Goal: Task Accomplishment & Management: Manage account settings

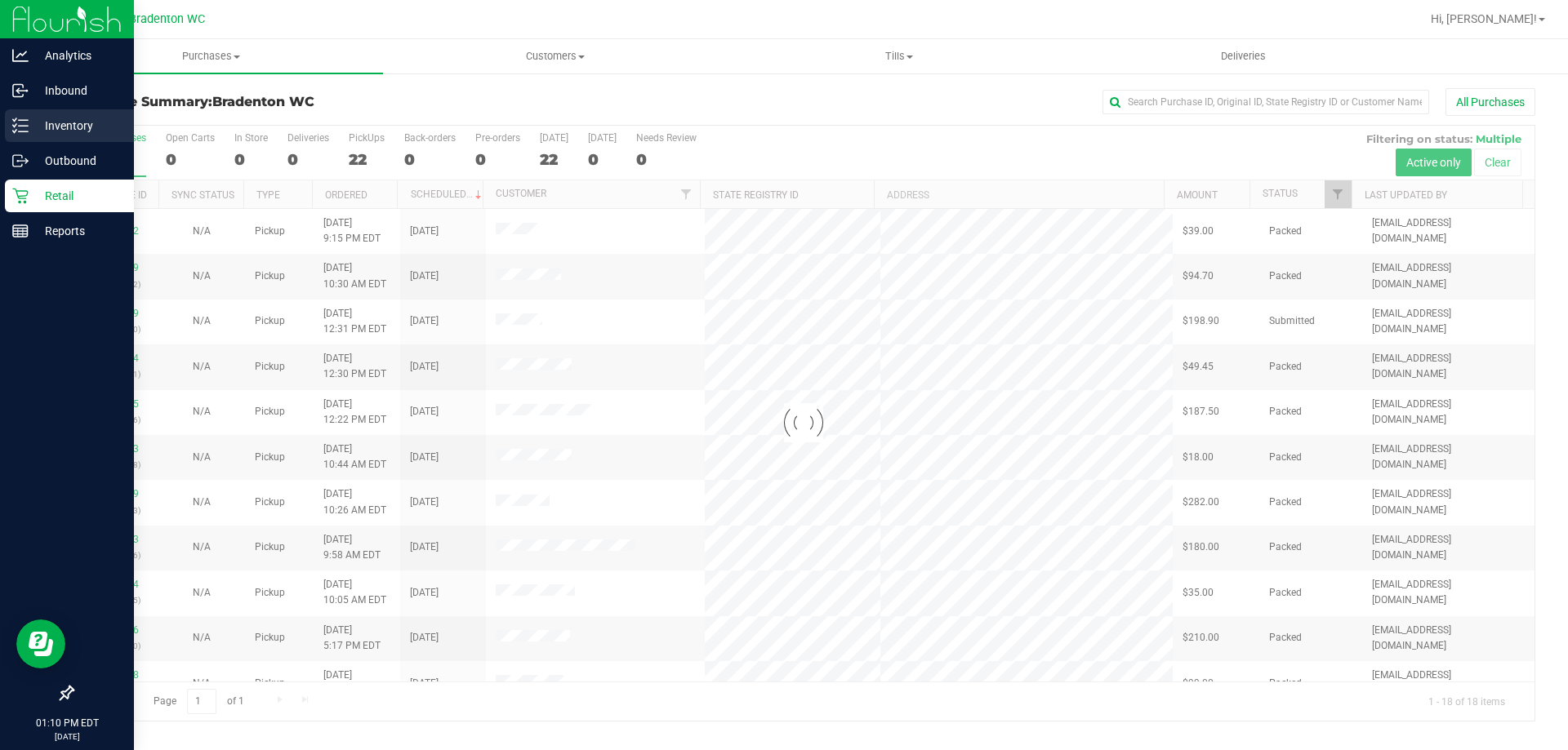
click at [64, 122] on p "Inventory" at bounding box center [77, 125] width 98 height 20
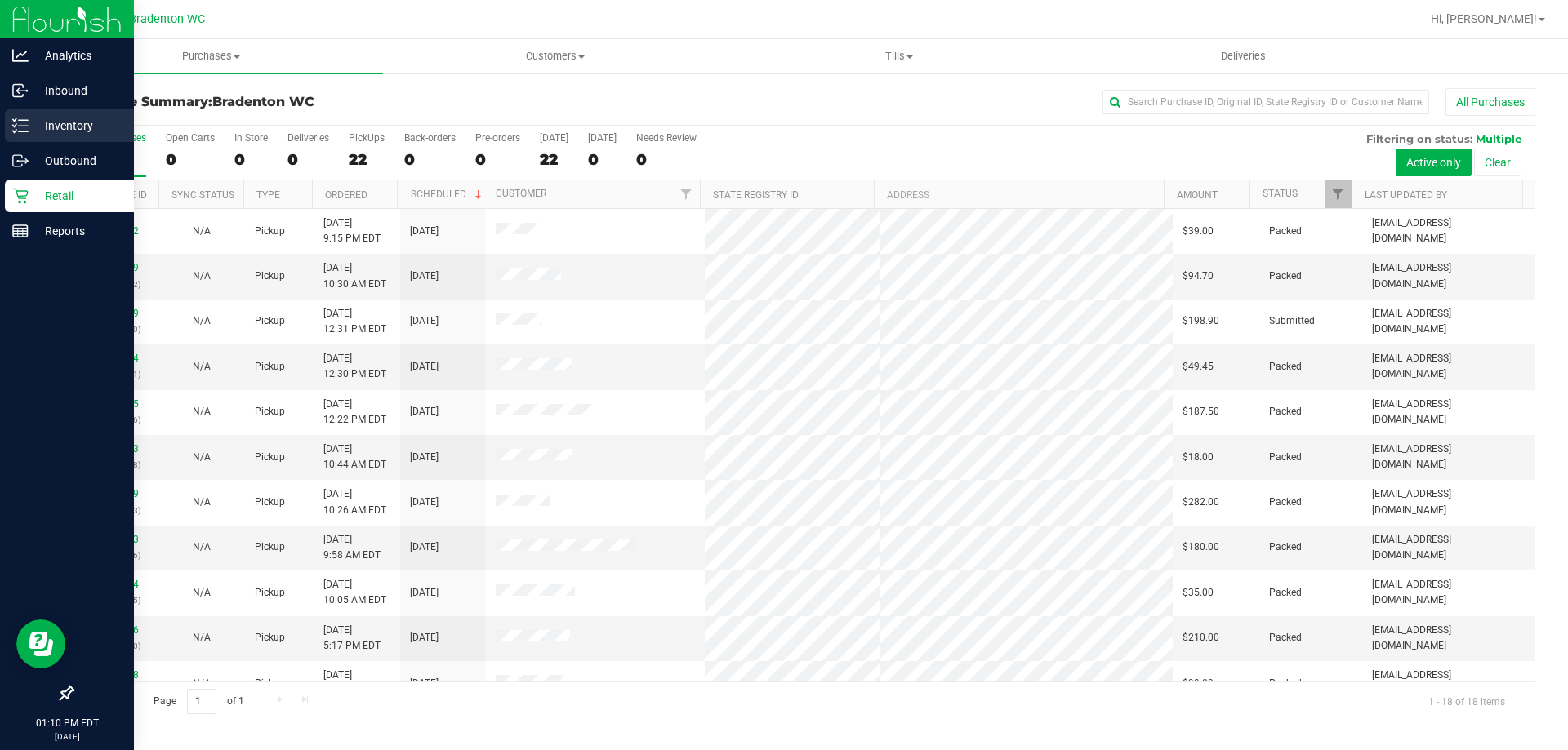
click at [63, 127] on p "Inventory" at bounding box center [77, 125] width 98 height 20
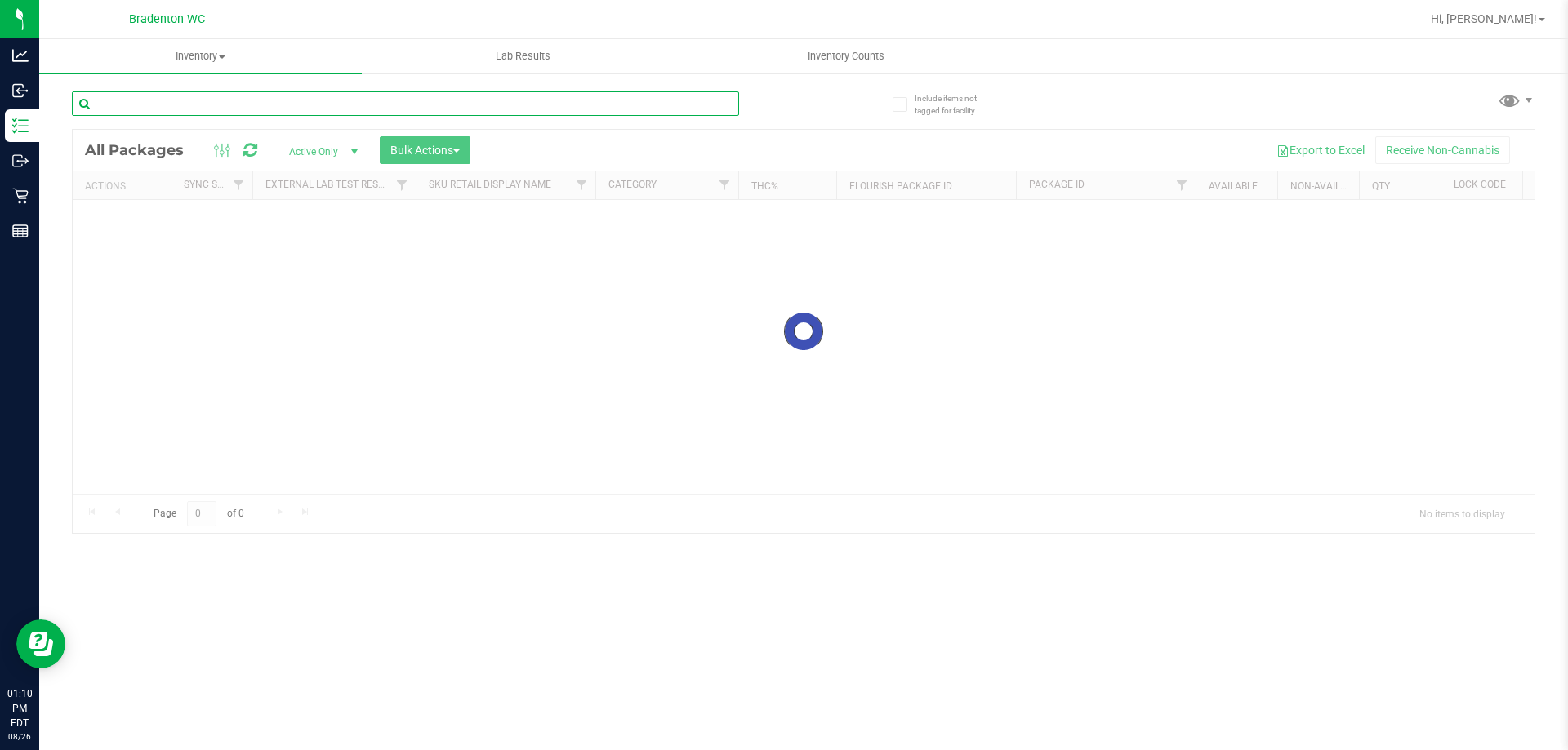
click at [187, 101] on input "text" at bounding box center [405, 104] width 667 height 25
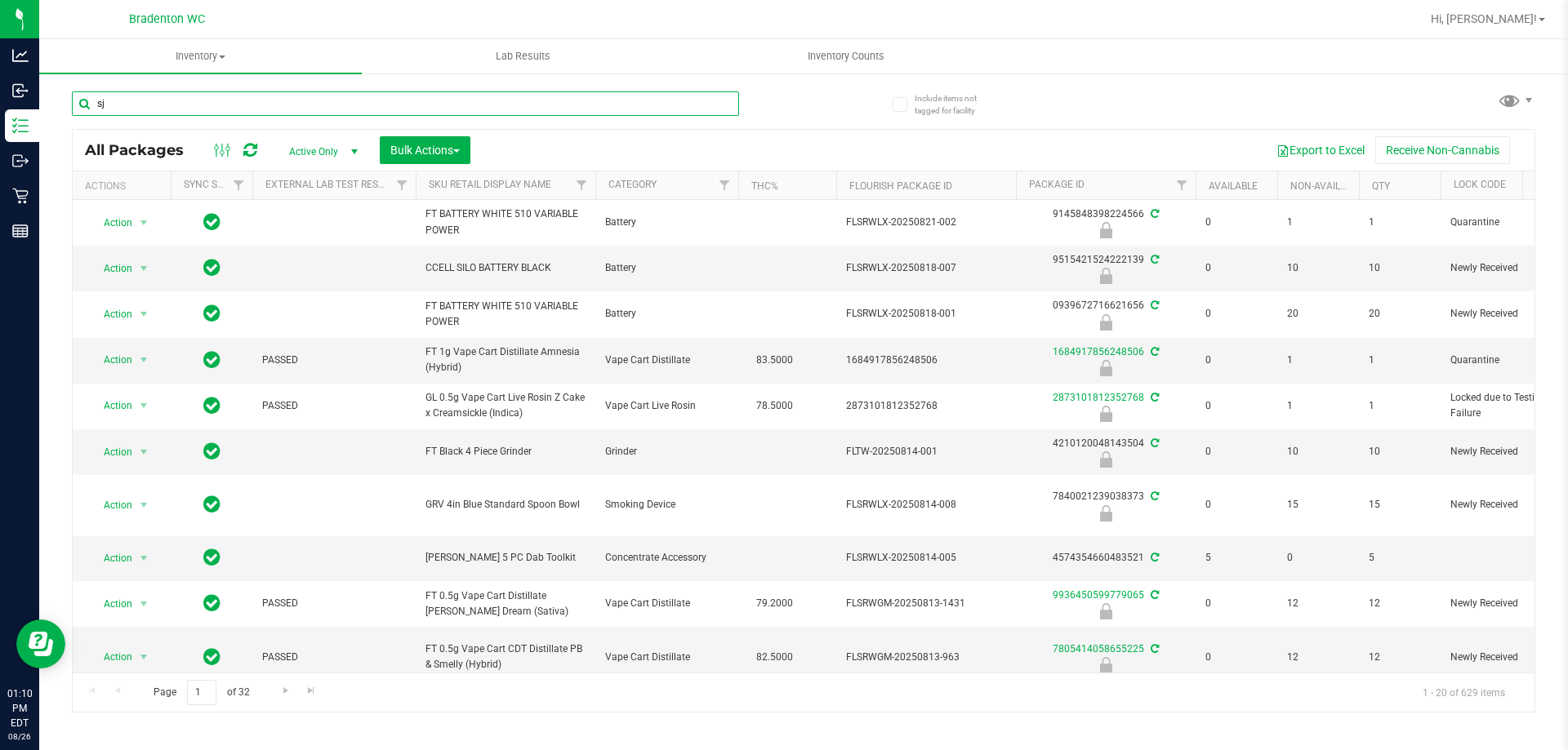
type input "sjy"
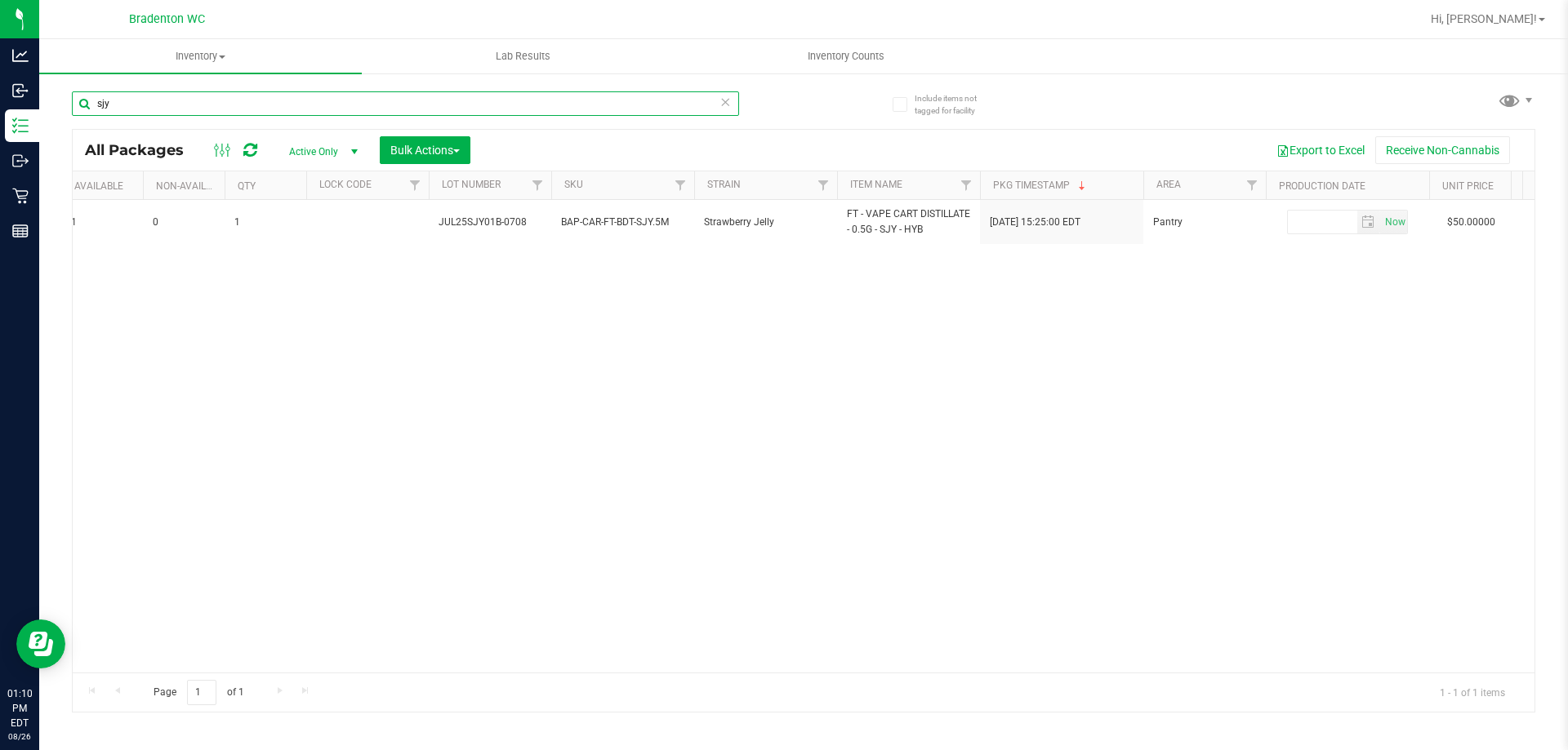
scroll to position [0, 1301]
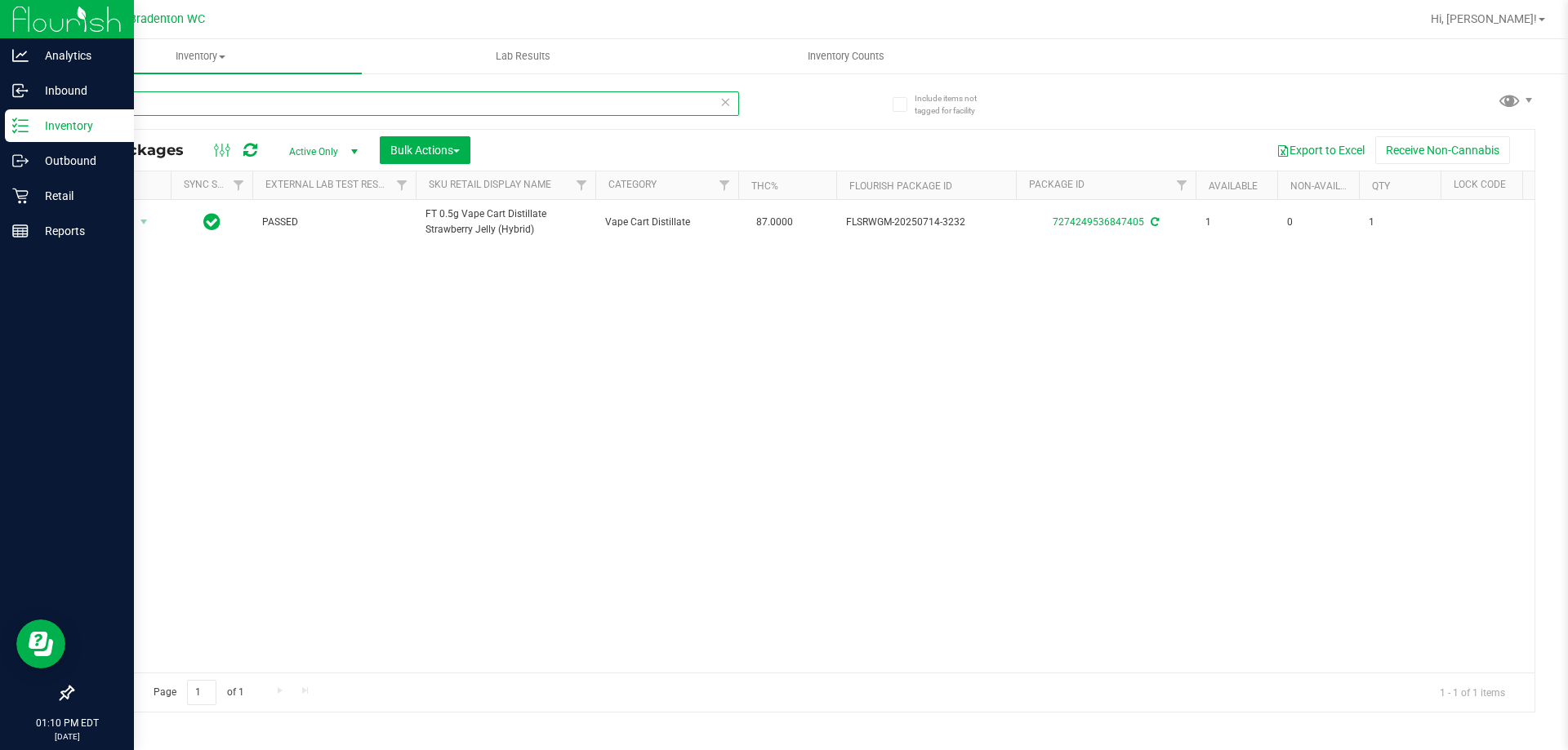
drag, startPoint x: 148, startPoint y: 112, endPoint x: 27, endPoint y: 112, distance: 121.0
click at [30, 112] on div "Analytics Inbound Inventory Outbound Retail Reports 01:10 PM EDT [DATE] 08/26 B…" at bounding box center [784, 375] width 1568 height 750
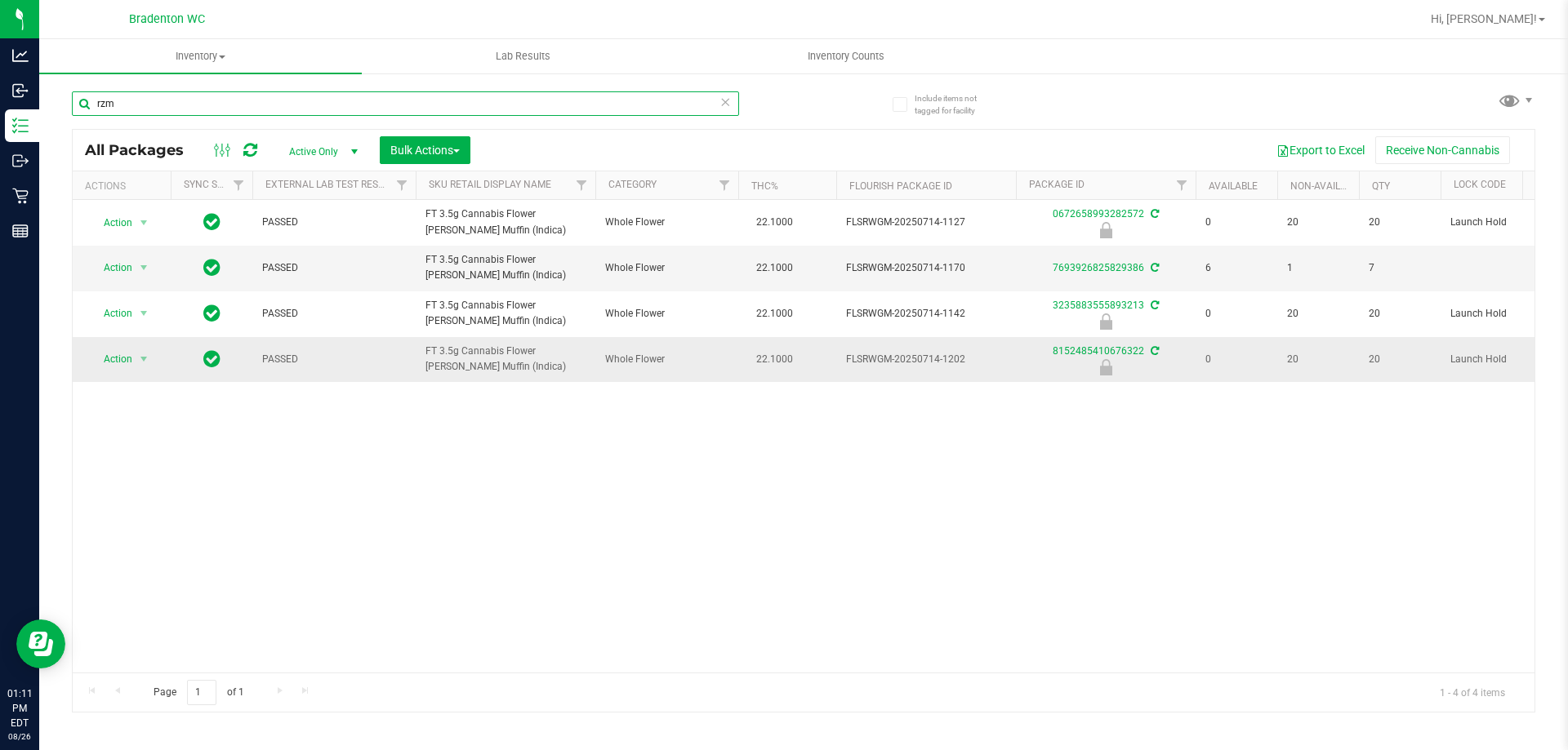
type input "rzm"
drag, startPoint x: 495, startPoint y: 365, endPoint x: 422, endPoint y: 359, distance: 73.2
click at [422, 359] on td "FT 3.5g Cannabis Flower [PERSON_NAME] Muffin (Indica)" at bounding box center [505, 359] width 179 height 45
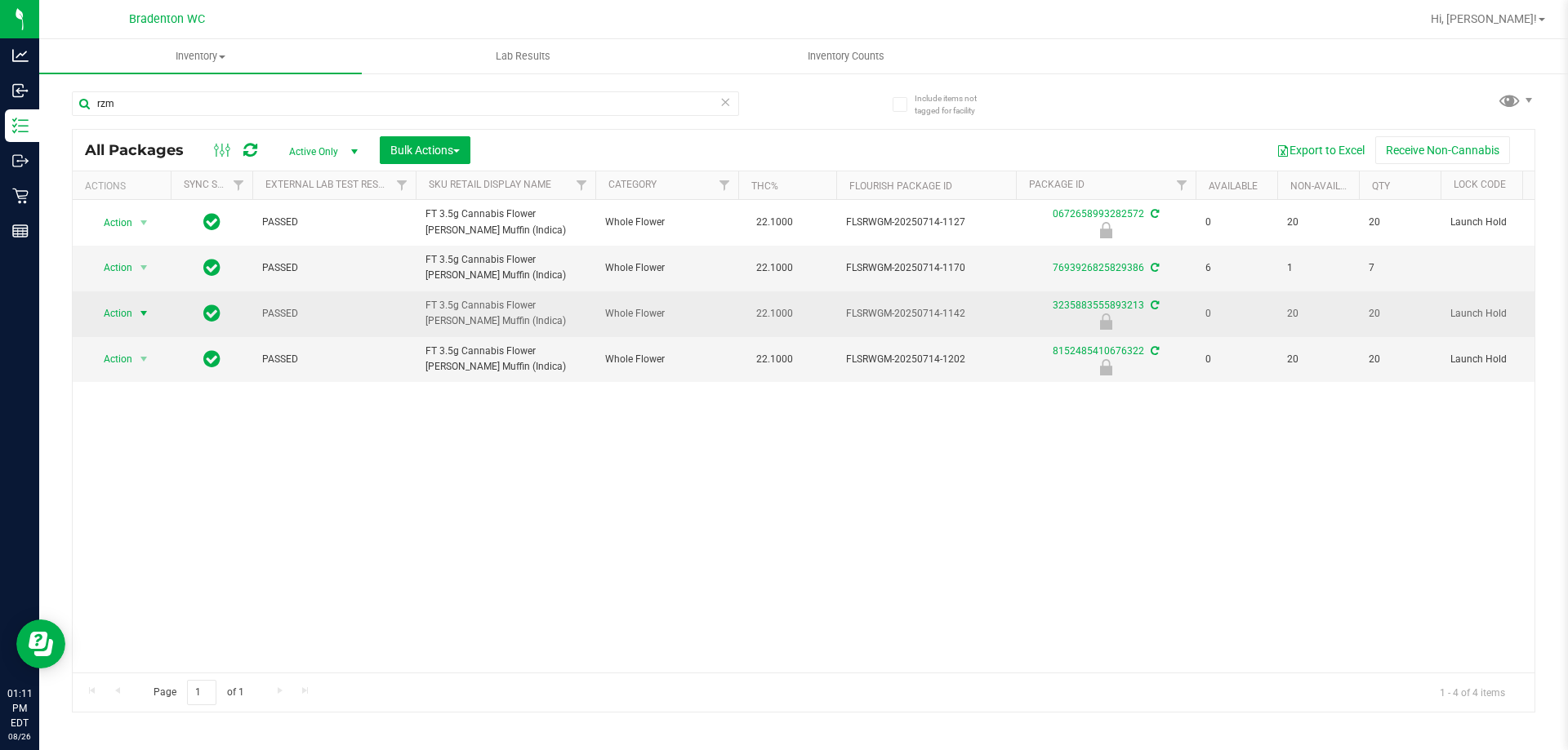
click at [124, 314] on span "Action" at bounding box center [111, 314] width 44 height 23
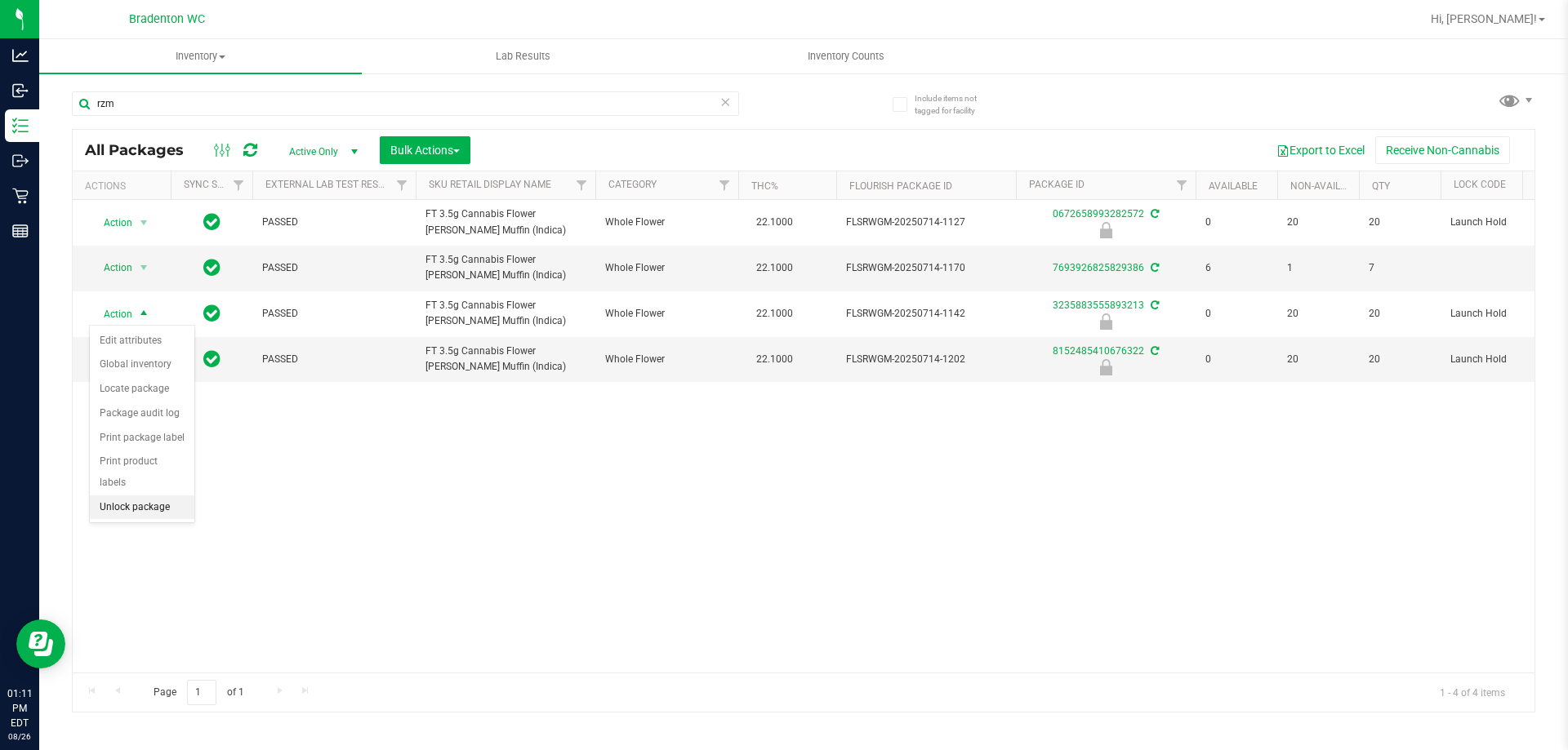
click at [143, 495] on li "Unlock package" at bounding box center [142, 508] width 105 height 25
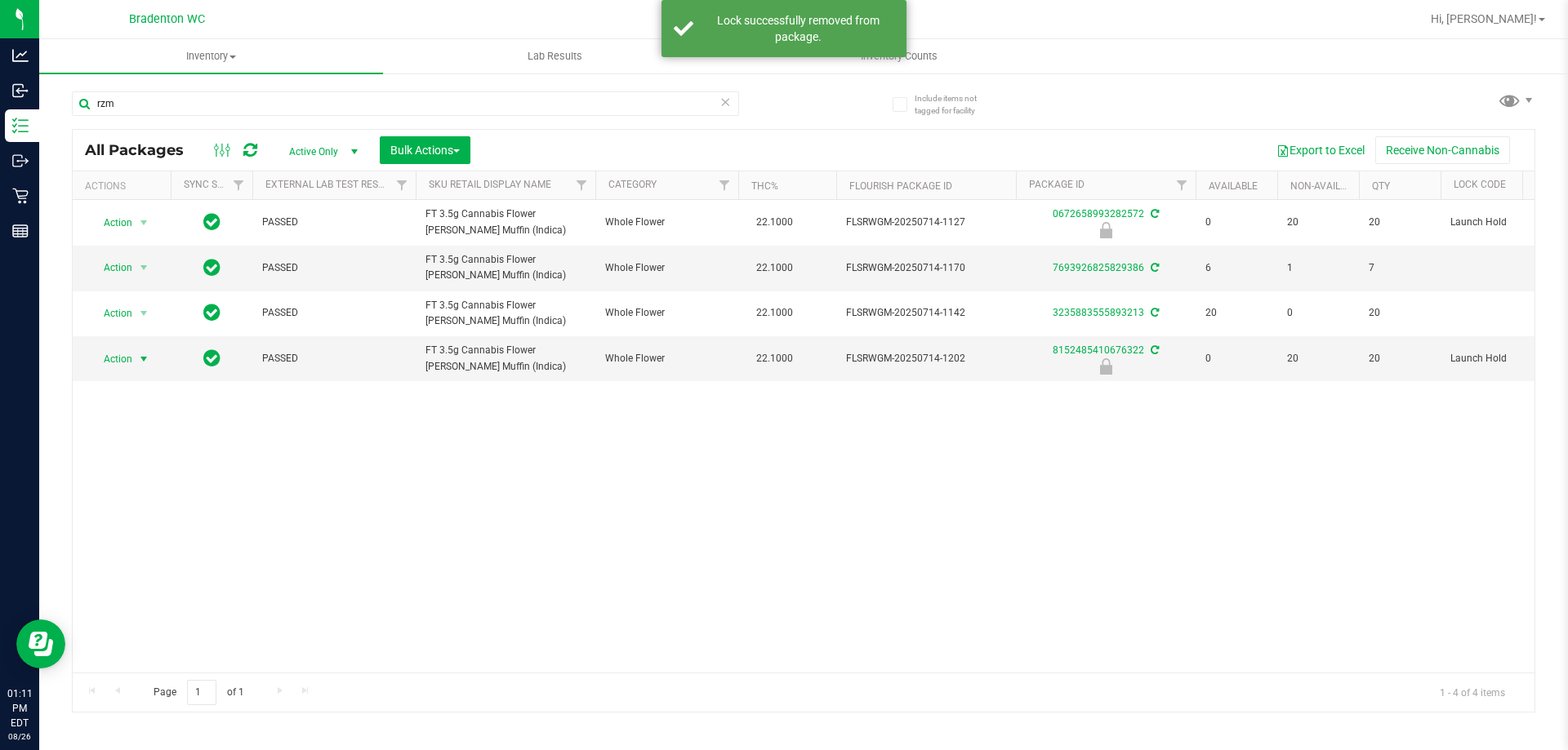
click at [121, 360] on span "Action" at bounding box center [111, 359] width 44 height 23
click at [111, 540] on li "Unlock package" at bounding box center [142, 552] width 105 height 25
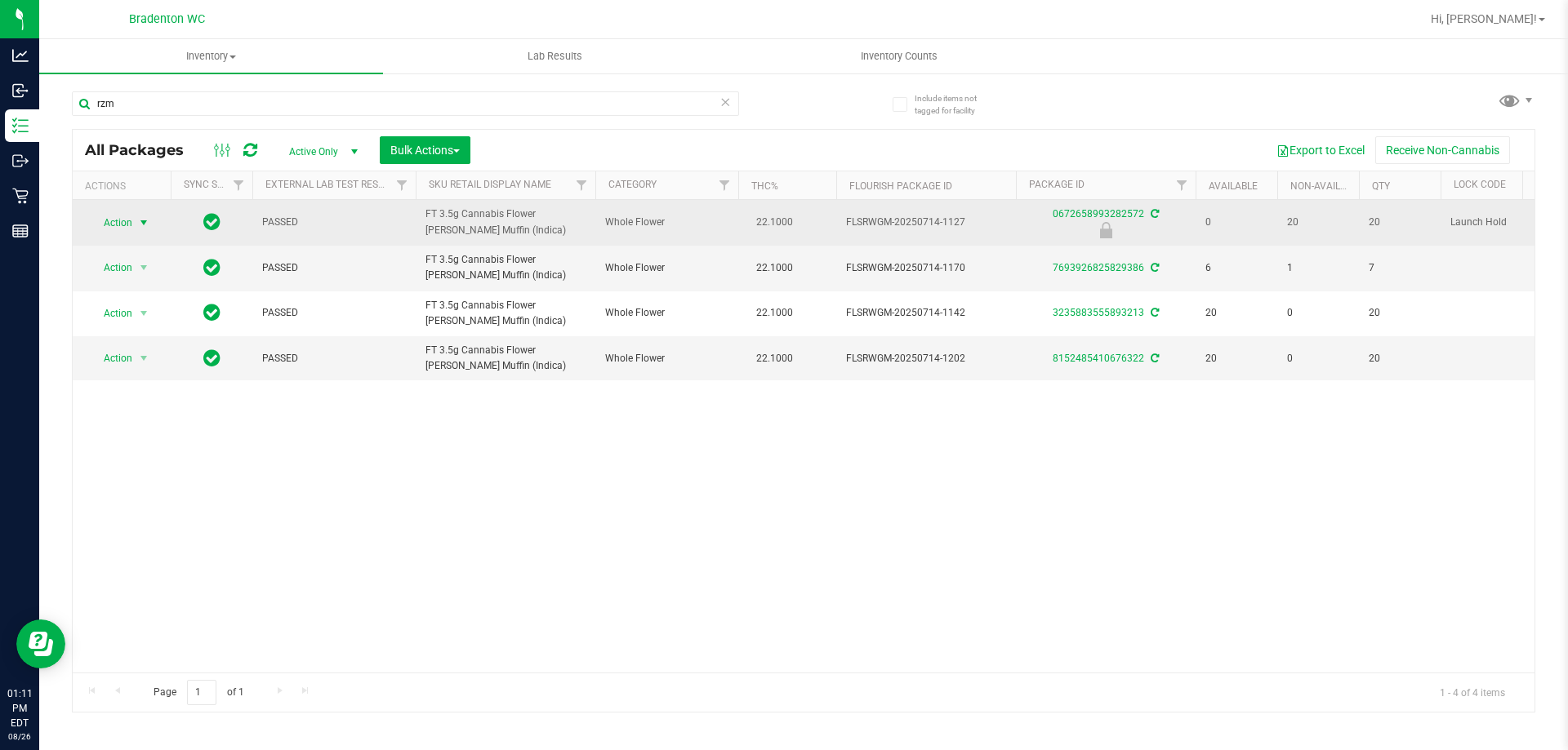
click at [136, 219] on span "select" at bounding box center [143, 223] width 20 height 23
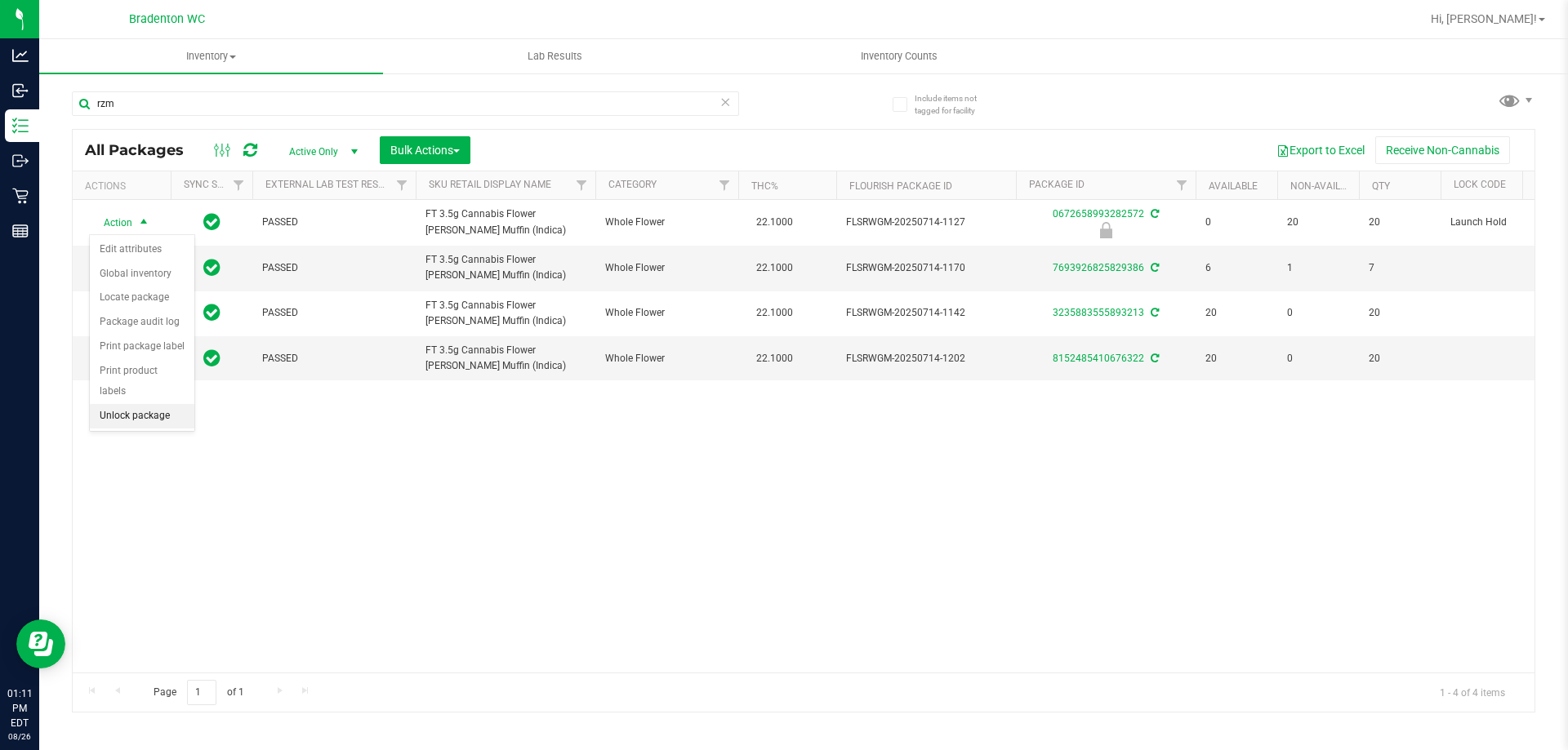
click at [139, 404] on li "Unlock package" at bounding box center [142, 416] width 105 height 25
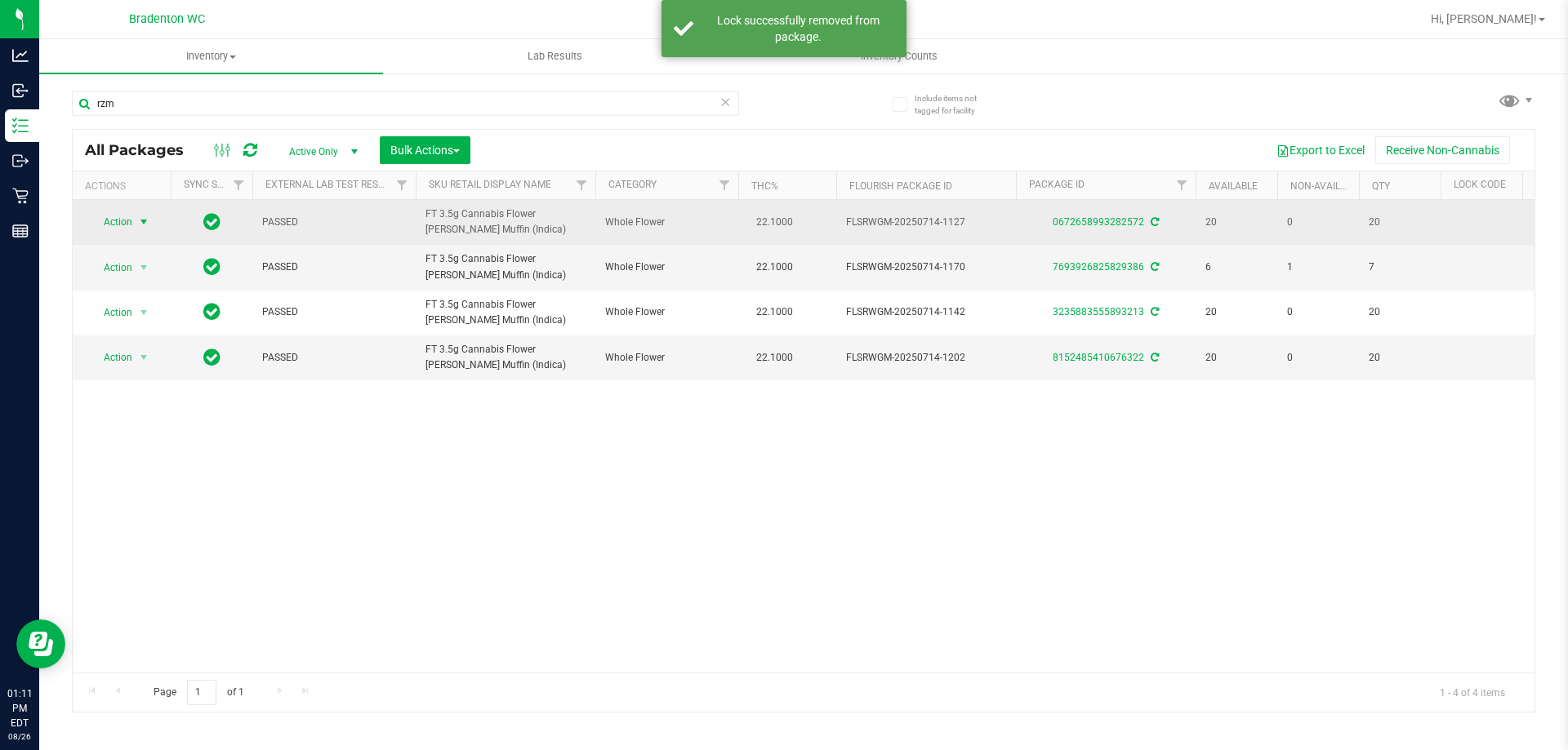
click at [116, 222] on span "Action" at bounding box center [111, 222] width 44 height 23
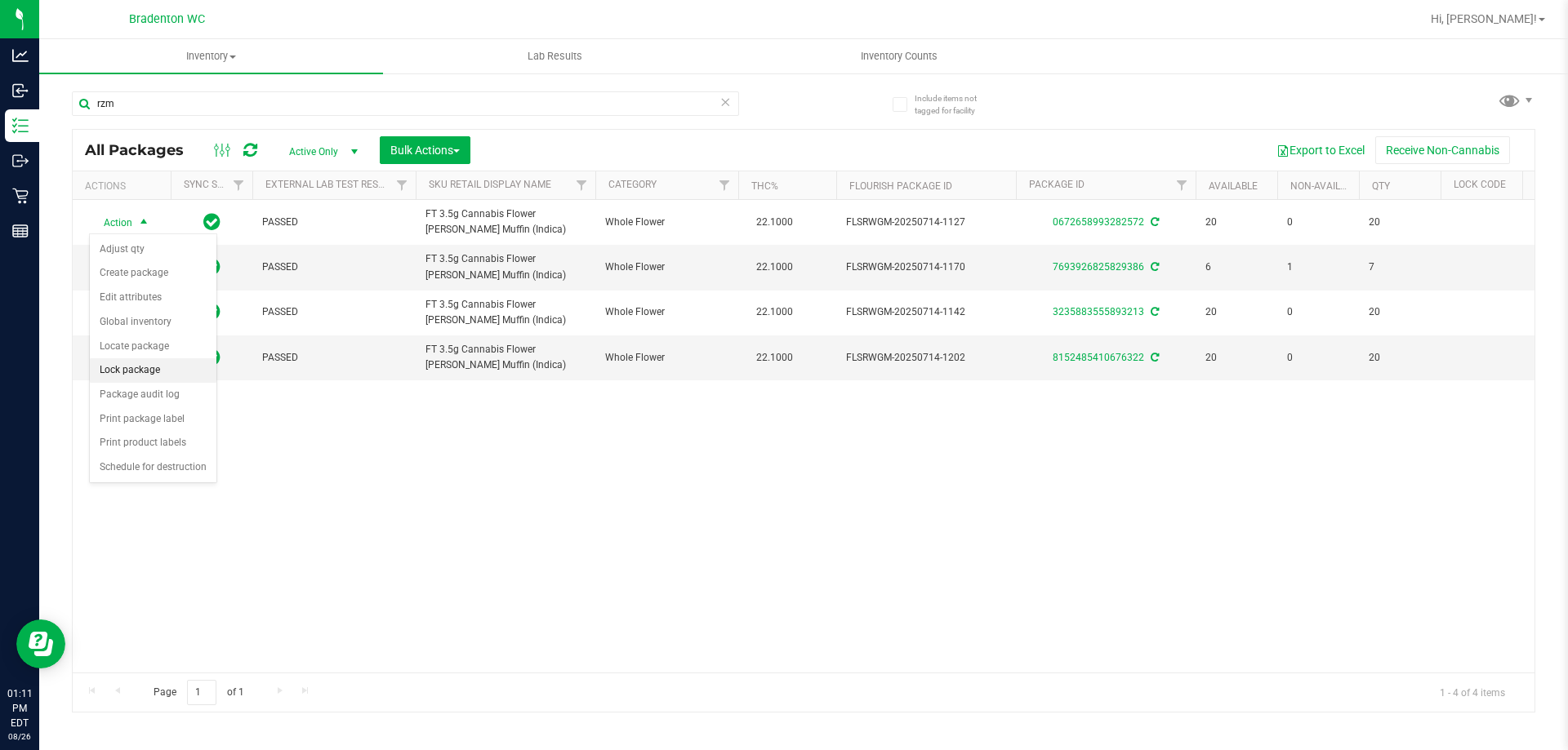
click at [127, 368] on li "Lock package" at bounding box center [153, 371] width 127 height 25
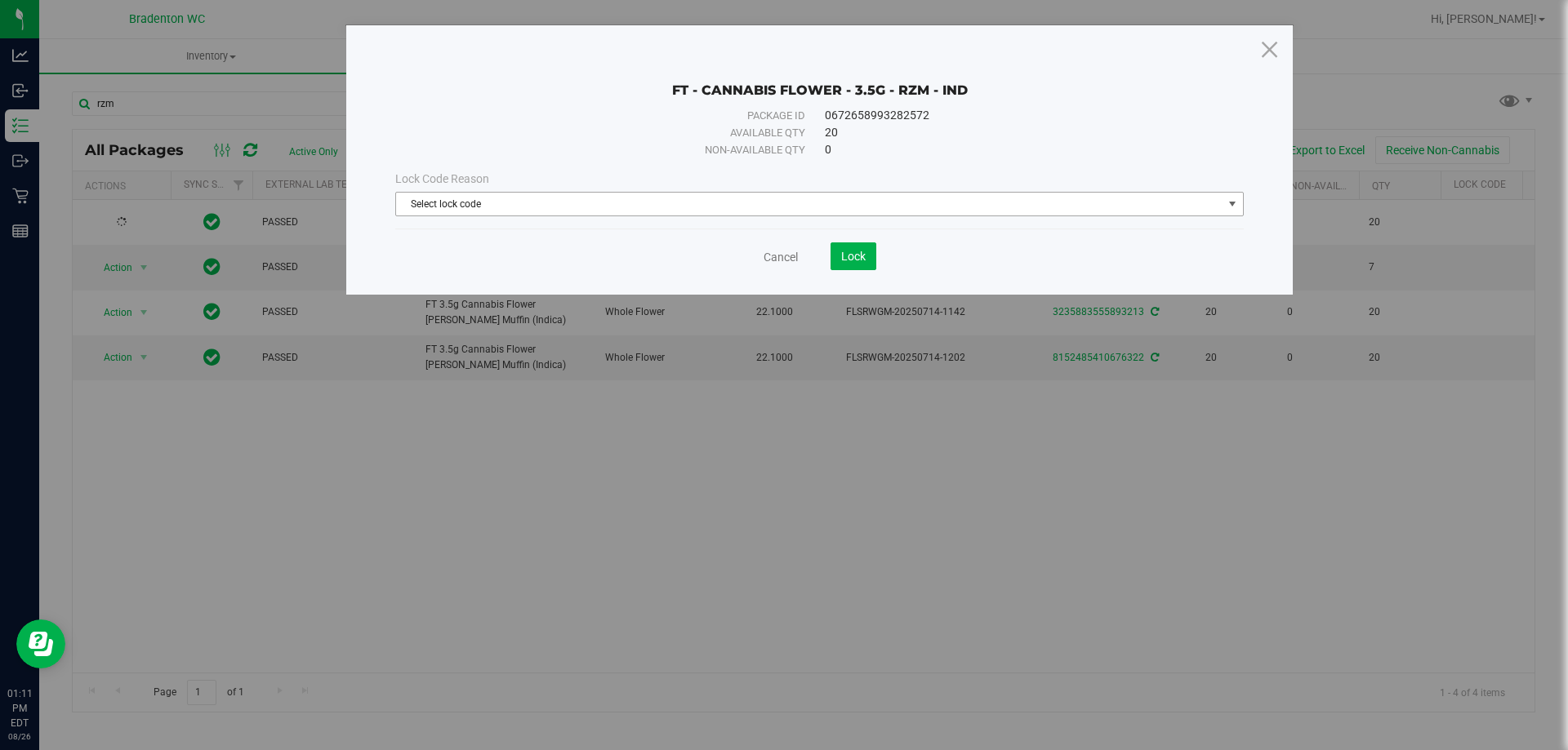
click at [461, 208] on span "Select lock code" at bounding box center [809, 204] width 826 height 23
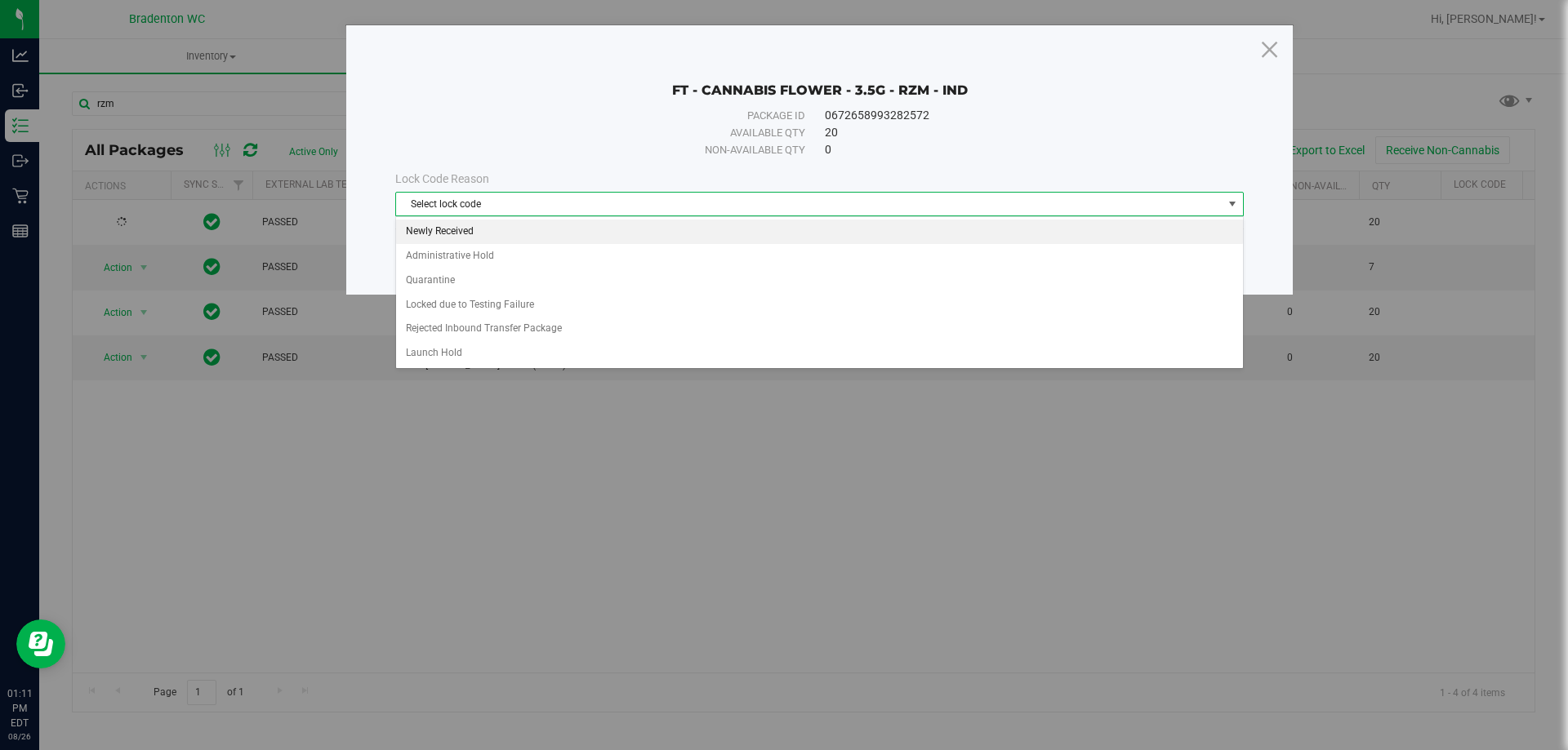
click at [453, 236] on li "Newly Received" at bounding box center [819, 232] width 847 height 25
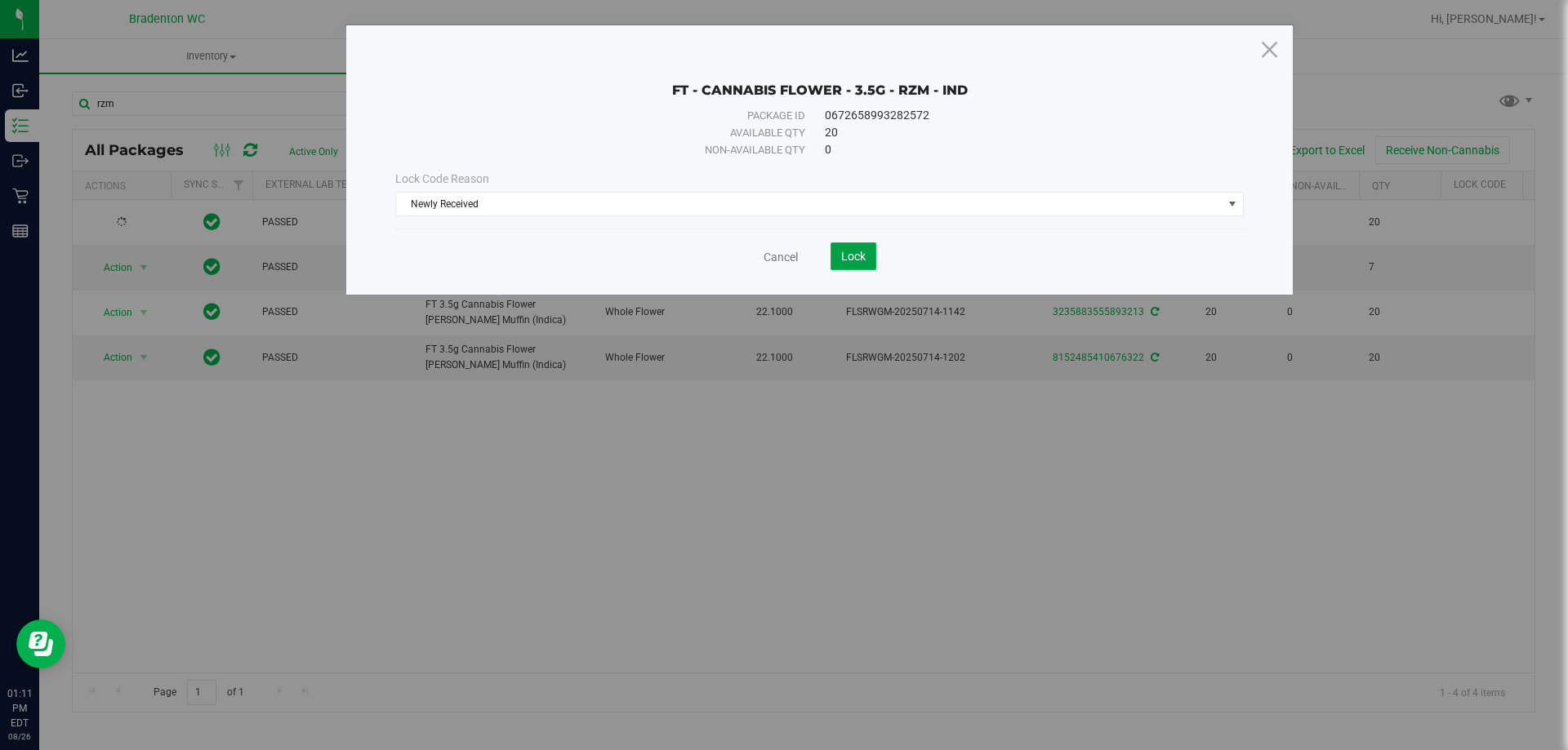
click at [845, 257] on span "Lock" at bounding box center [853, 257] width 25 height 13
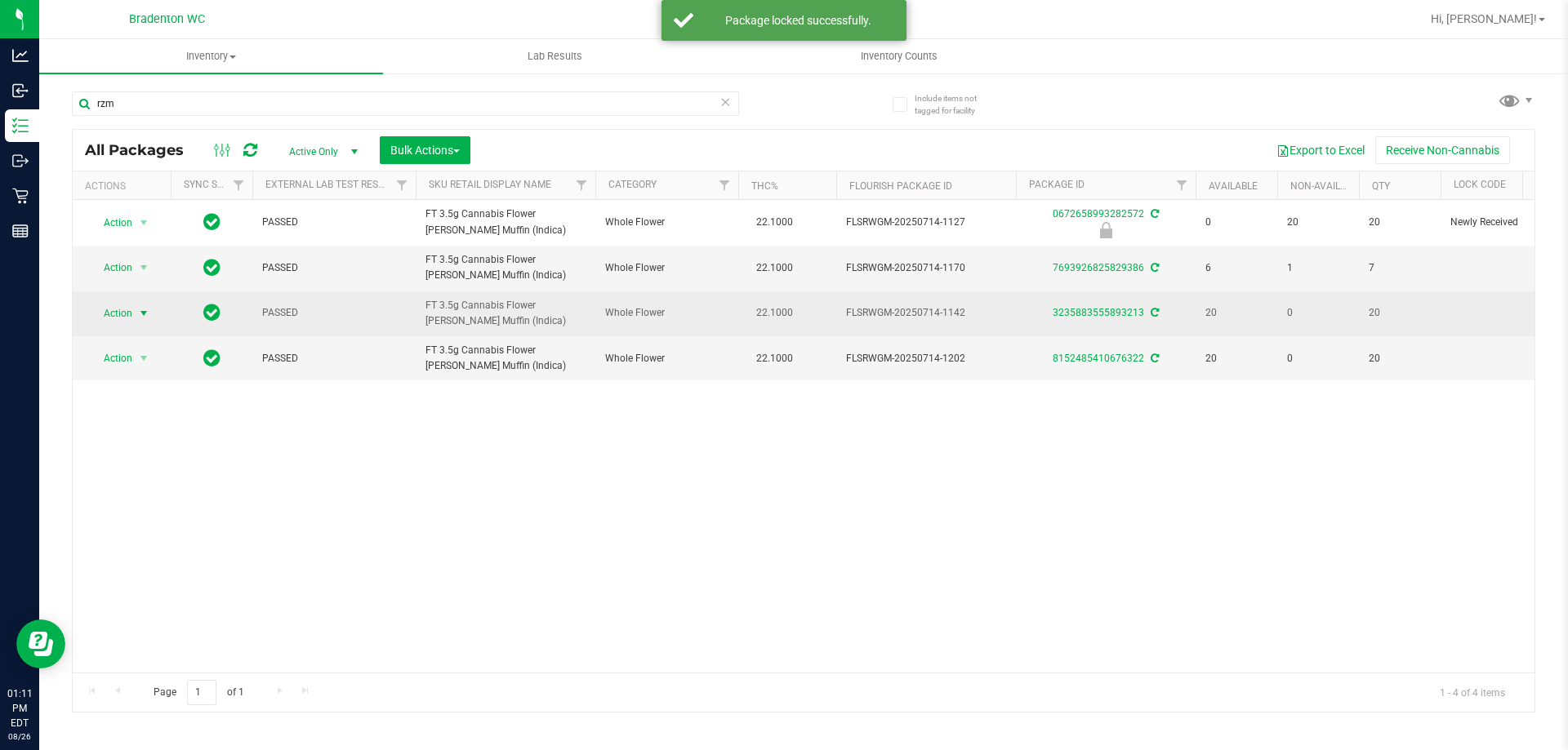
click at [137, 311] on span "select" at bounding box center [144, 314] width 13 height 13
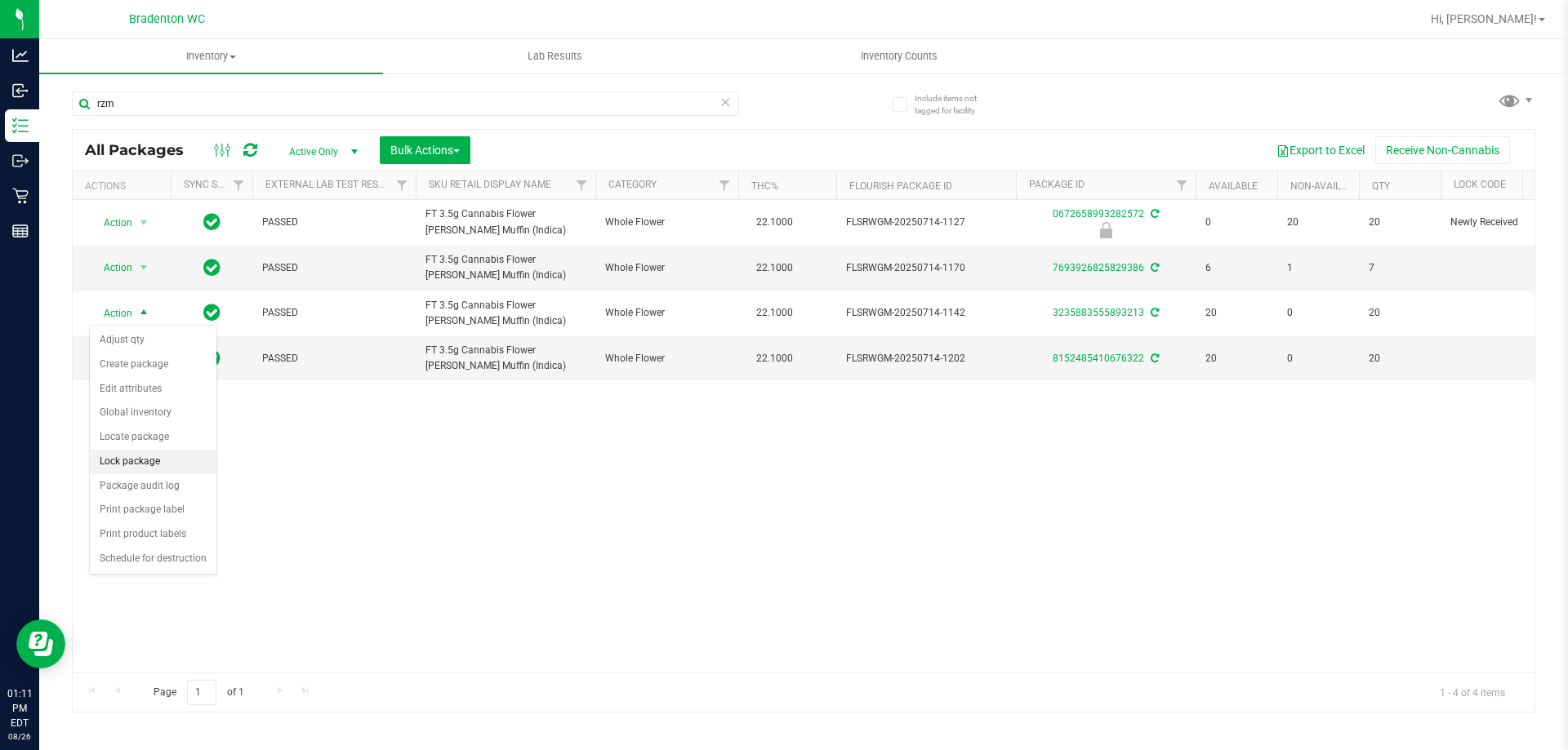
click at [127, 463] on li "Lock package" at bounding box center [153, 462] width 127 height 25
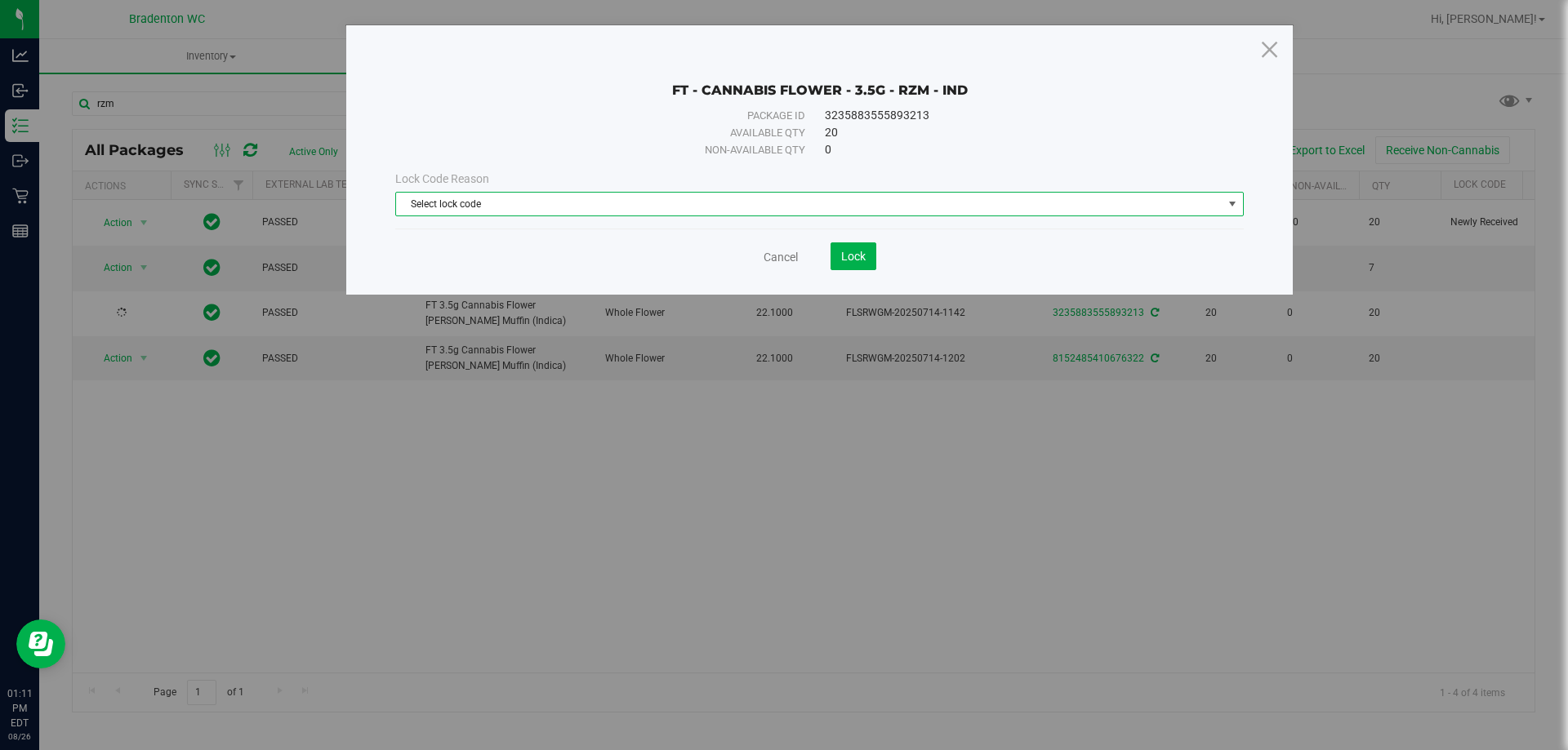
click at [585, 198] on span "Select lock code" at bounding box center [809, 204] width 826 height 23
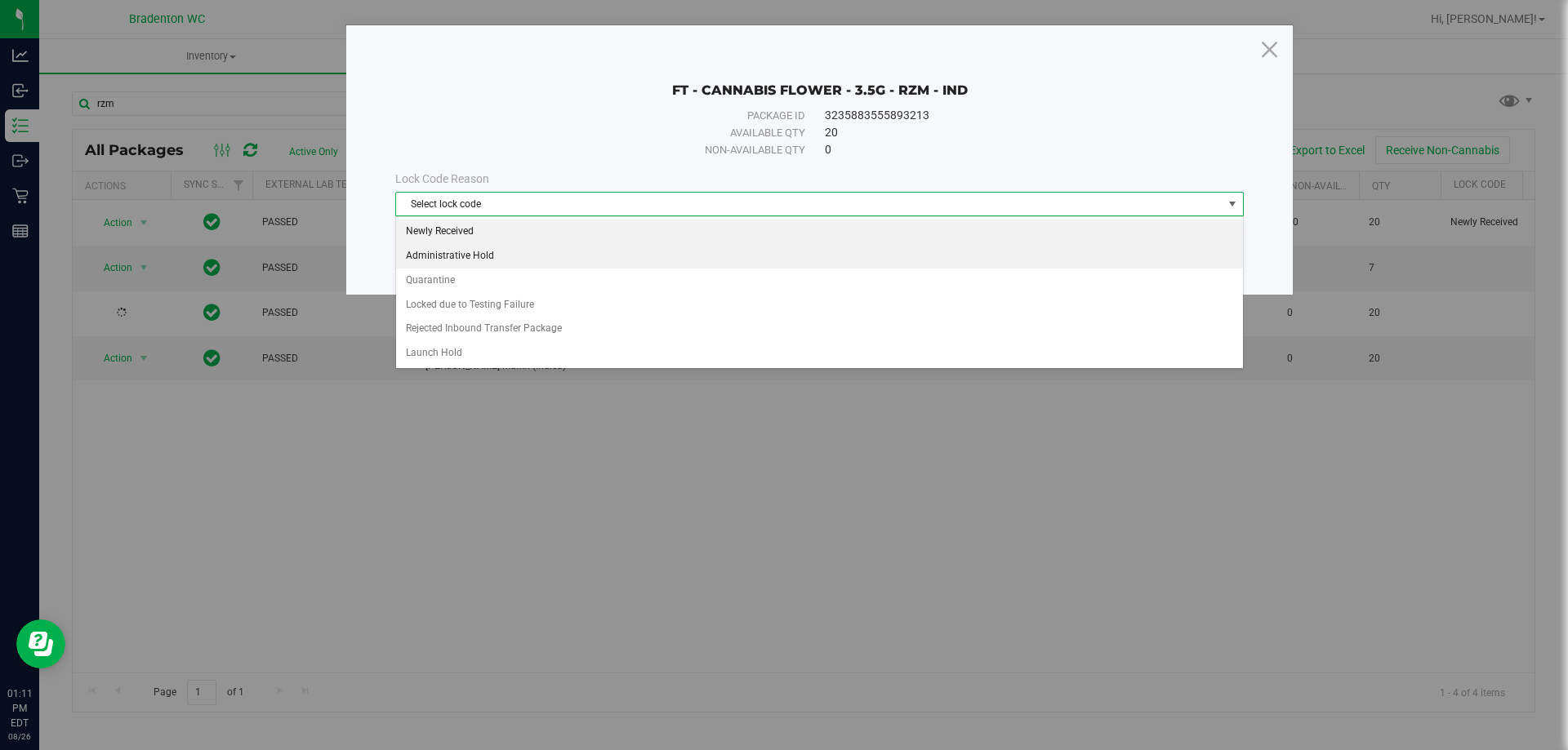
click at [456, 238] on li "Newly Received" at bounding box center [819, 232] width 847 height 25
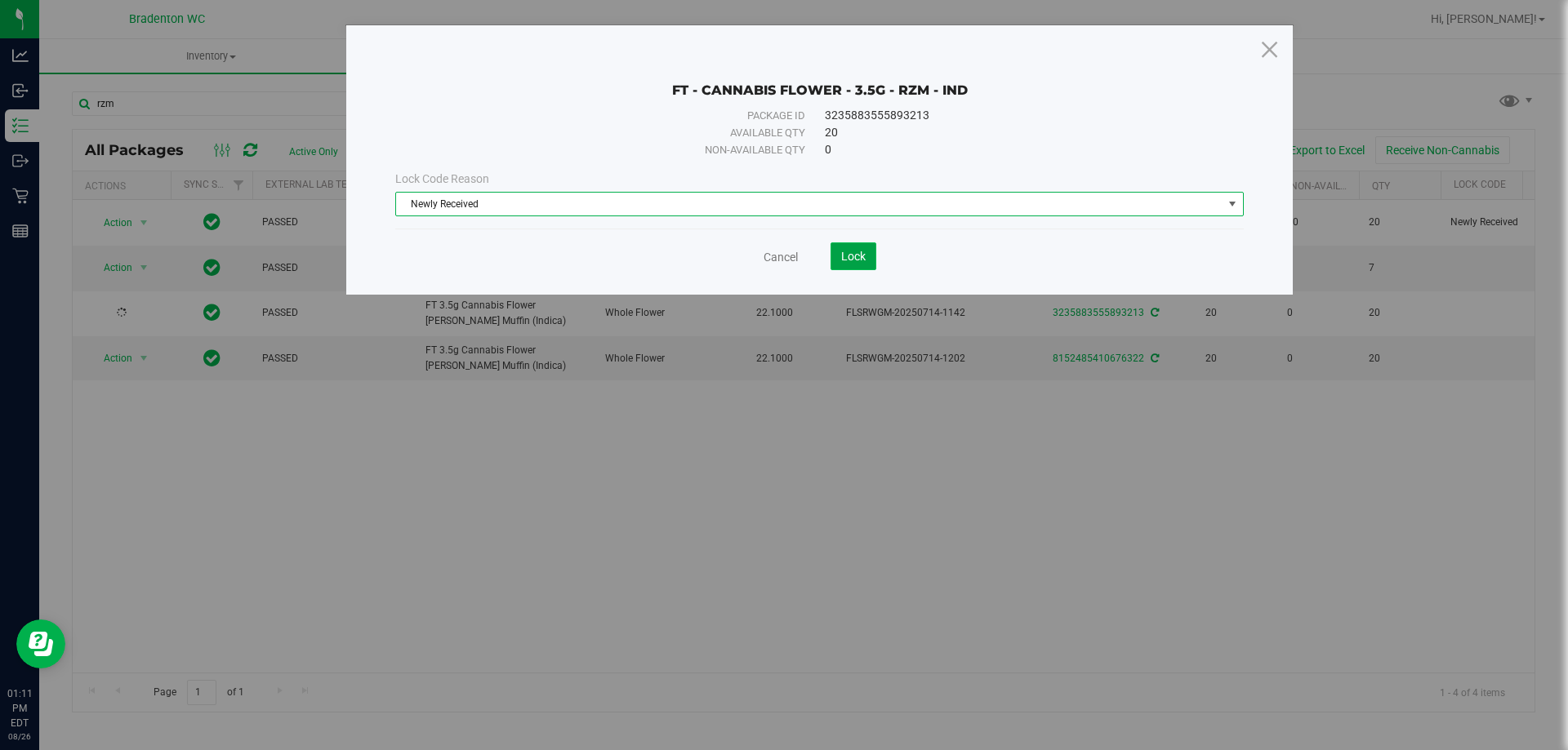
click at [850, 259] on span "Lock" at bounding box center [853, 257] width 25 height 13
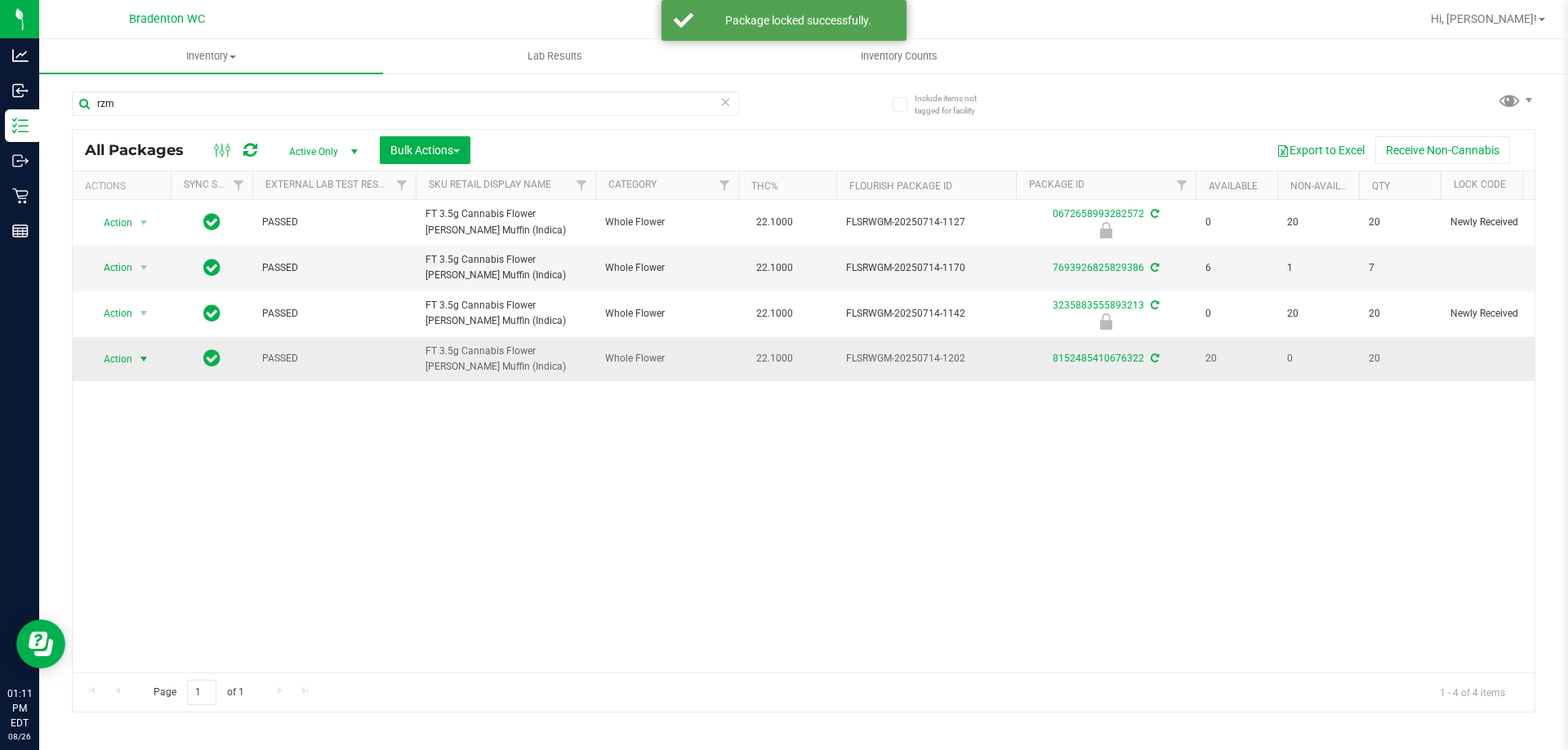
click at [115, 366] on span "Action" at bounding box center [111, 359] width 44 height 23
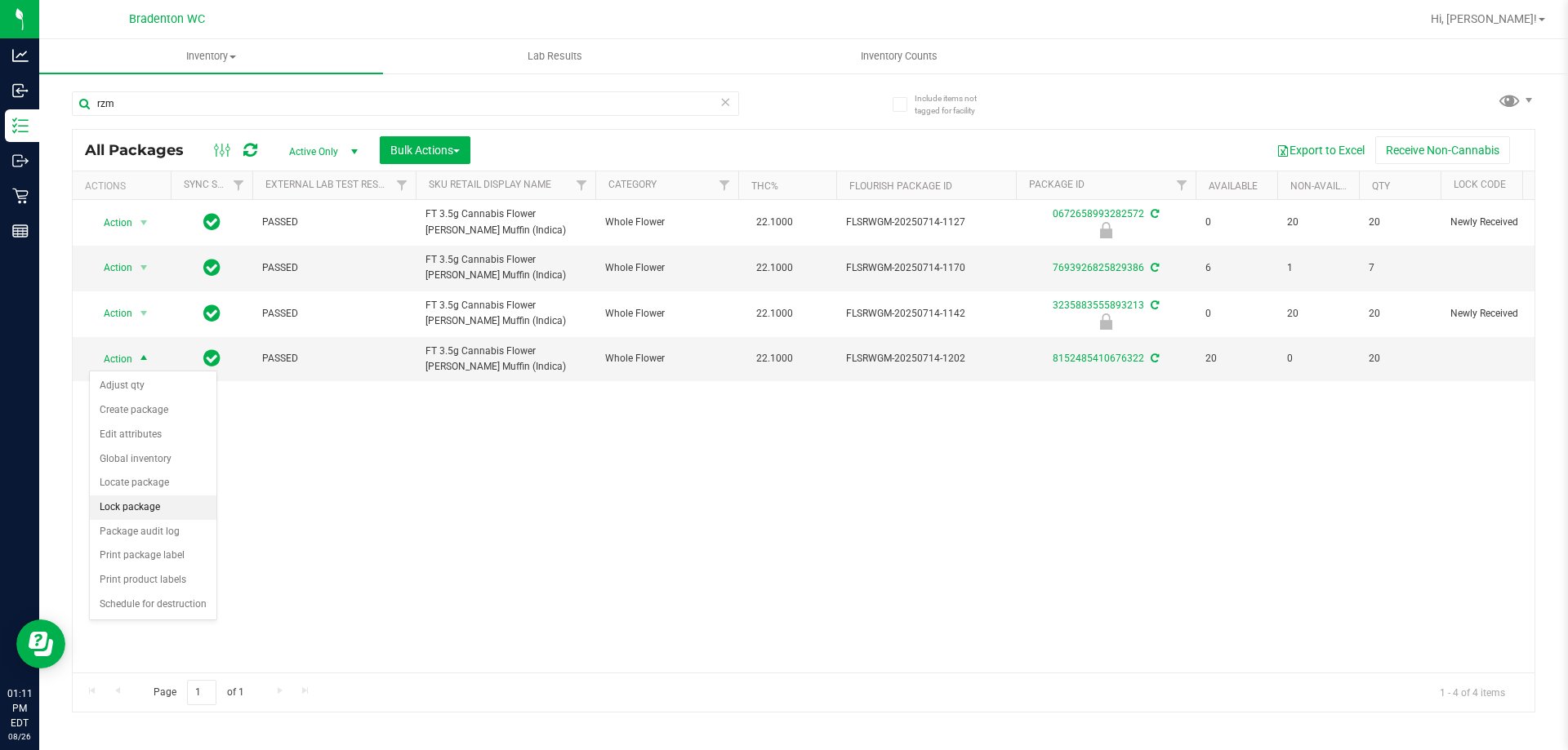
click at [121, 503] on li "Lock package" at bounding box center [153, 508] width 127 height 25
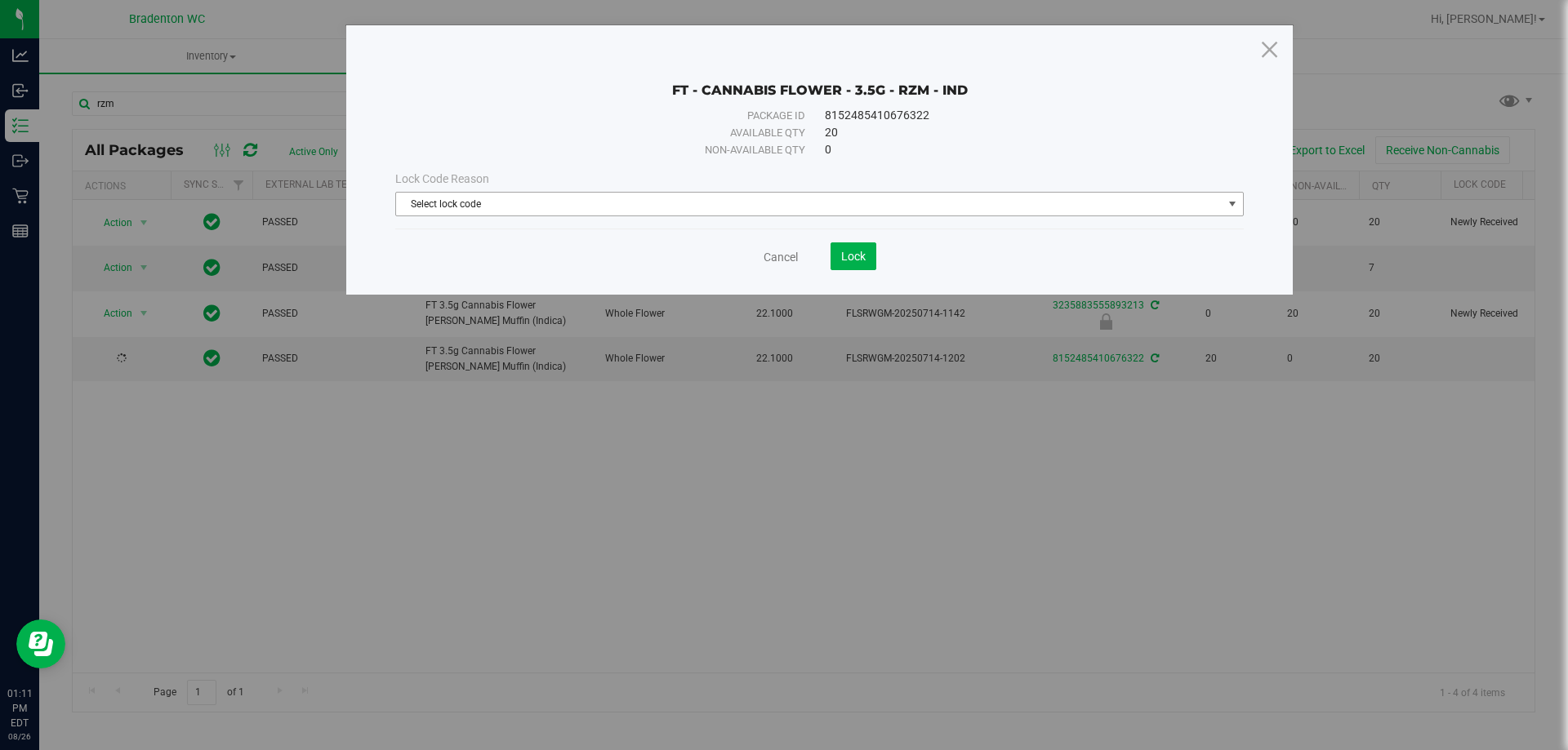
click at [490, 201] on span "Select lock code" at bounding box center [809, 204] width 826 height 23
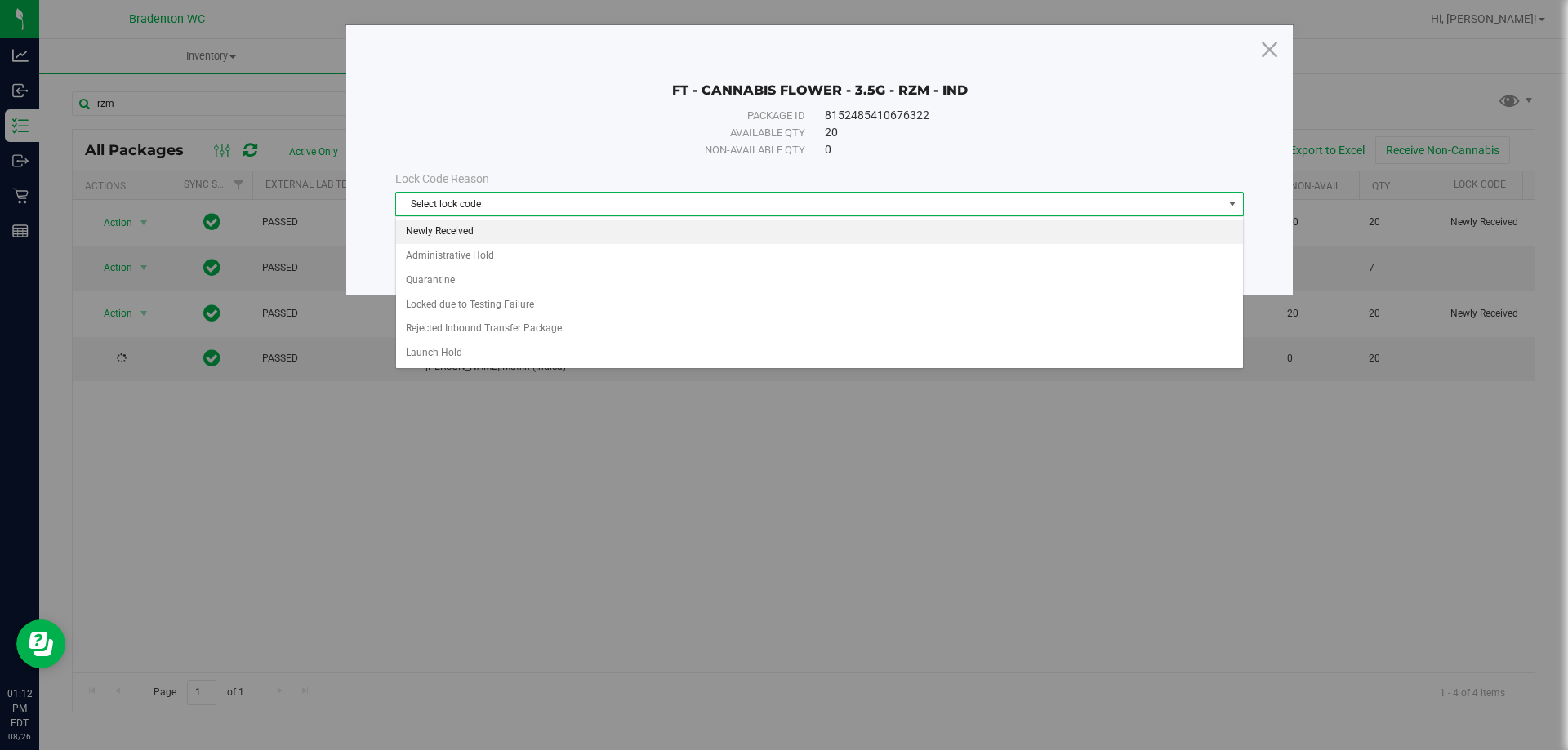
click at [462, 230] on li "Newly Received" at bounding box center [819, 232] width 847 height 25
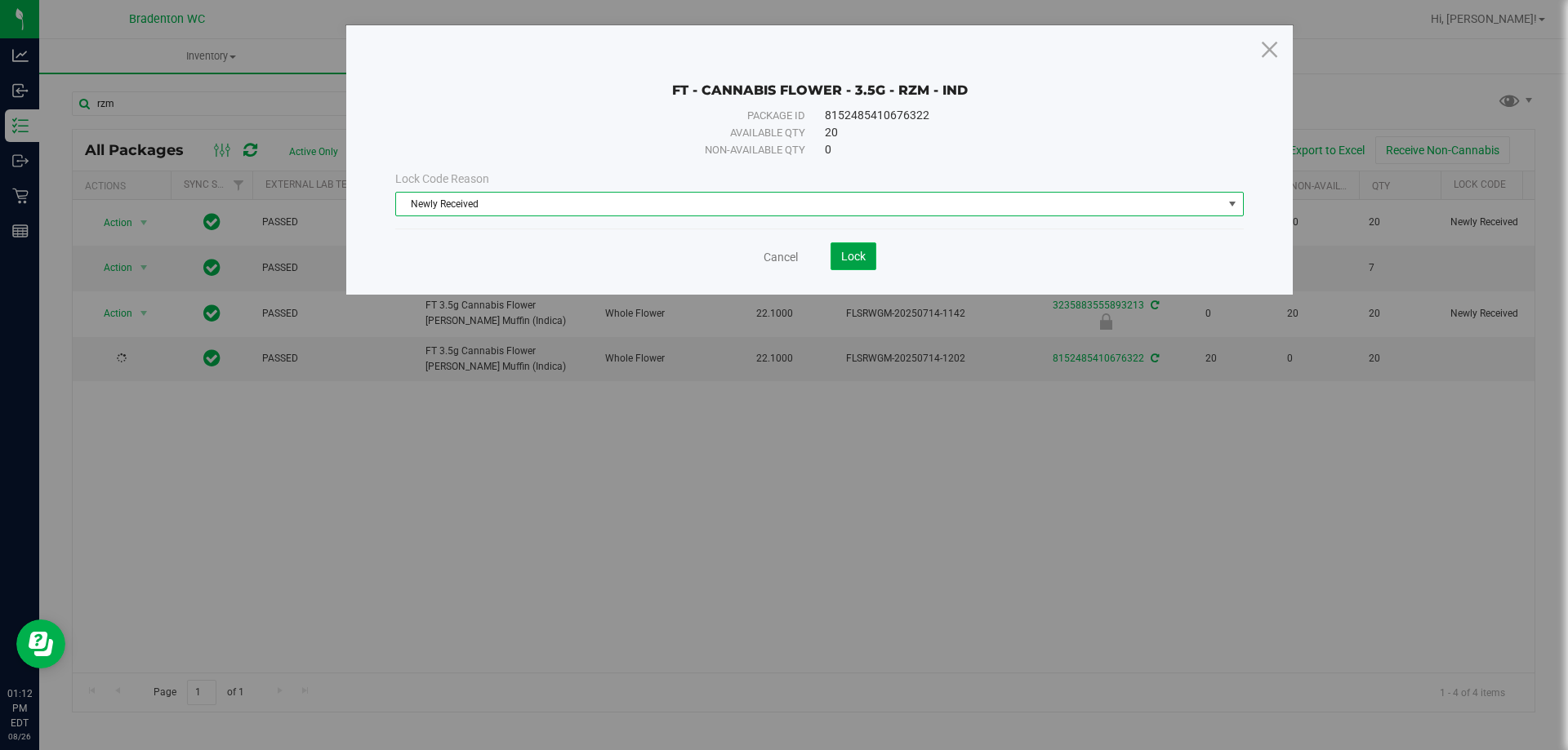
click at [851, 255] on span "Lock" at bounding box center [853, 257] width 25 height 13
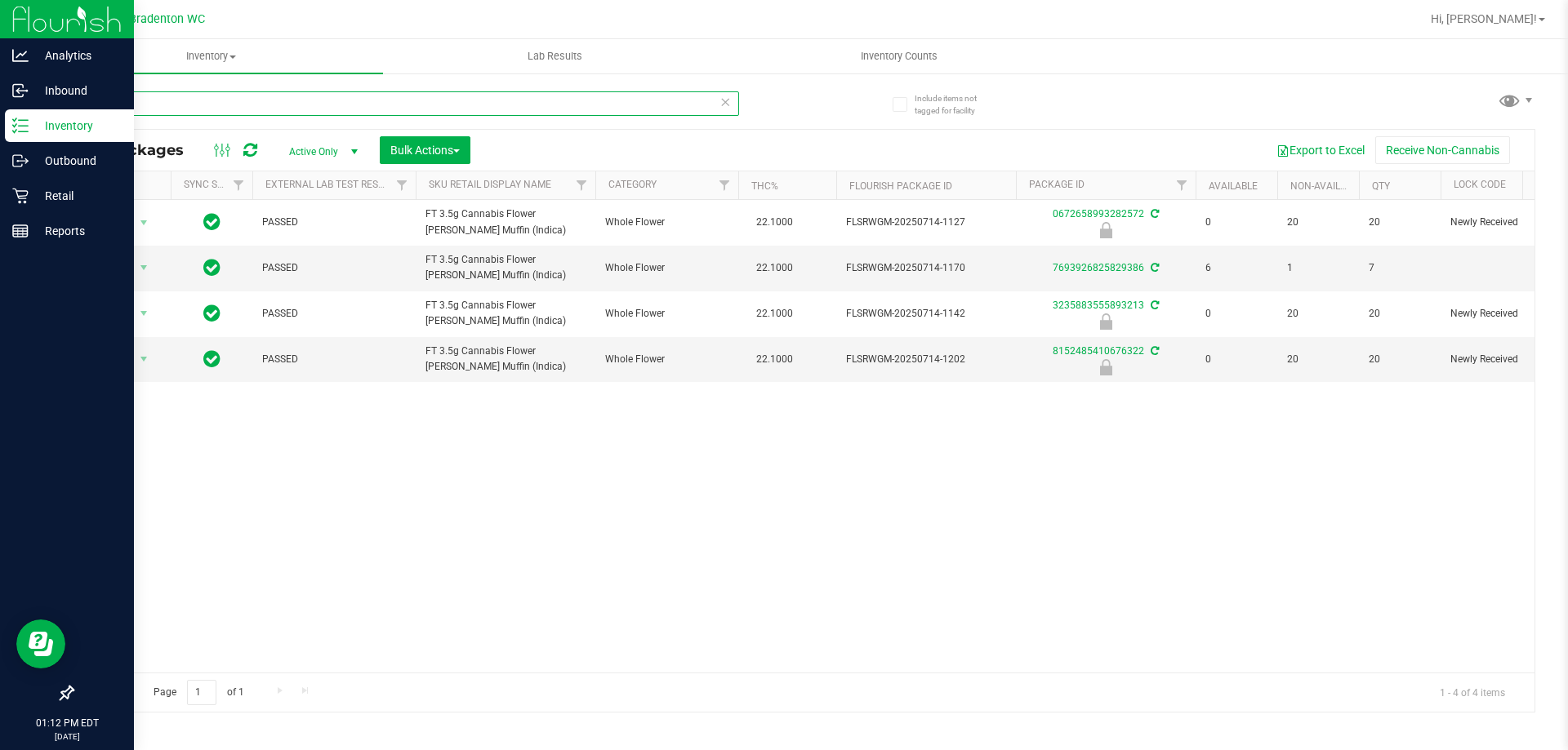
drag, startPoint x: 126, startPoint y: 105, endPoint x: 0, endPoint y: 26, distance: 148.7
click at [0, 82] on div "Analytics Inbound Inventory Outbound Retail Reports 01:12 PM EDT [DATE] 08/26 B…" at bounding box center [784, 375] width 1568 height 750
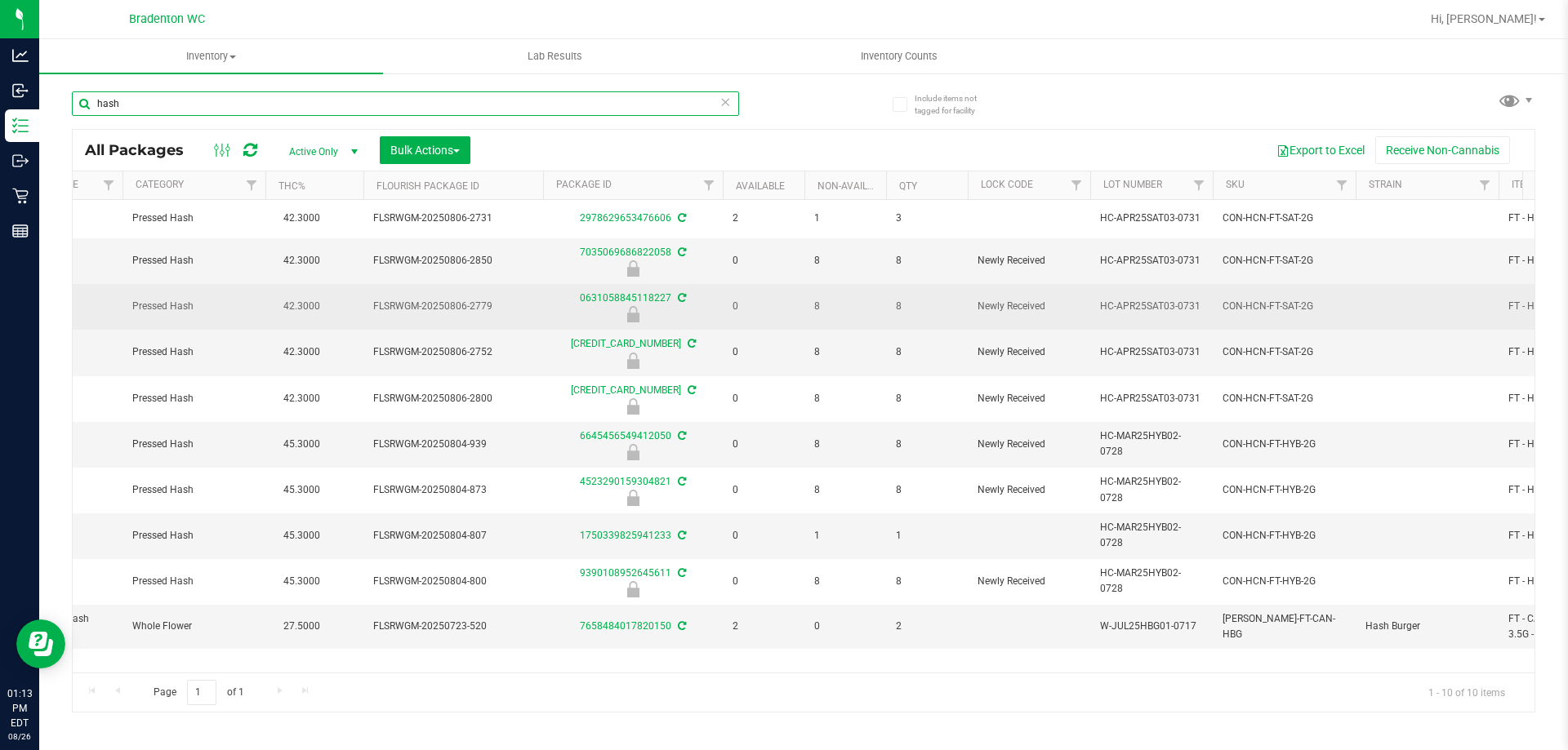
scroll to position [0, 471]
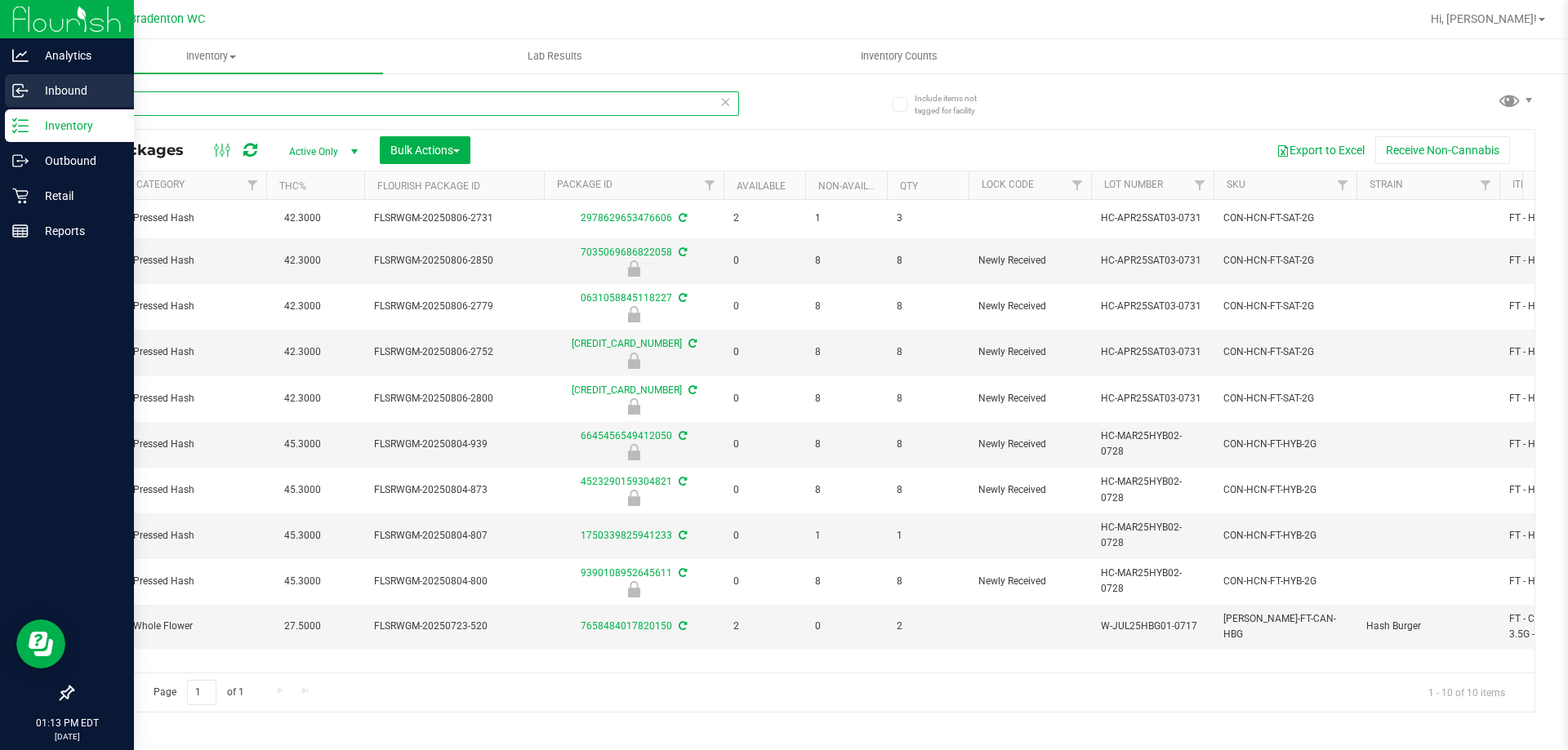
click at [0, 96] on div "Analytics Inbound Inventory Outbound Retail Reports 01:13 PM EDT [DATE] 08/26 B…" at bounding box center [784, 375] width 1568 height 750
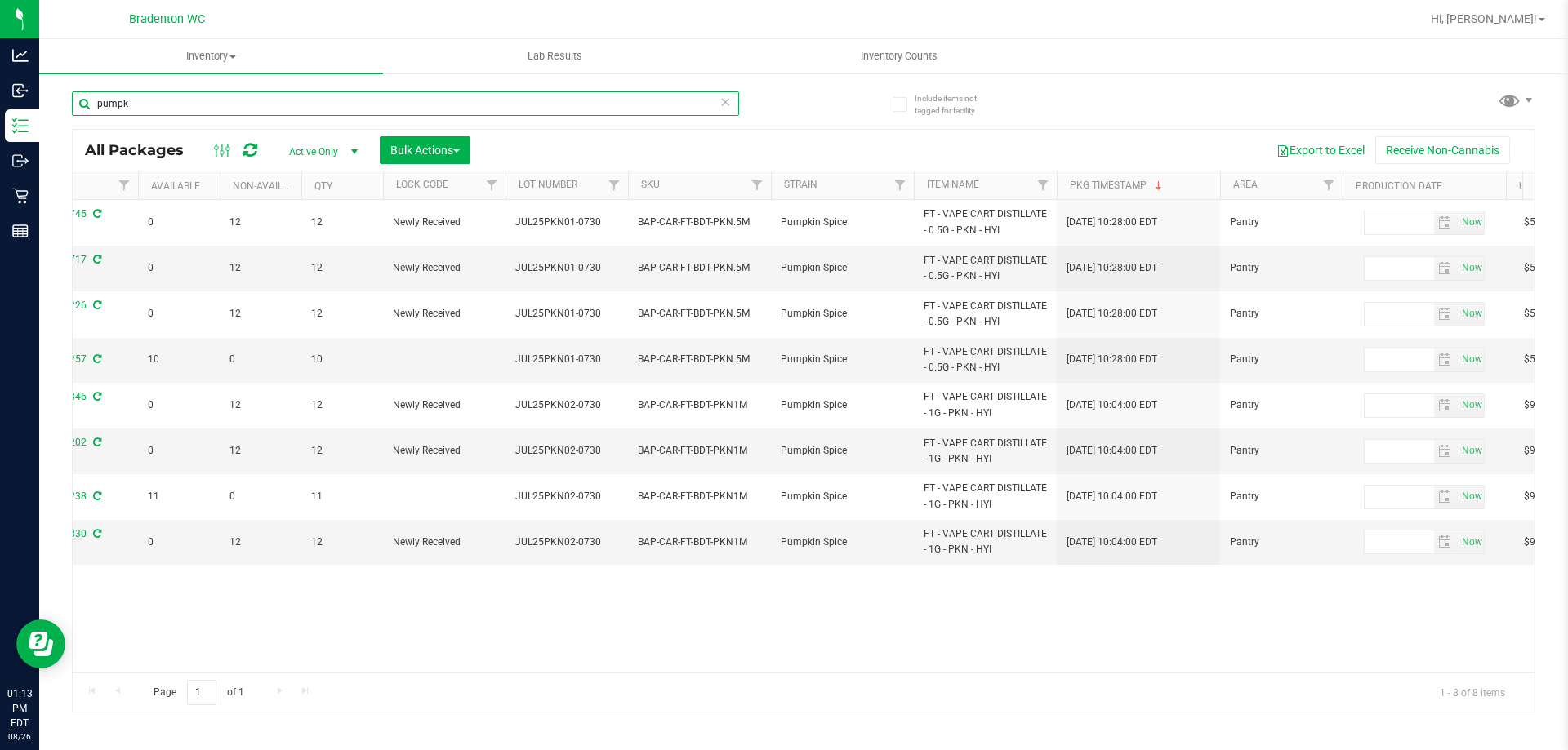
scroll to position [0, 891]
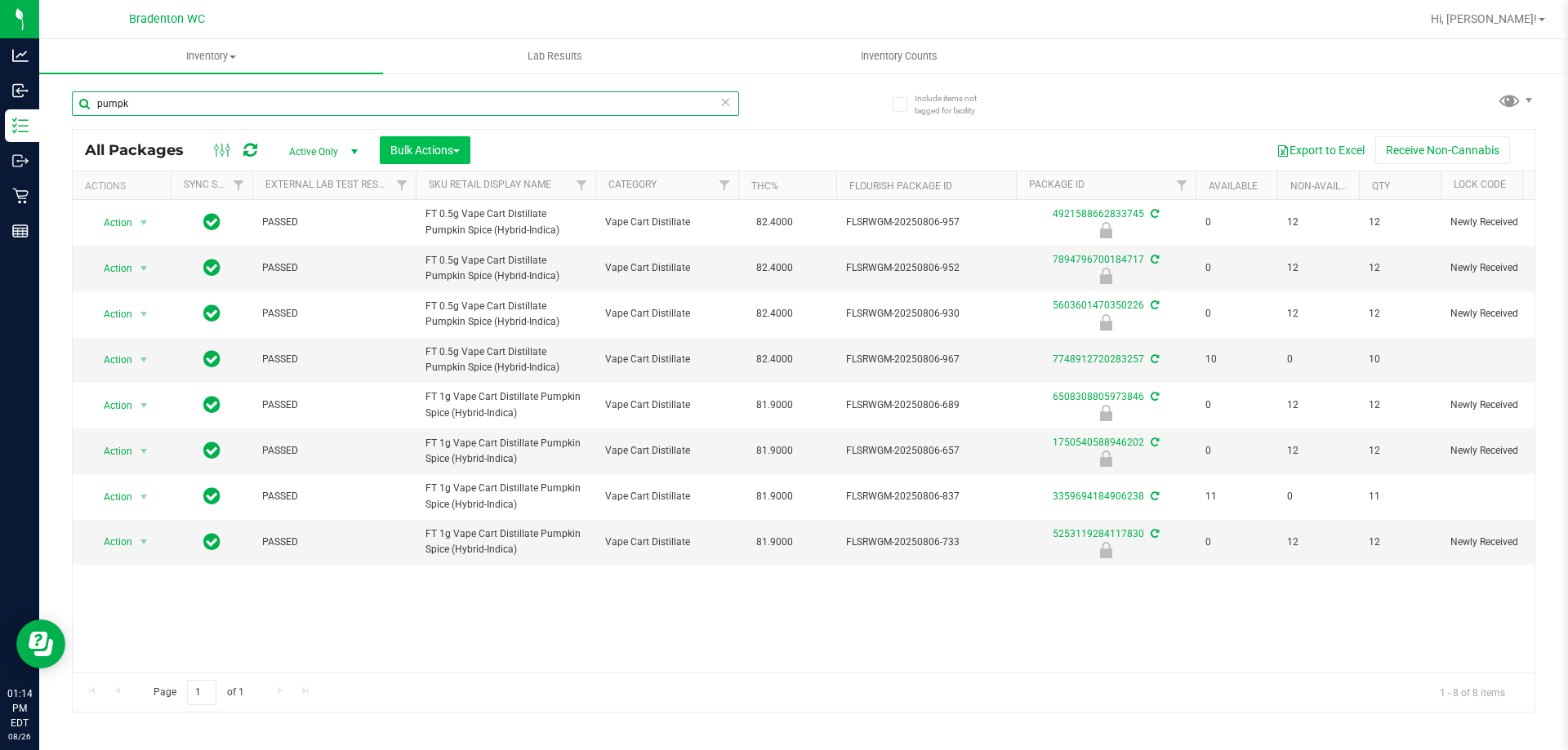
type input "pumpk"
click at [417, 147] on span "Bulk Actions" at bounding box center [425, 151] width 70 height 13
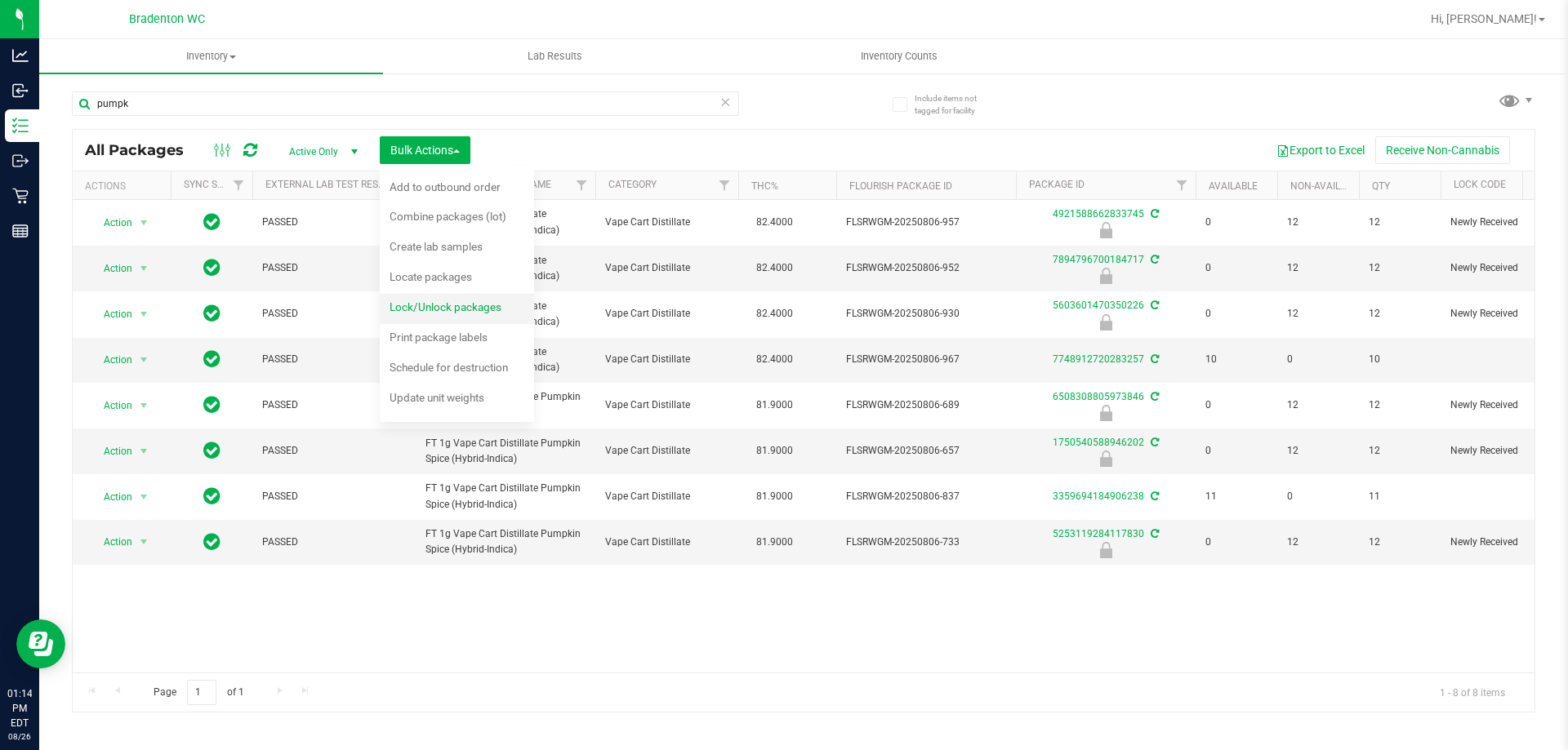
click at [427, 308] on span "Lock/Unlock packages" at bounding box center [445, 307] width 112 height 13
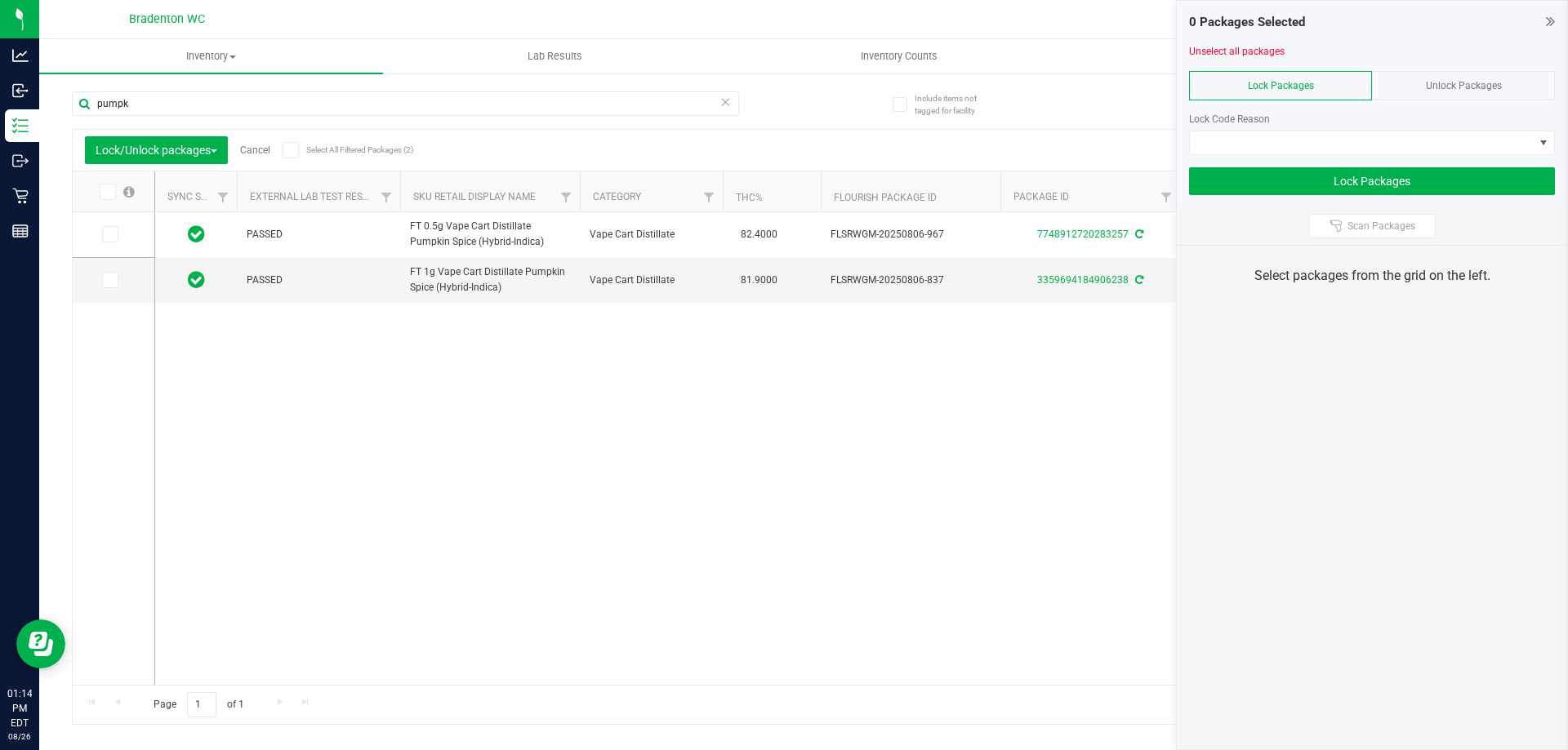
click at [1396, 84] on div "Unlock Packages" at bounding box center [1463, 85] width 183 height 30
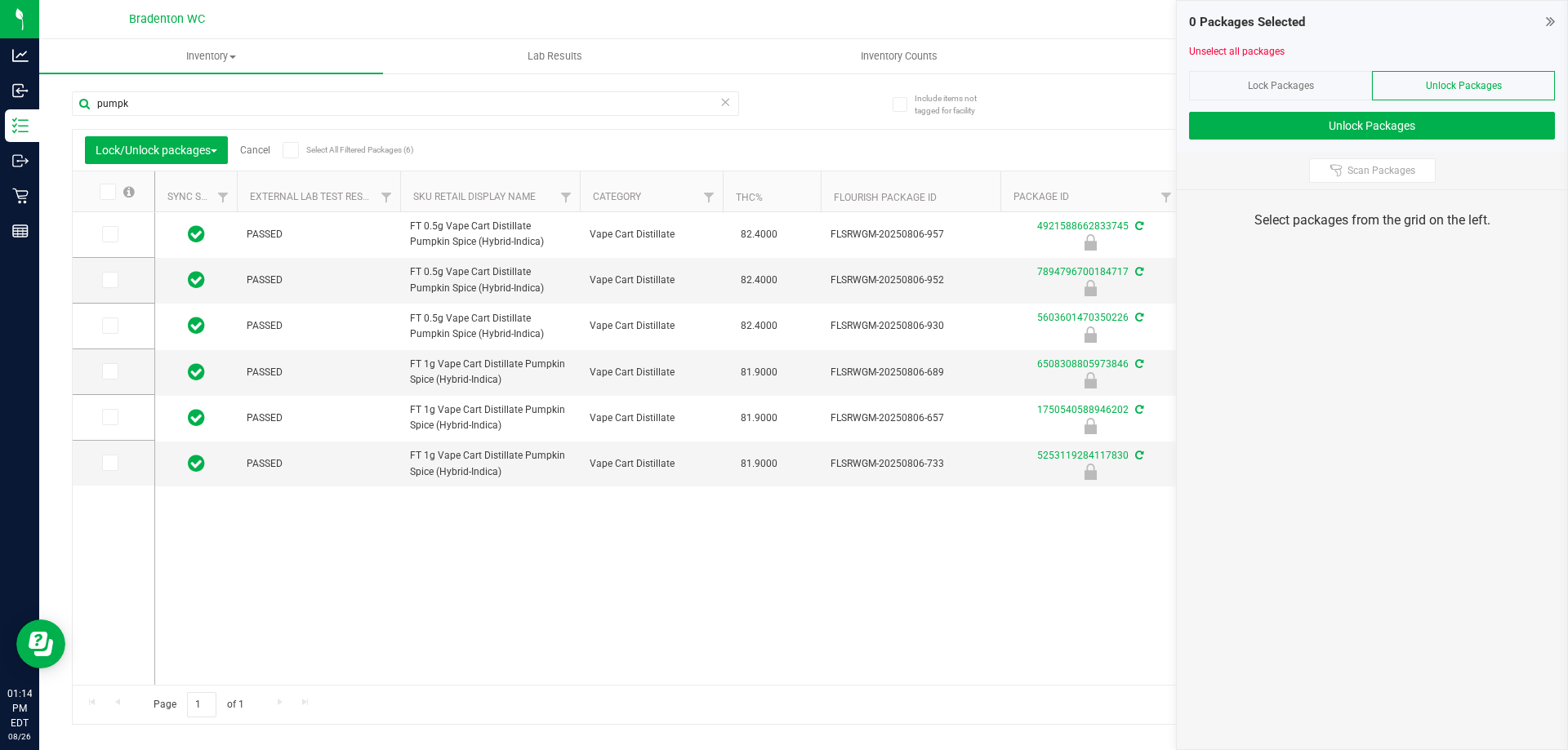
click at [104, 192] on icon at bounding box center [106, 192] width 10 height 0
click at [0, 0] on input "checkbox" at bounding box center [0, 0] width 0 height 0
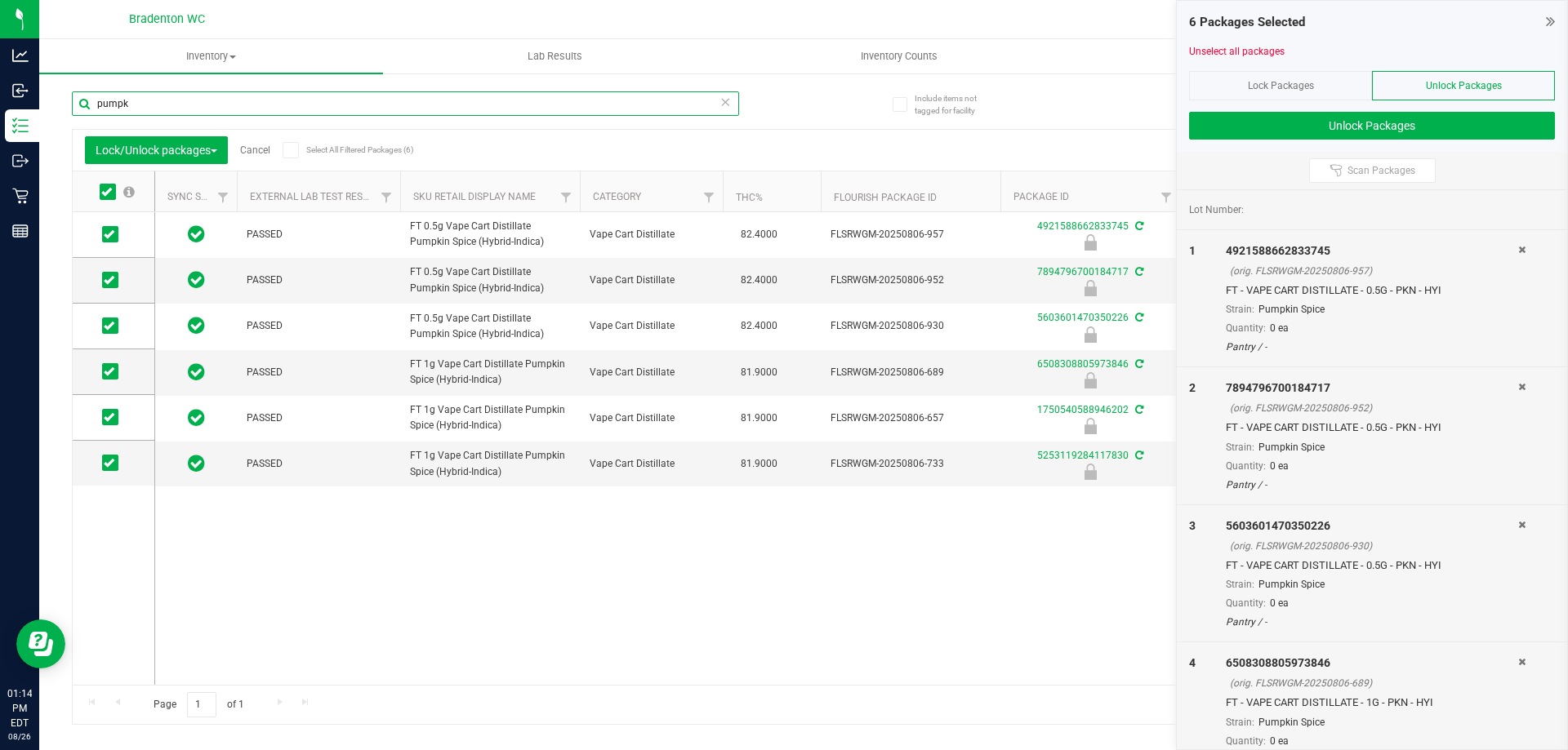
drag, startPoint x: 174, startPoint y: 104, endPoint x: 85, endPoint y: 106, distance: 89.0
click at [85, 106] on input "pumpk" at bounding box center [405, 104] width 667 height 25
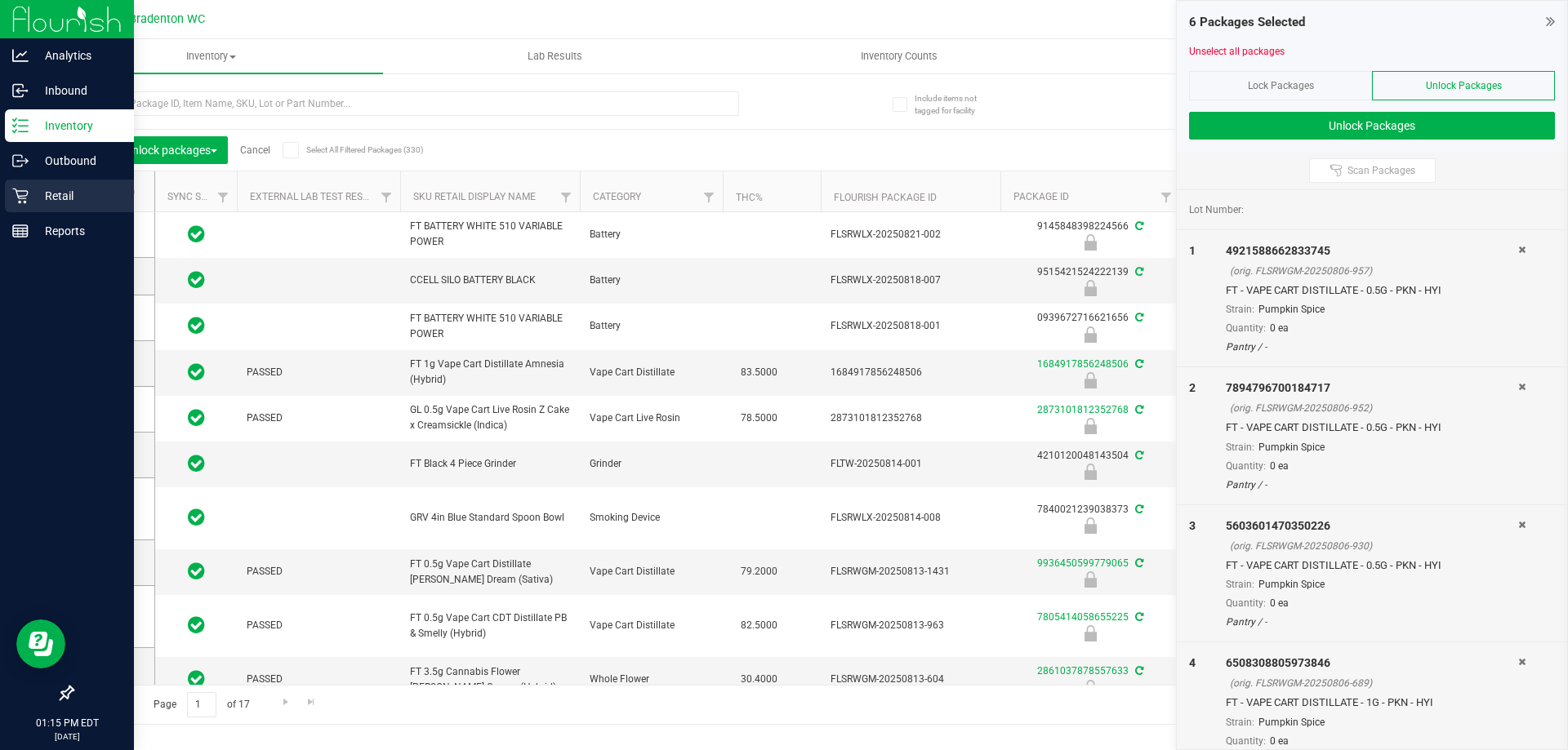
click at [65, 198] on p "Retail" at bounding box center [77, 196] width 98 height 20
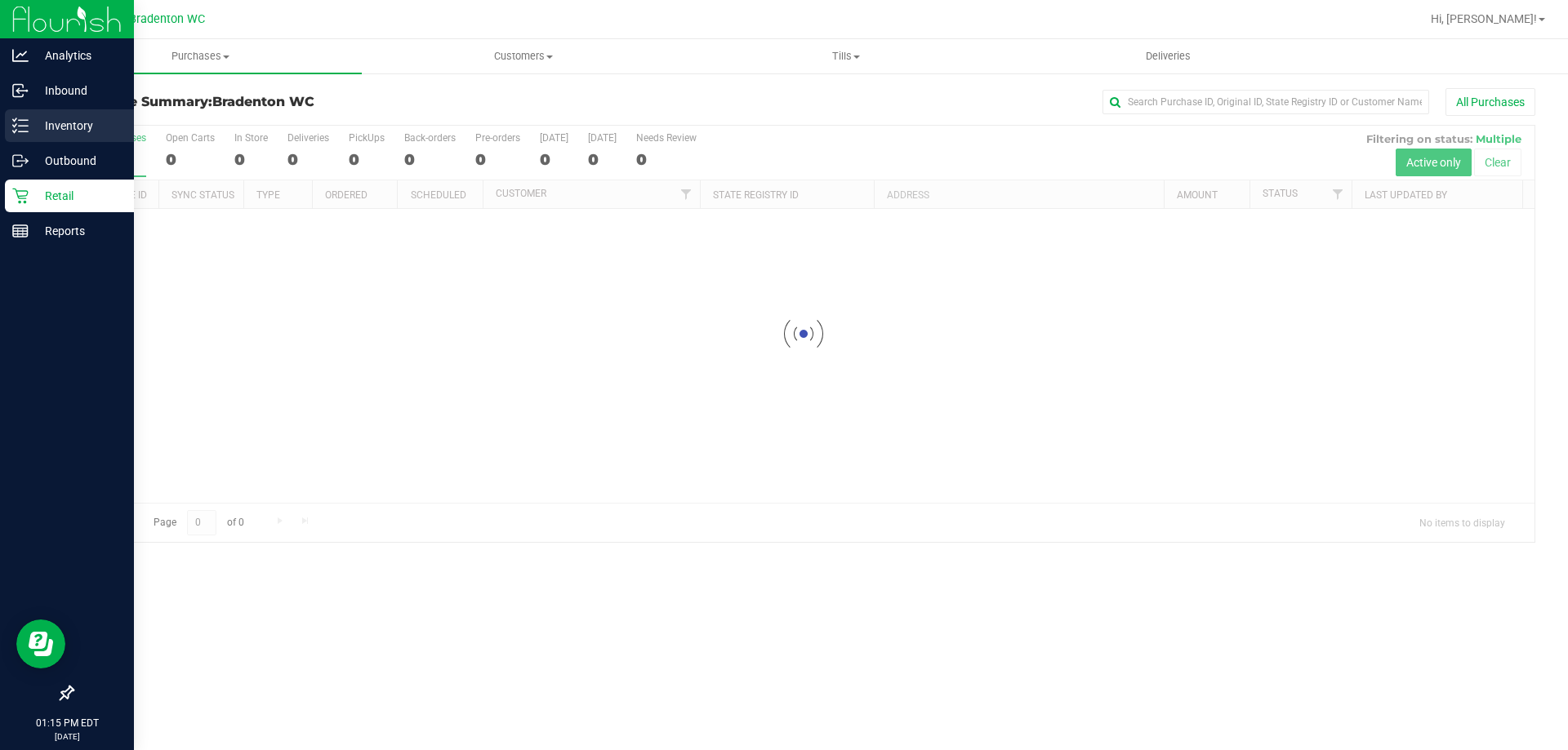
click at [82, 122] on p "Inventory" at bounding box center [77, 125] width 98 height 20
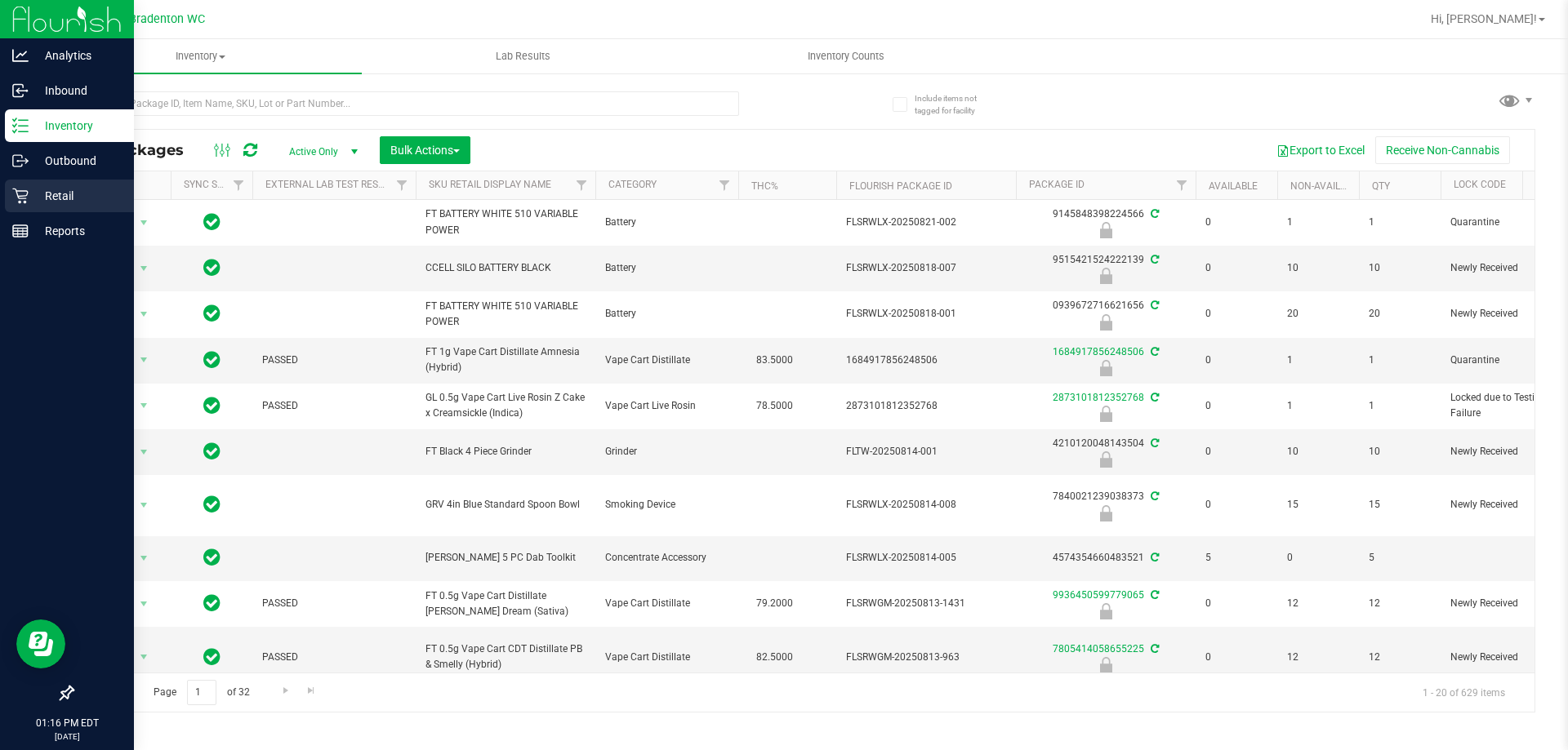
click at [63, 198] on p "Retail" at bounding box center [77, 196] width 98 height 20
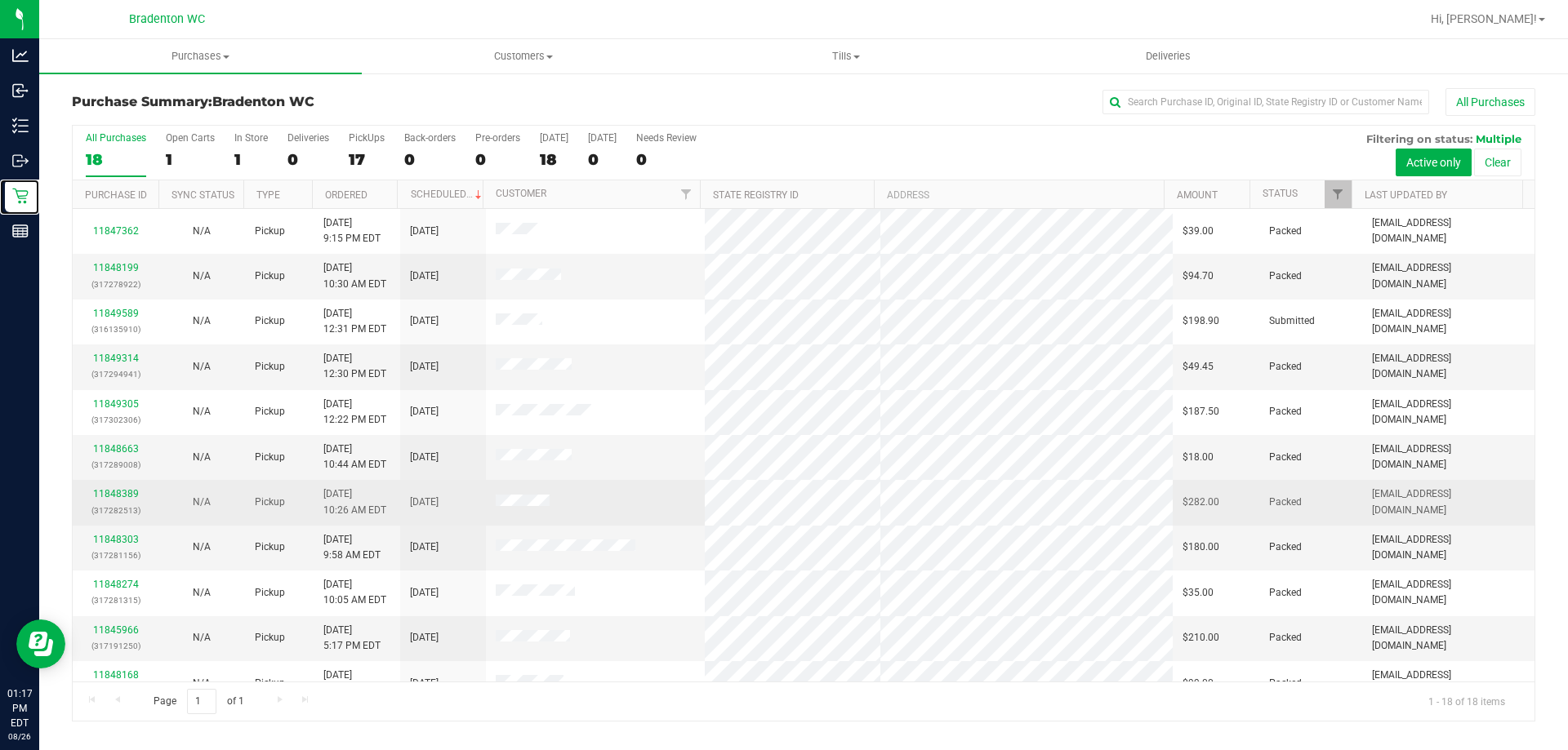
scroll to position [341, 0]
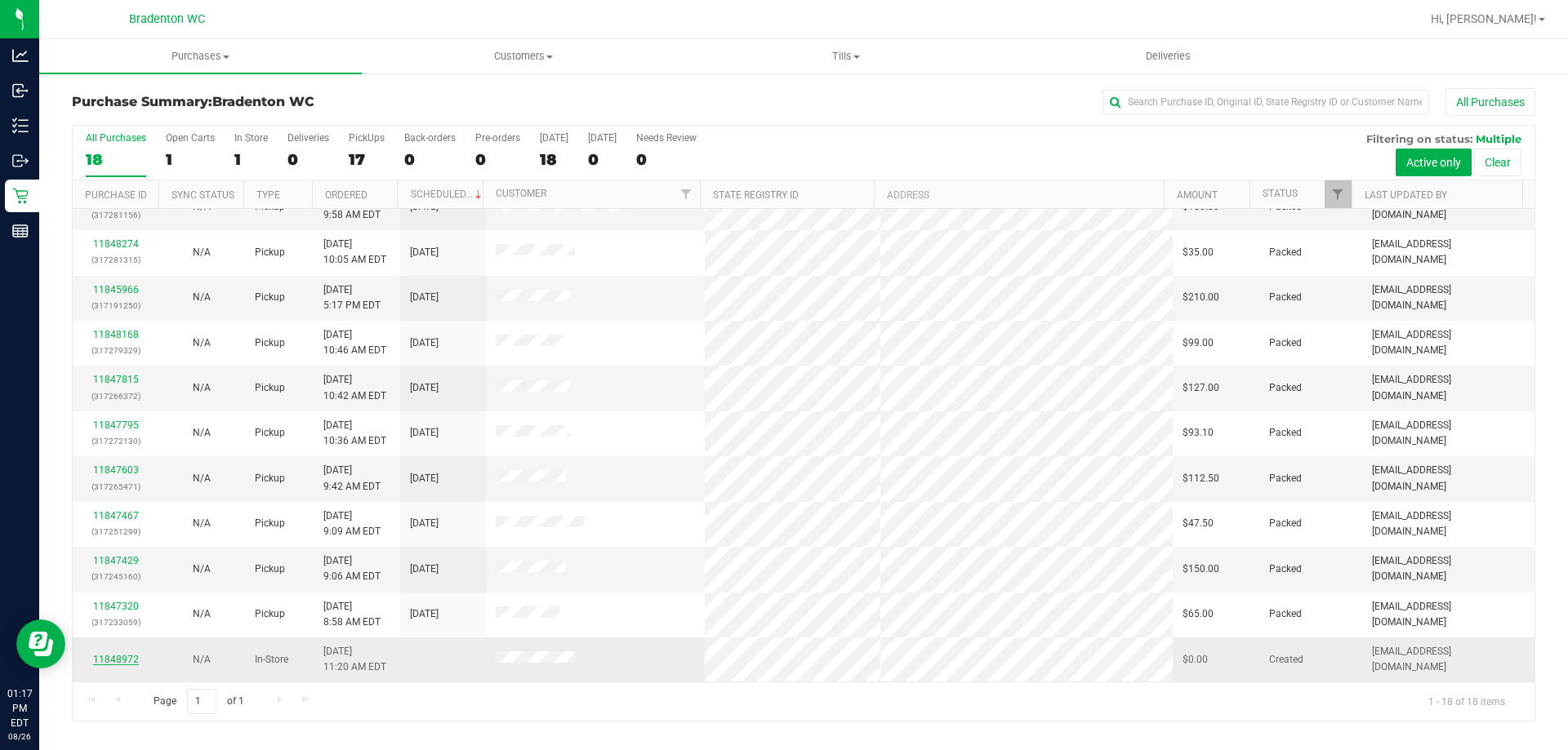
click at [130, 661] on link "11848972" at bounding box center [116, 659] width 46 height 11
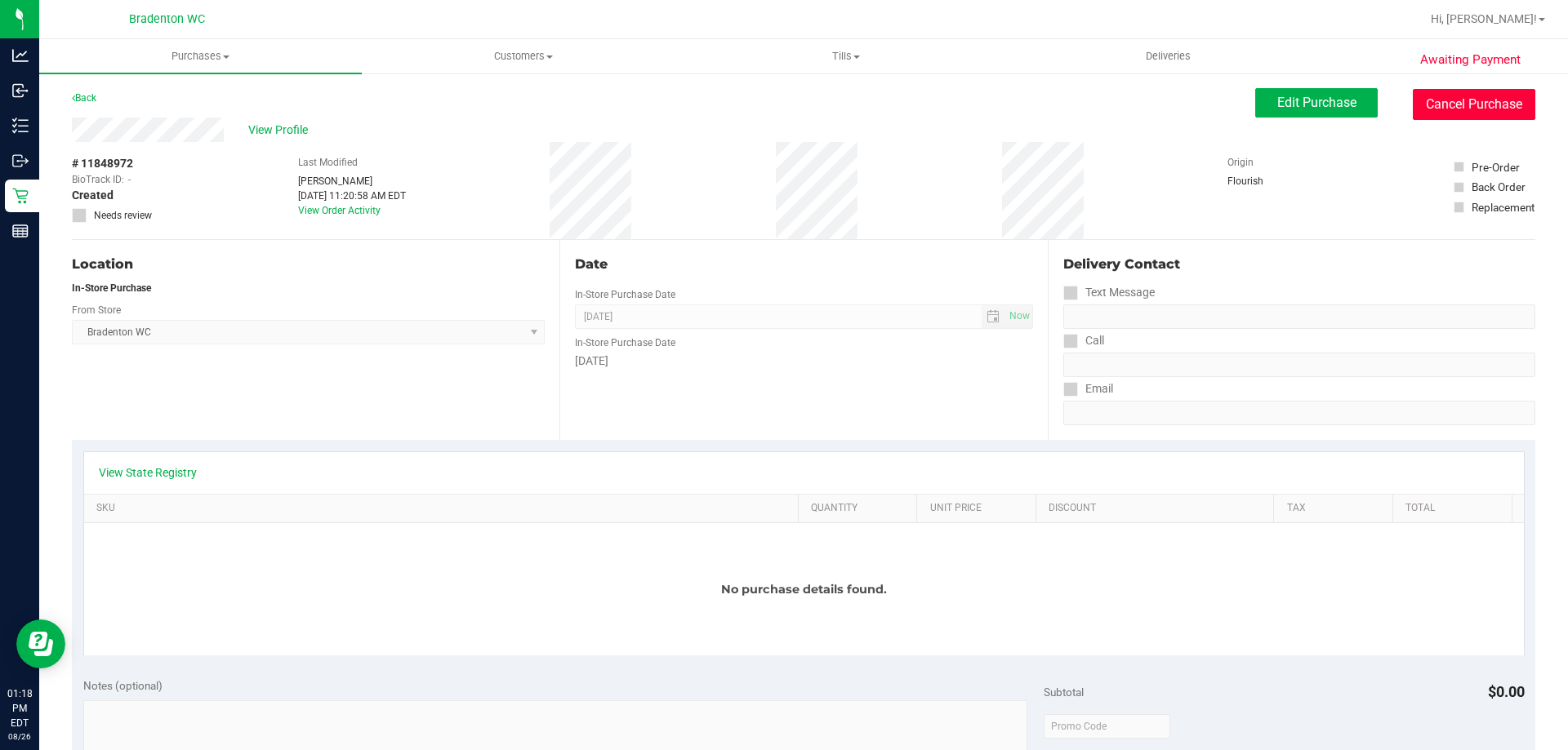
click at [1432, 94] on button "Cancel Purchase" at bounding box center [1474, 104] width 122 height 31
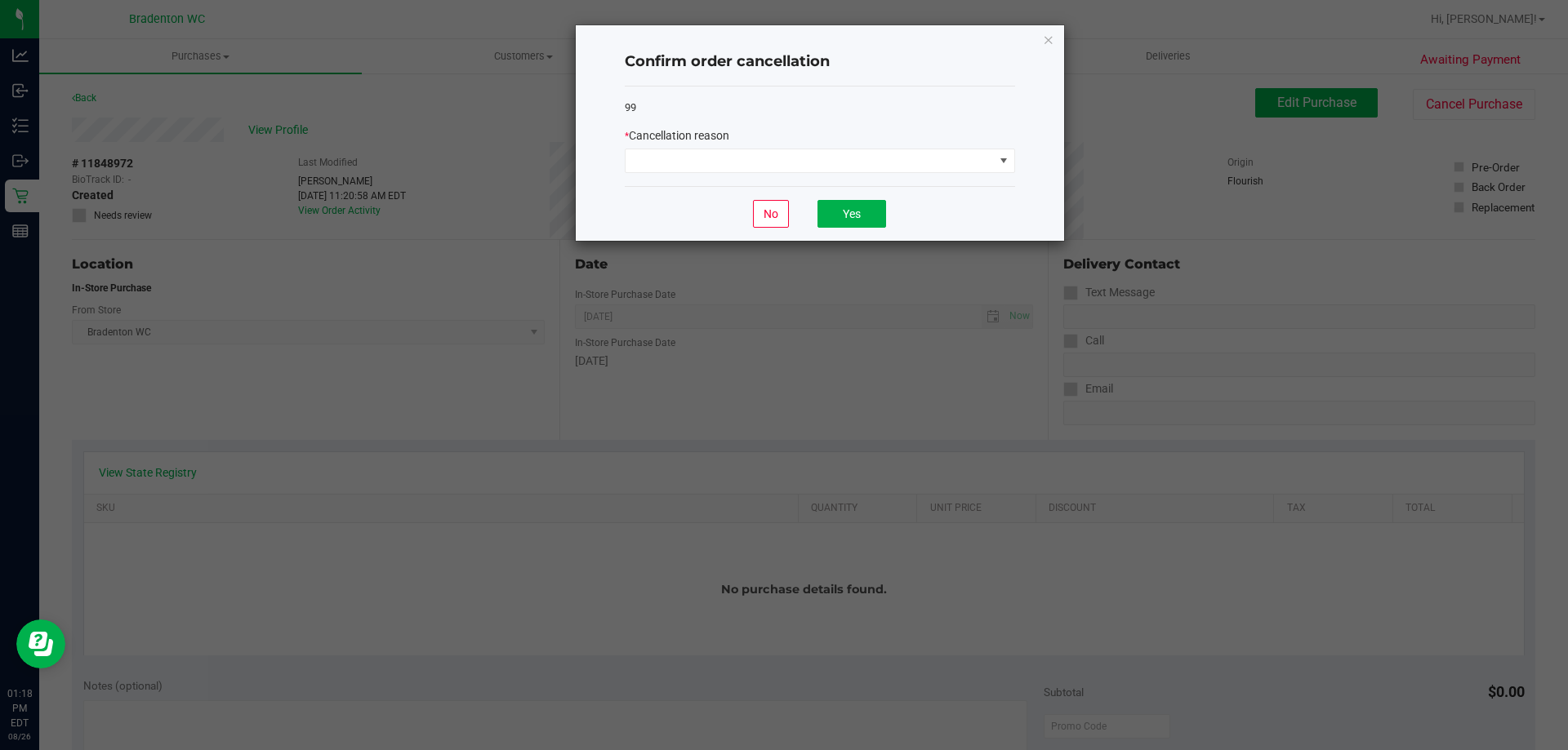
click at [752, 138] on div "* Cancellation reason" at bounding box center [819, 135] width 390 height 17
click at [738, 152] on span at bounding box center [809, 161] width 368 height 23
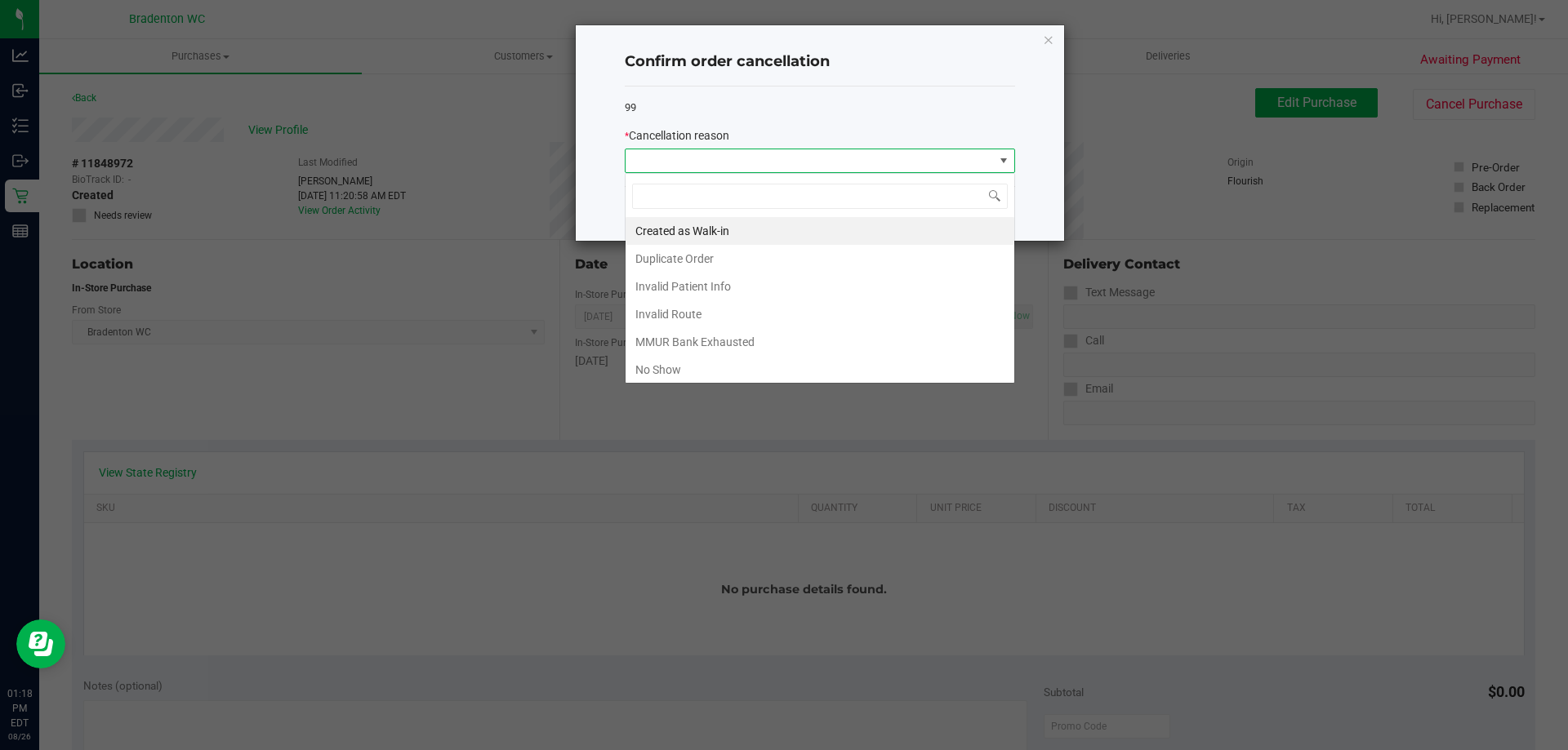
scroll to position [25, 390]
click at [702, 257] on li "Duplicate Order" at bounding box center [819, 259] width 388 height 28
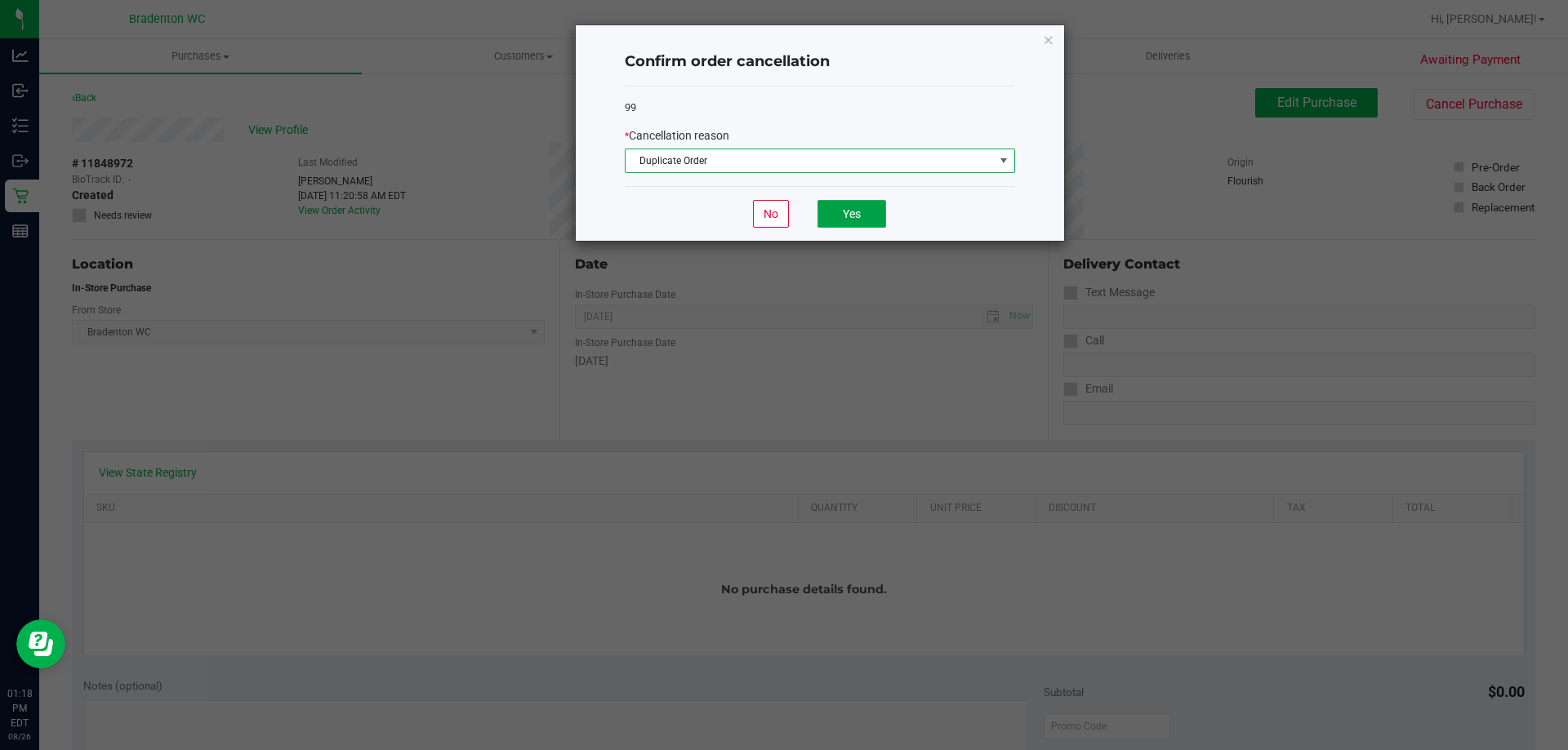
click at [846, 208] on button "Yes" at bounding box center [851, 214] width 69 height 28
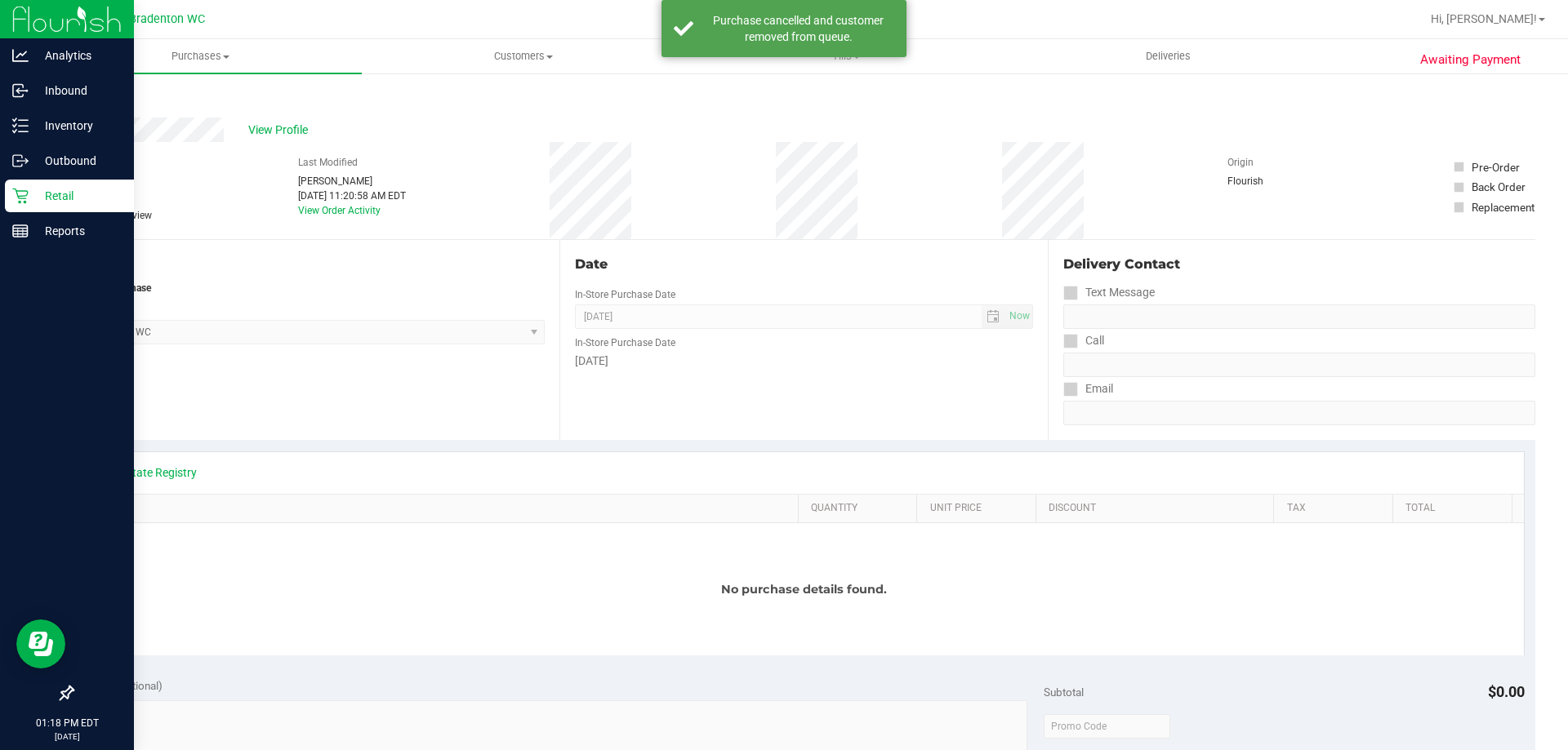
click at [51, 197] on p "Retail" at bounding box center [77, 196] width 98 height 20
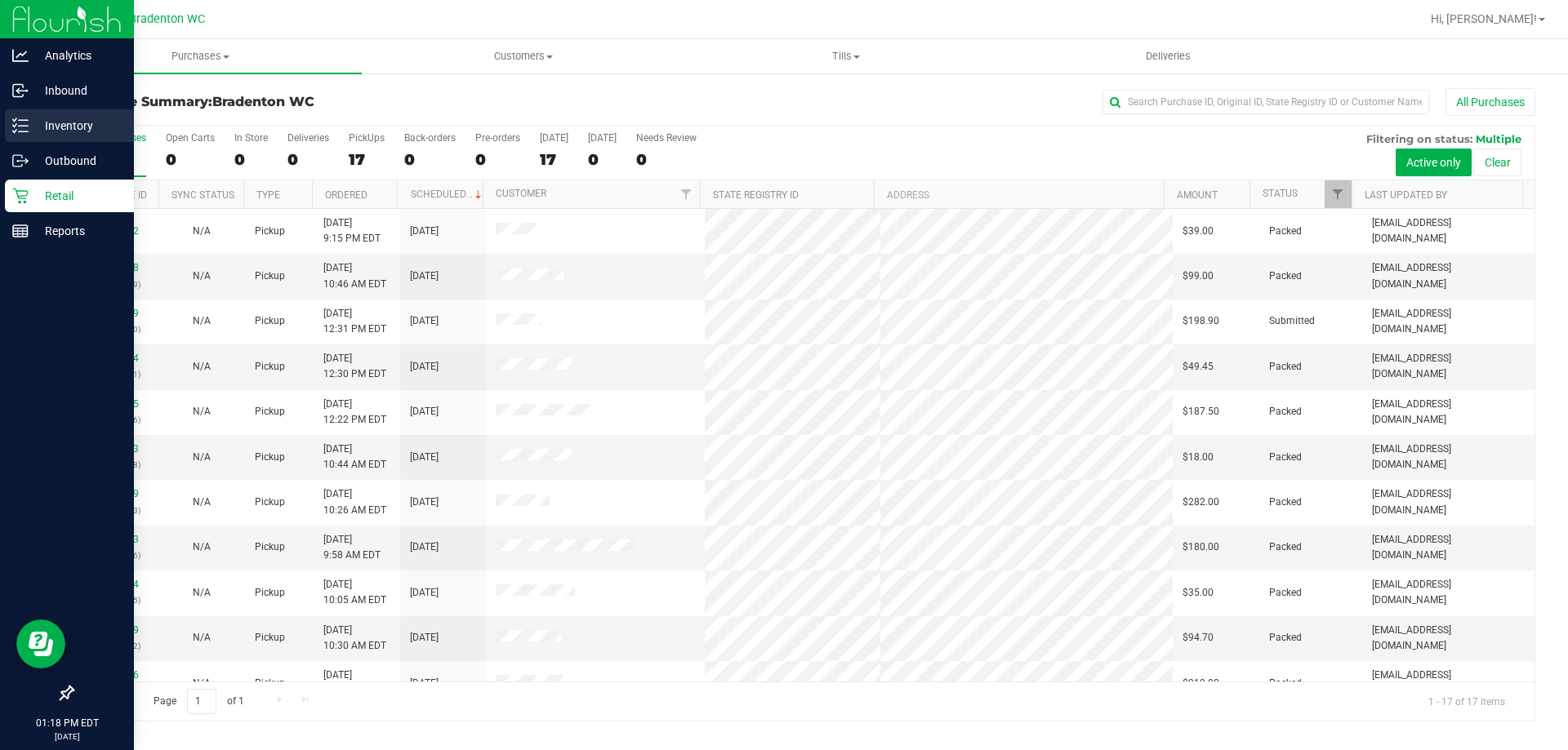
click at [58, 121] on p "Inventory" at bounding box center [77, 125] width 98 height 20
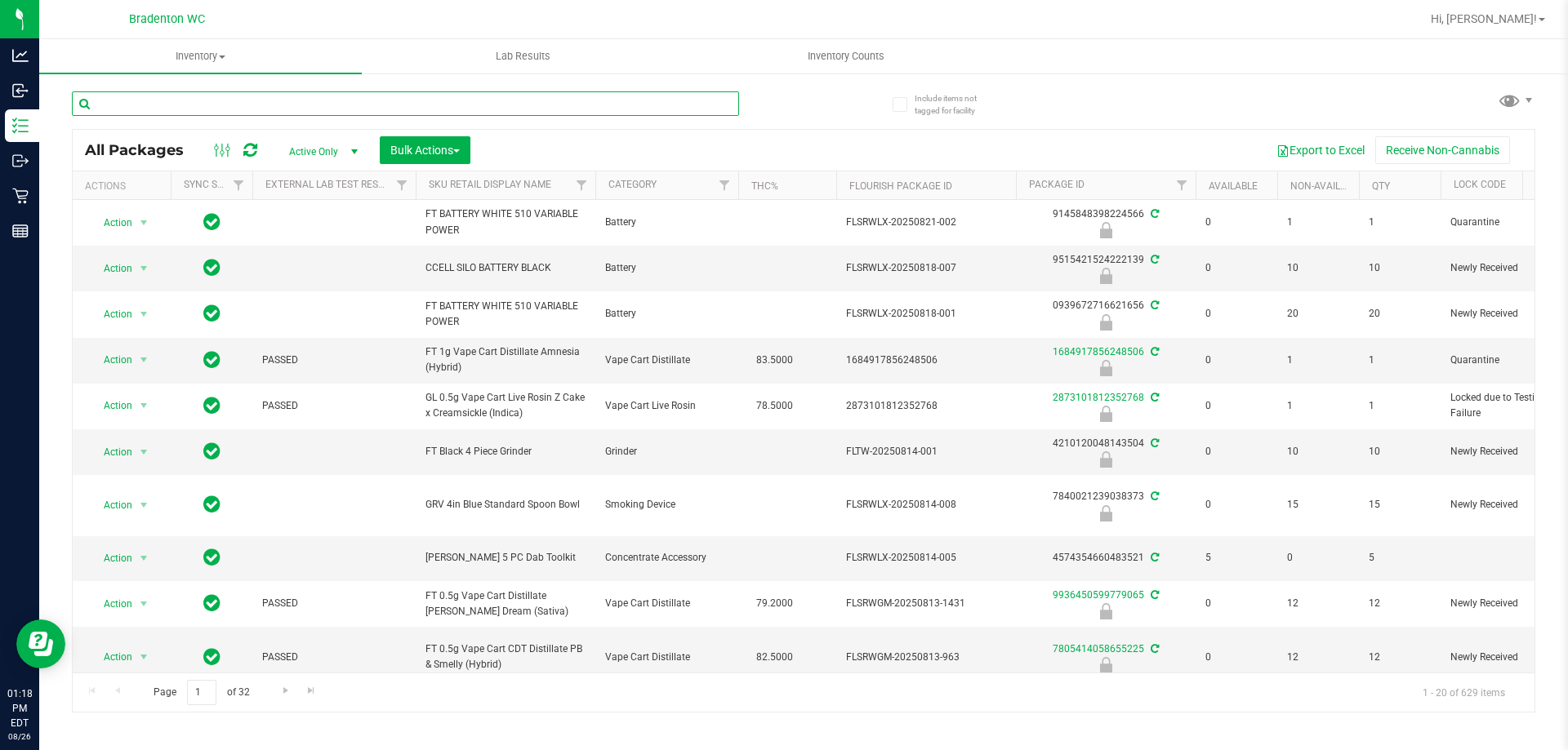
click at [225, 105] on input "text" at bounding box center [405, 104] width 667 height 25
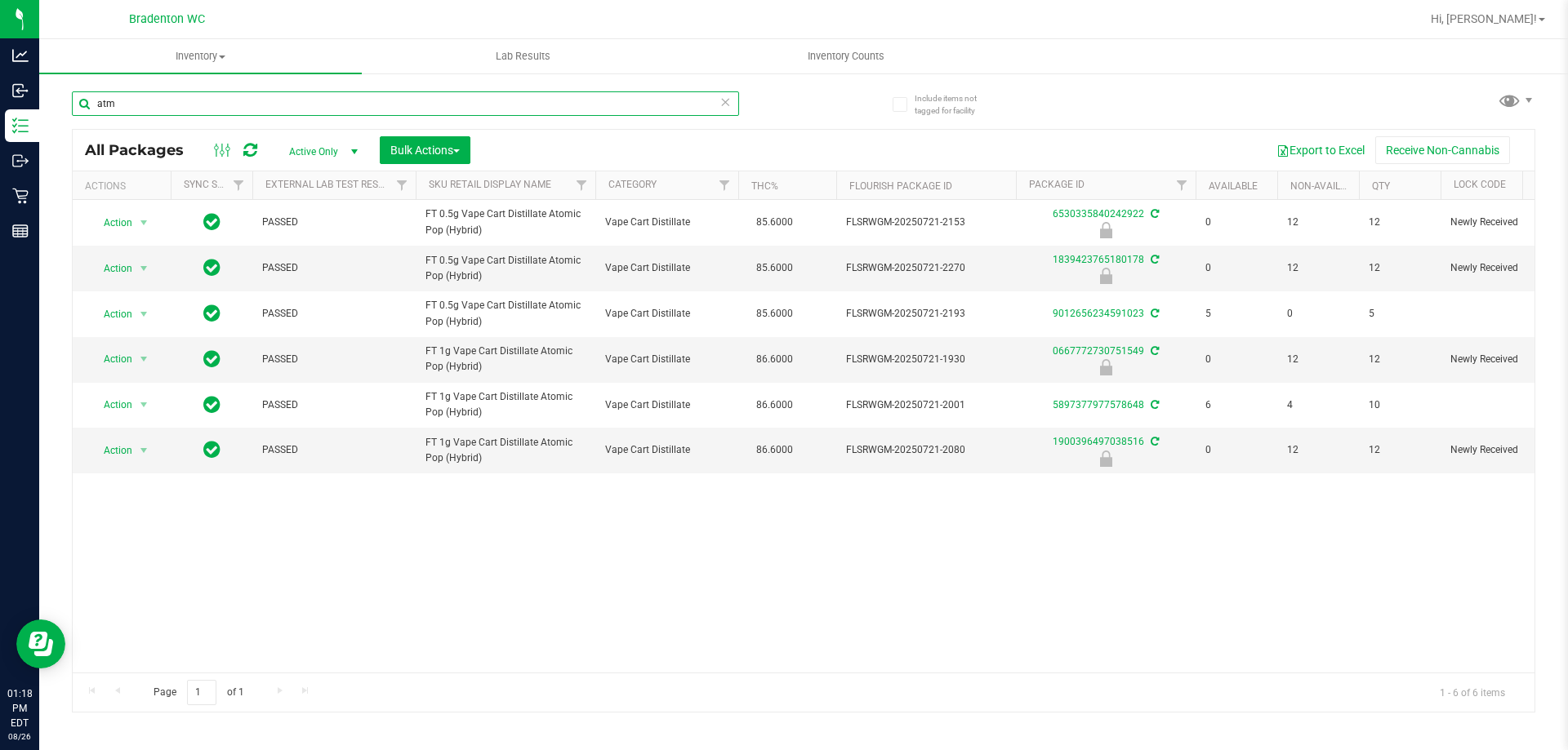
type input "atm"
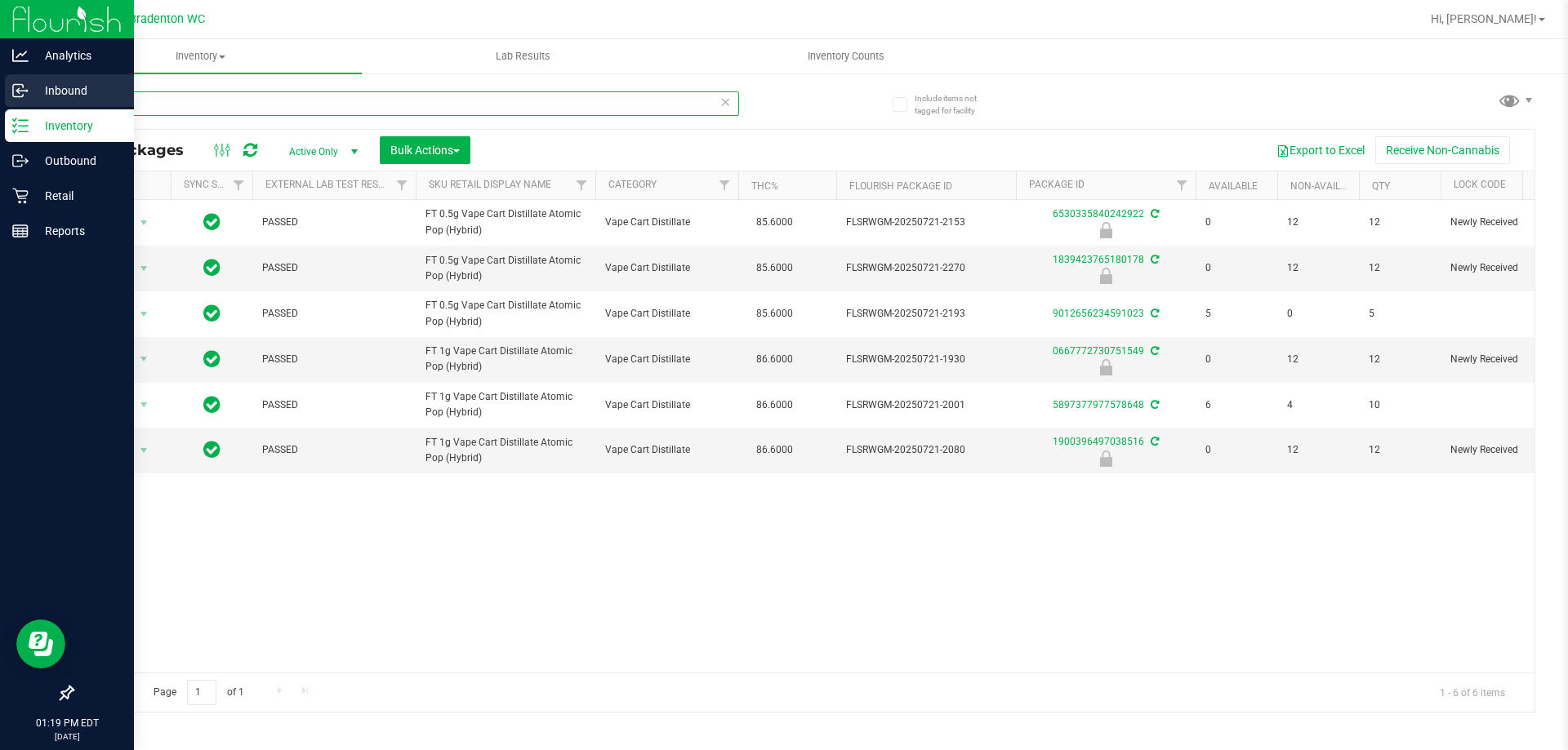
drag, startPoint x: 141, startPoint y: 103, endPoint x: 0, endPoint y: 76, distance: 143.6
click at [0, 91] on div "Analytics Inbound Inventory Outbound Retail Reports 01:19 PM EDT [DATE] 08/26 B…" at bounding box center [784, 375] width 1568 height 750
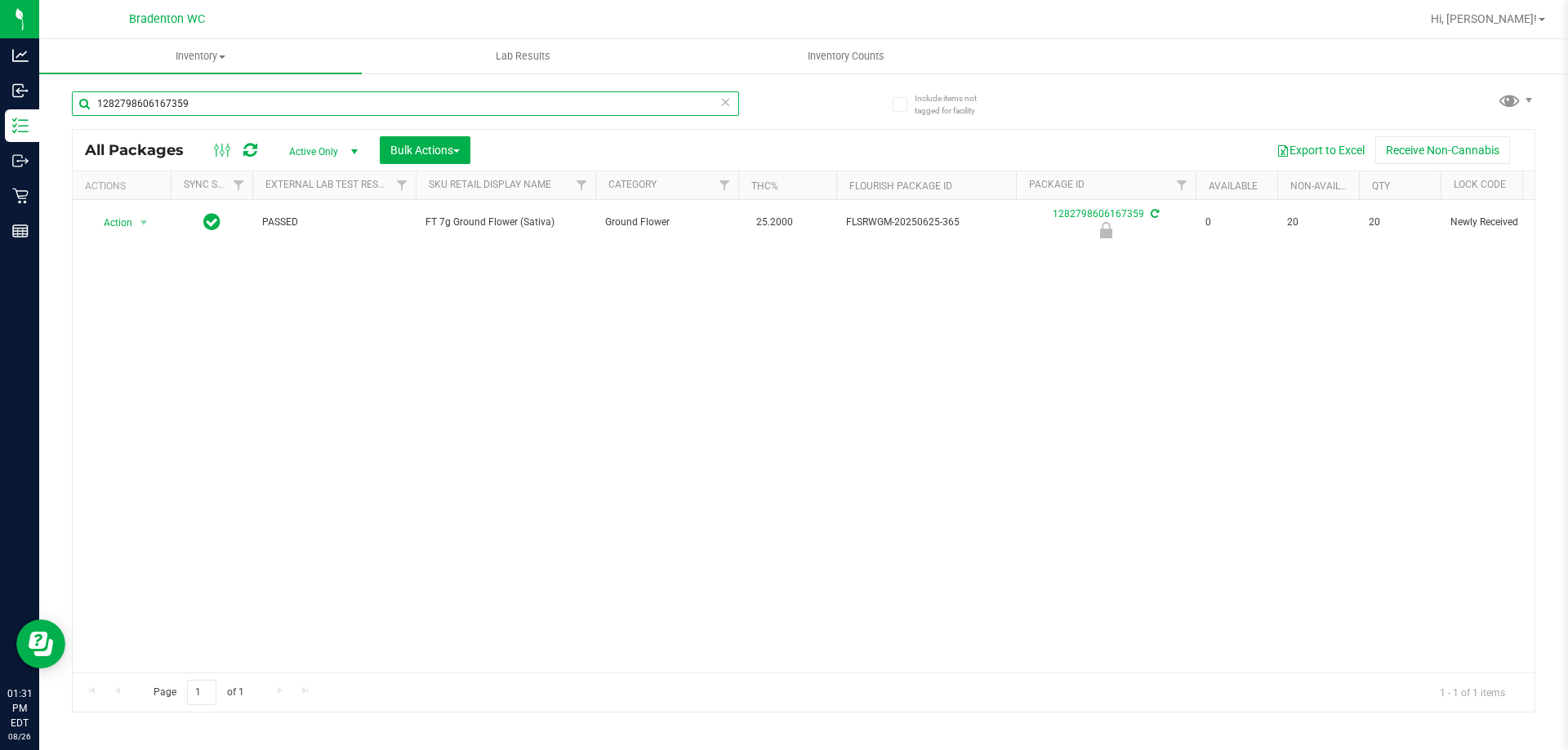
type input "1282798606167359"
click at [554, 459] on div "Action Action Edit attributes Global inventory Locate package Package audit log…" at bounding box center [803, 436] width 1461 height 472
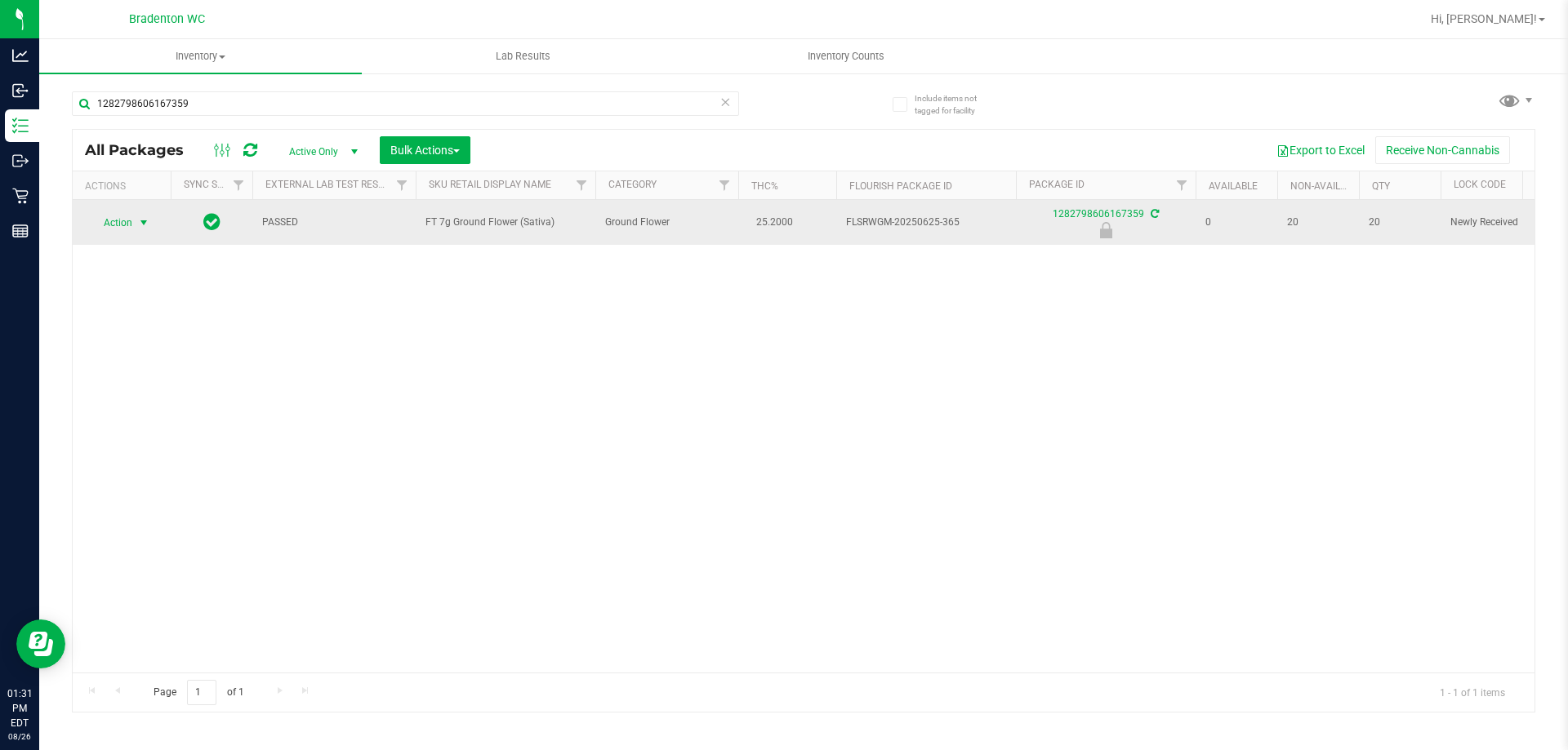
click at [138, 223] on span "select" at bounding box center [144, 223] width 13 height 13
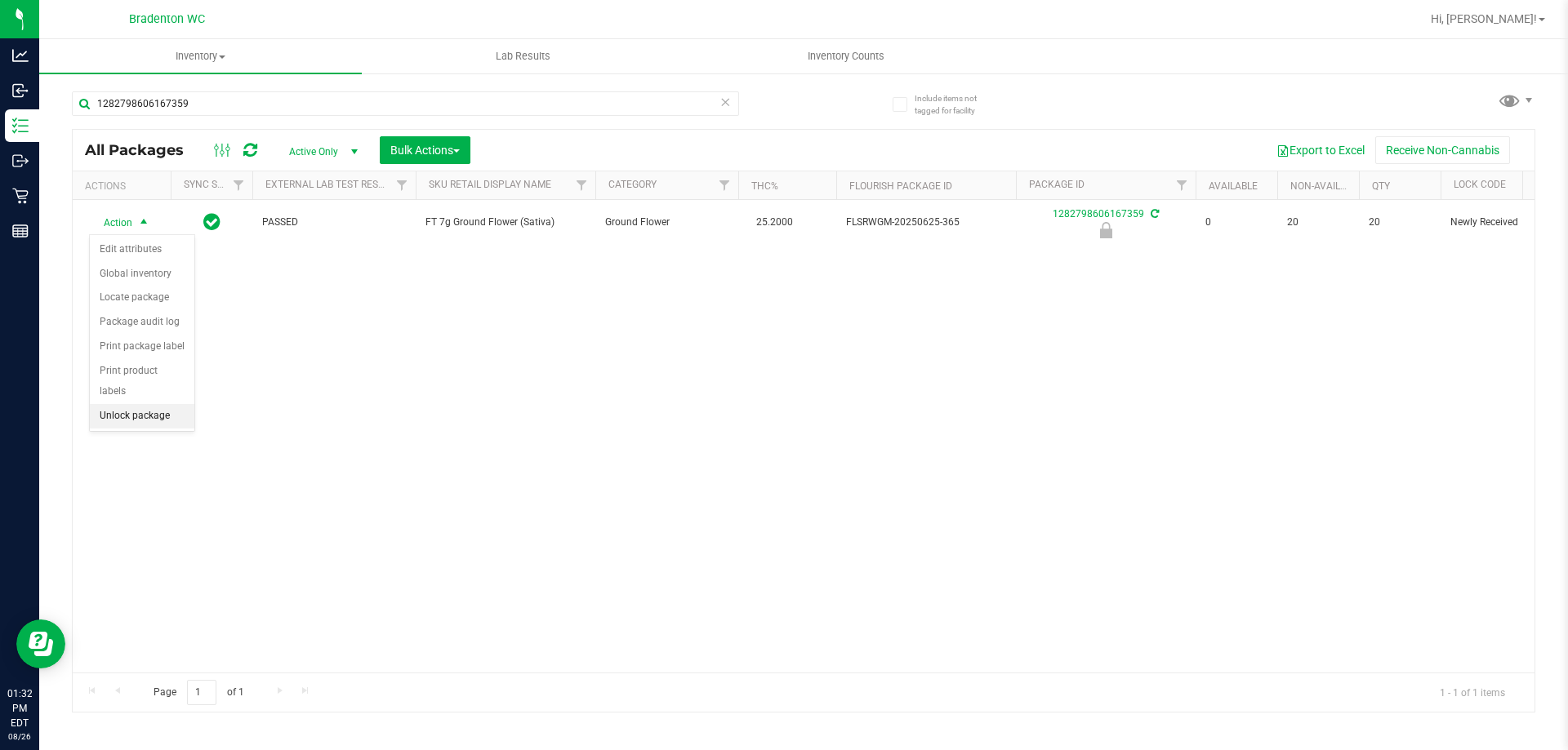
click at [121, 404] on li "Unlock package" at bounding box center [142, 416] width 105 height 25
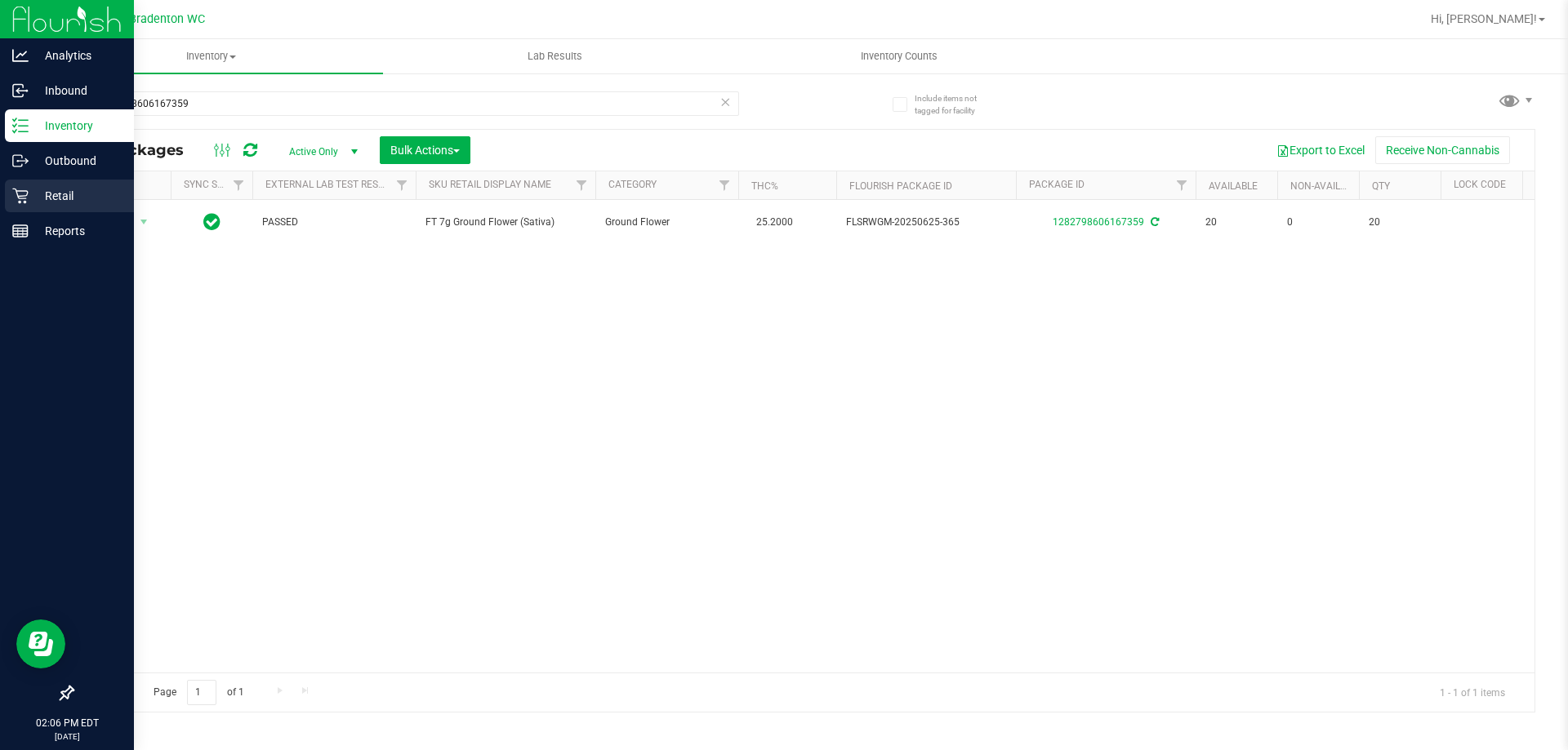
click at [69, 182] on div "Retail" at bounding box center [69, 196] width 129 height 32
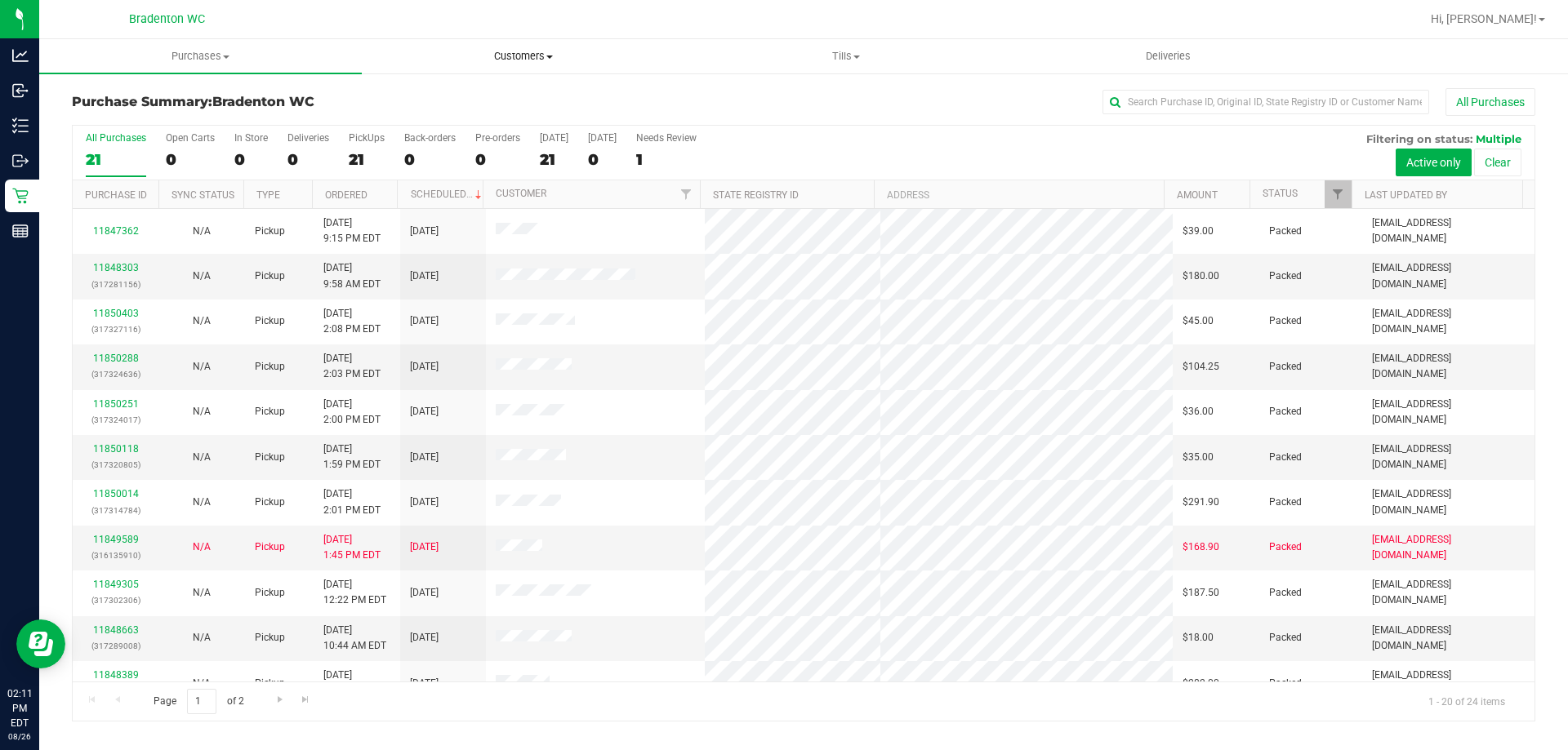
click at [528, 61] on span "Customers" at bounding box center [523, 55] width 321 height 14
click at [428, 95] on span "All customers" at bounding box center [420, 98] width 117 height 14
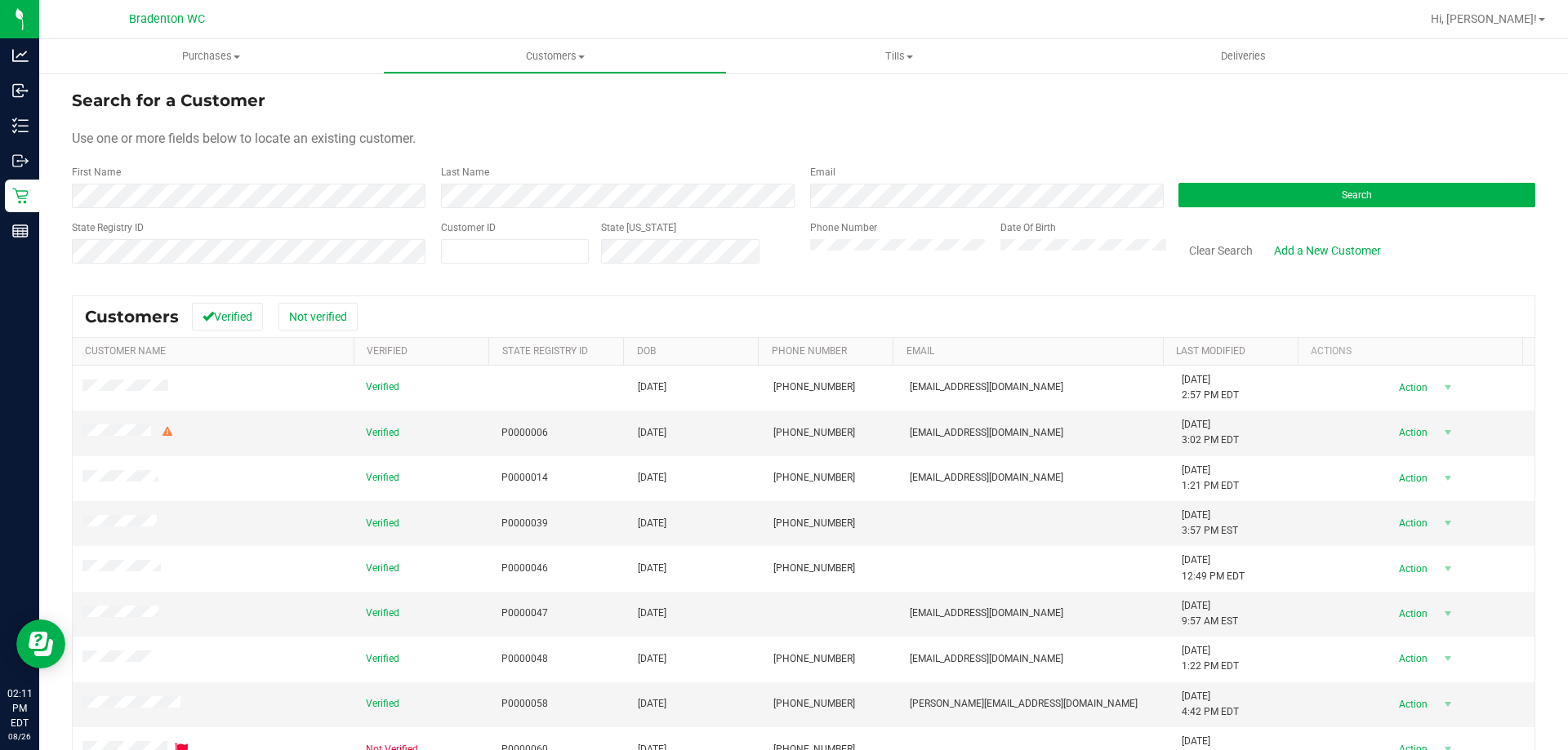
click at [186, 182] on div "First Name" at bounding box center [250, 186] width 357 height 43
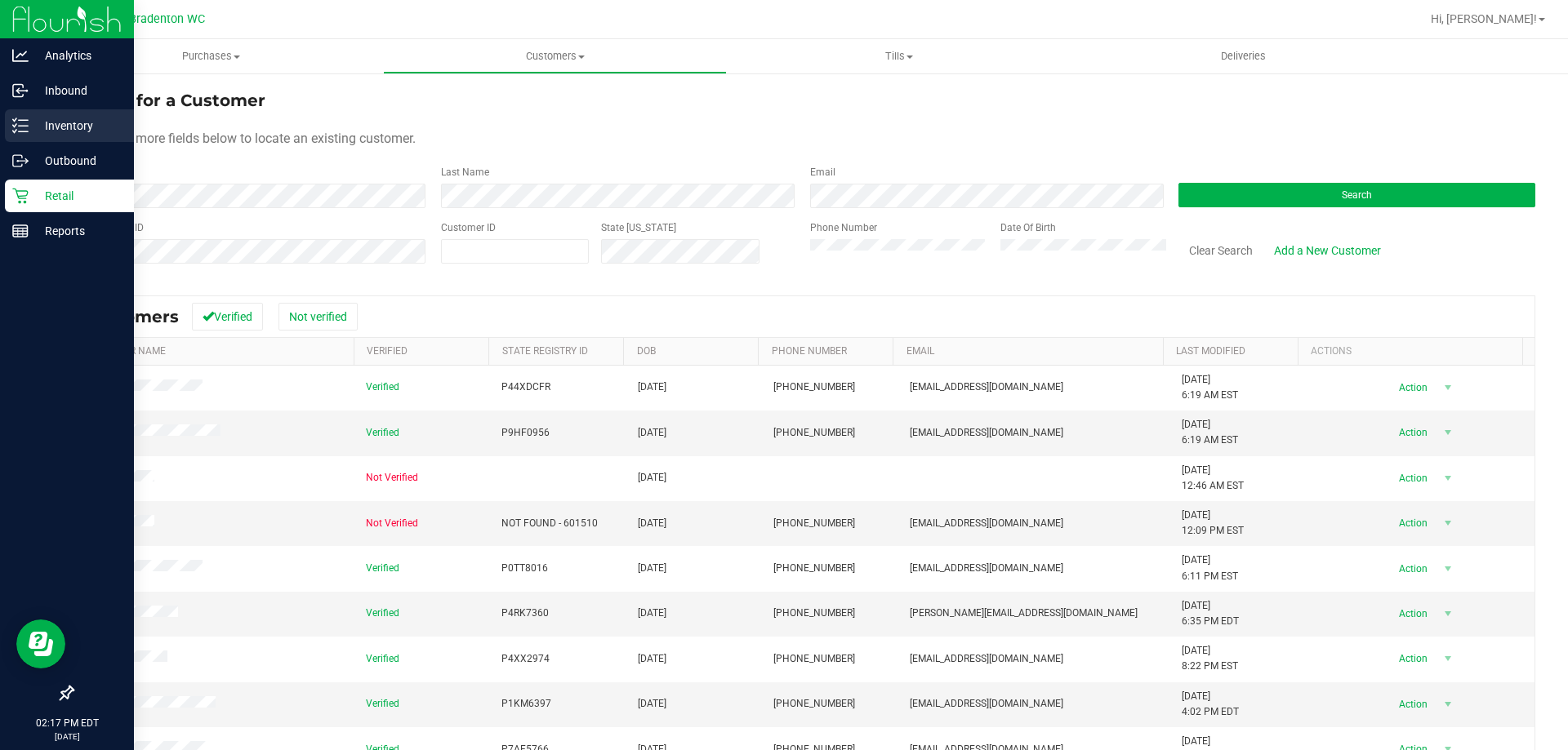
click at [72, 115] on div "Inventory" at bounding box center [69, 126] width 129 height 32
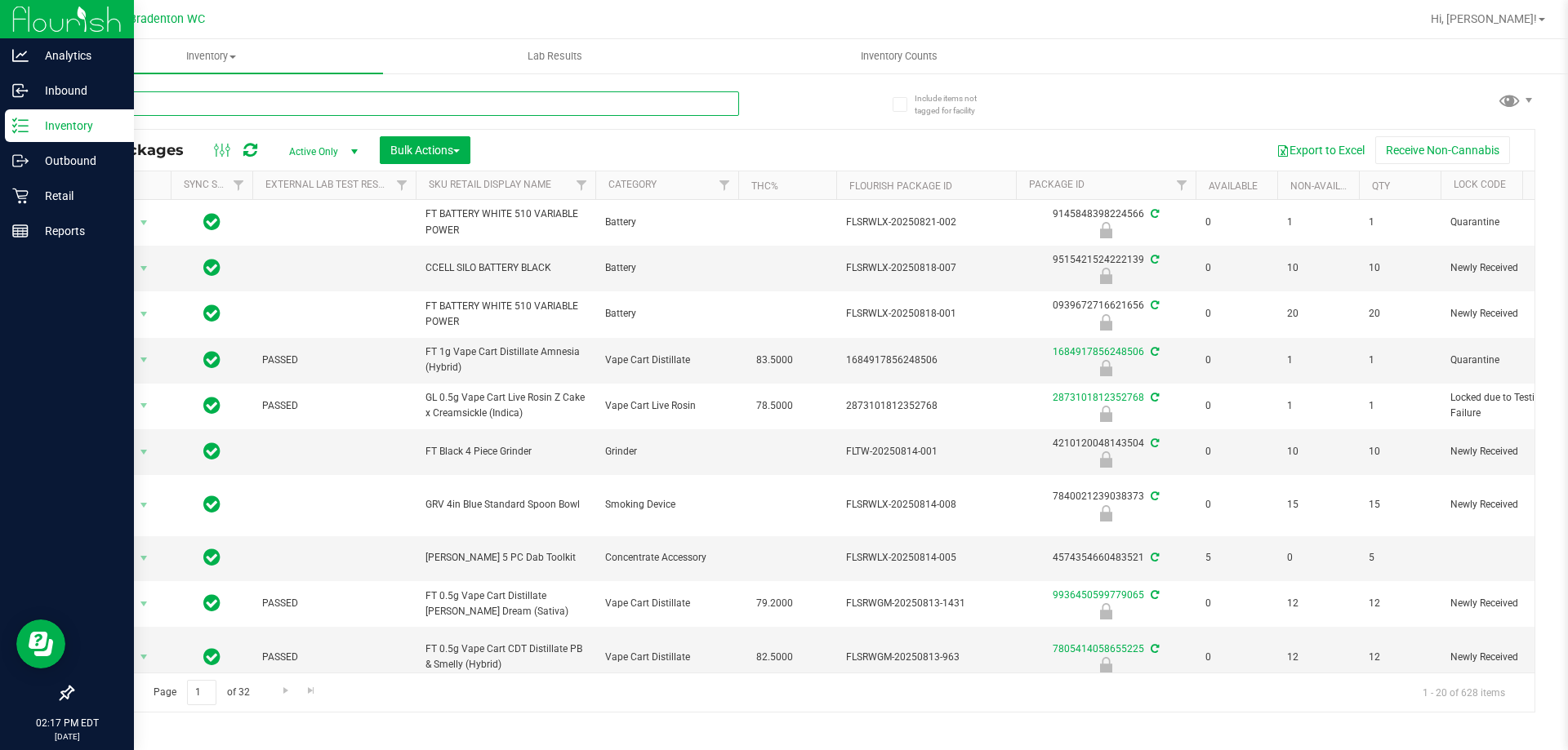
click at [155, 100] on input "text" at bounding box center [405, 104] width 667 height 25
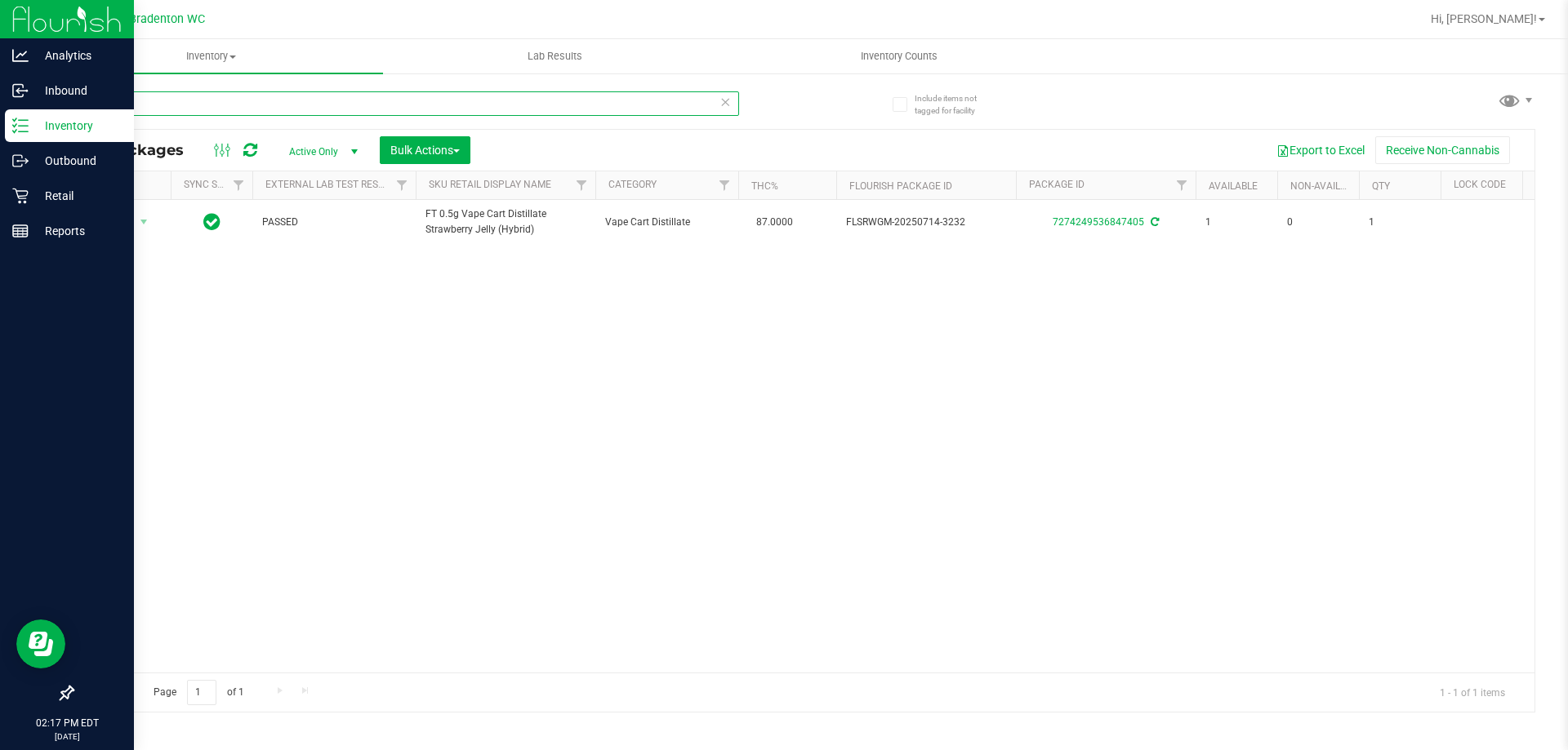
type input "sjy"
click at [69, 200] on p "Retail" at bounding box center [77, 196] width 98 height 20
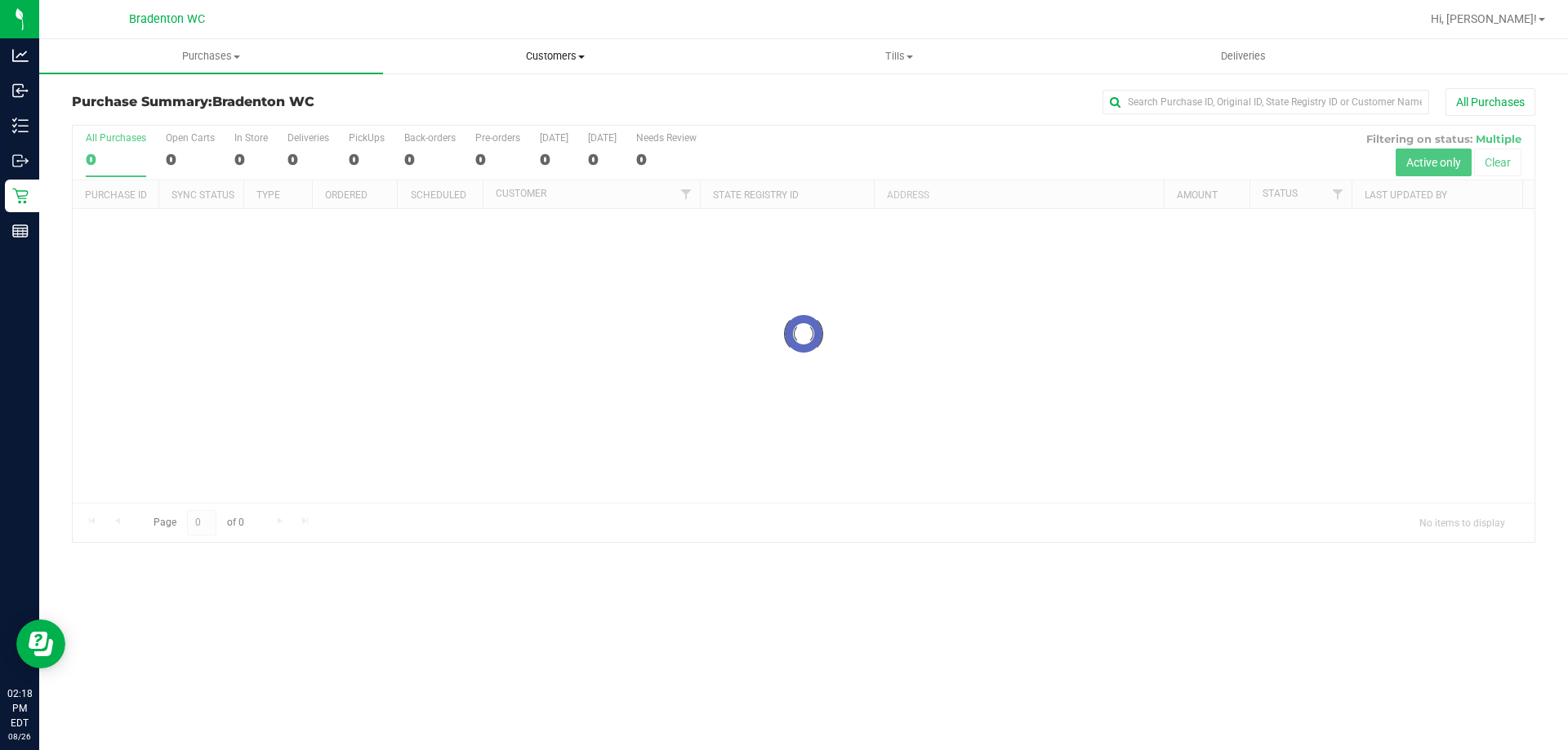
click at [566, 51] on span "Customers" at bounding box center [554, 55] width 342 height 14
click at [504, 99] on li "All customers" at bounding box center [554, 98] width 344 height 20
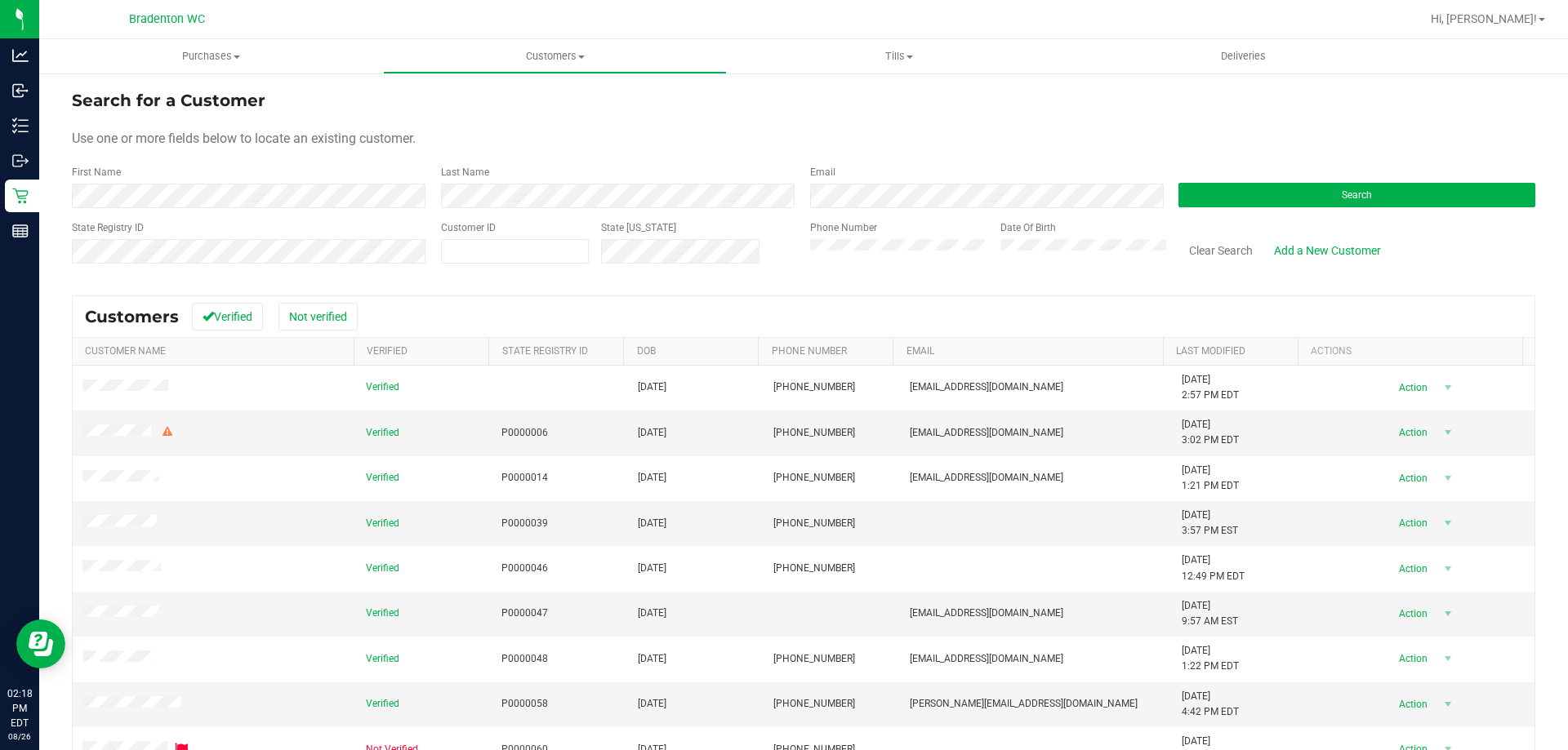
click at [477, 209] on form "Search for a Customer Use one or more fields below to locate an existing custom…" at bounding box center [803, 182] width 1463 height 190
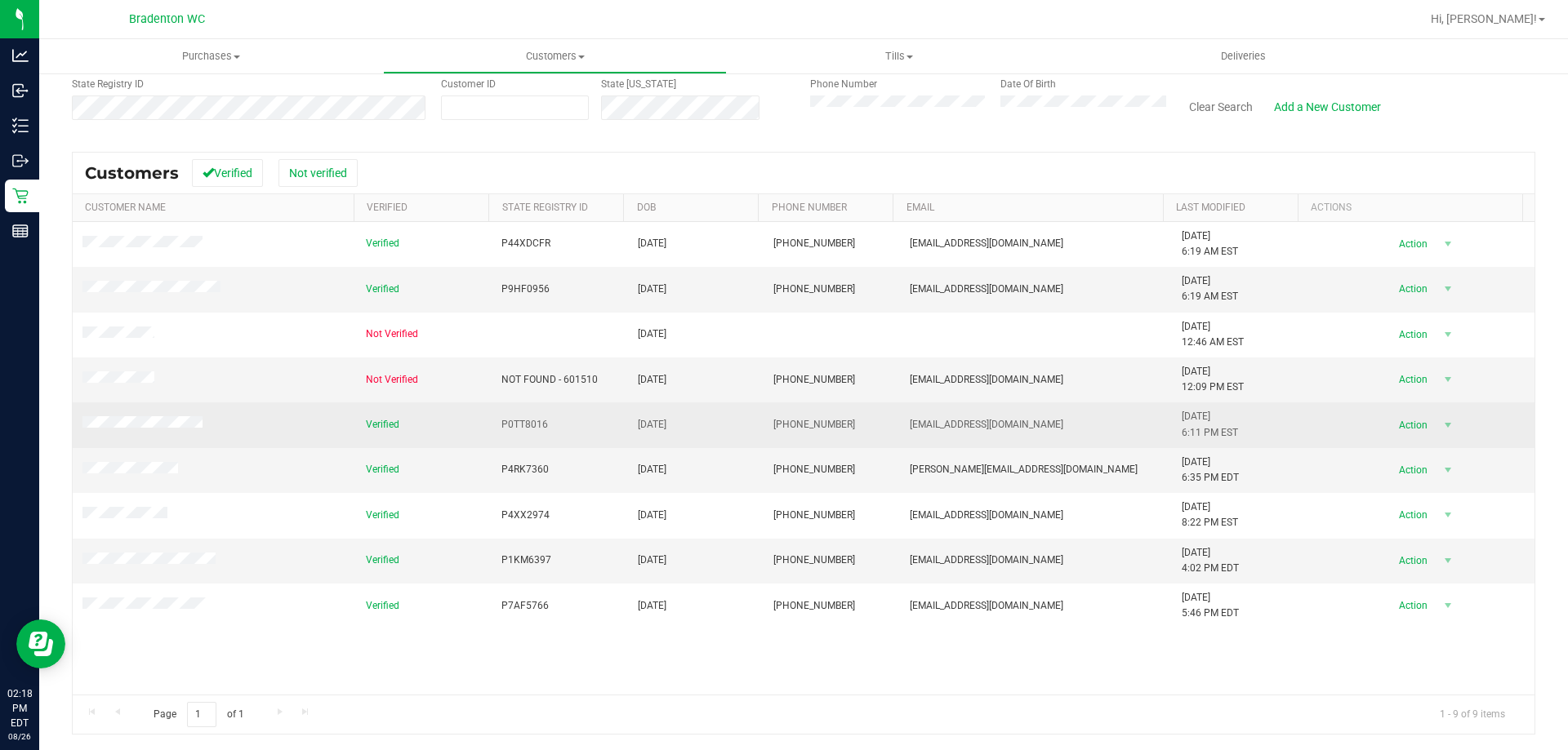
scroll to position [144, 0]
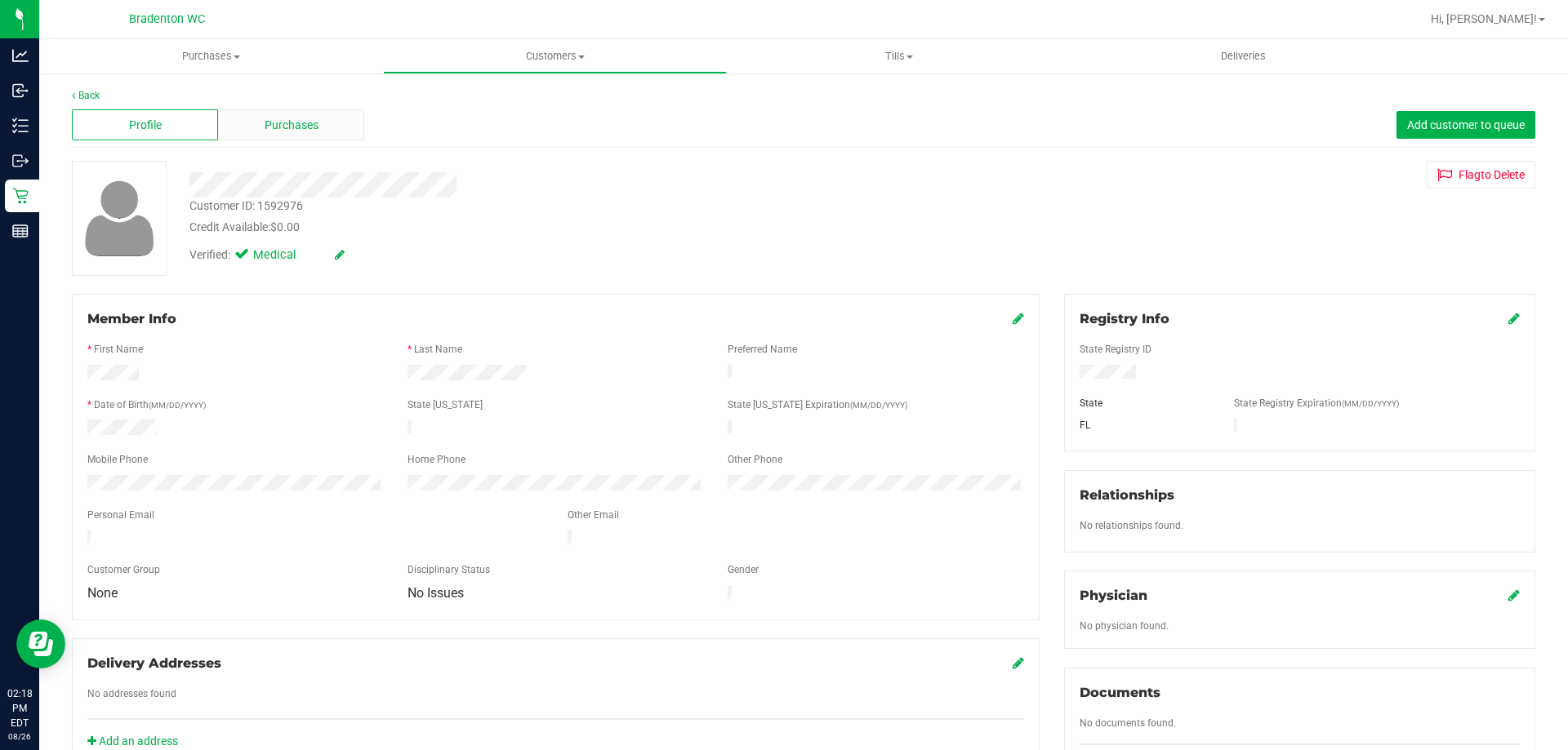
click at [280, 122] on span "Purchases" at bounding box center [291, 125] width 53 height 17
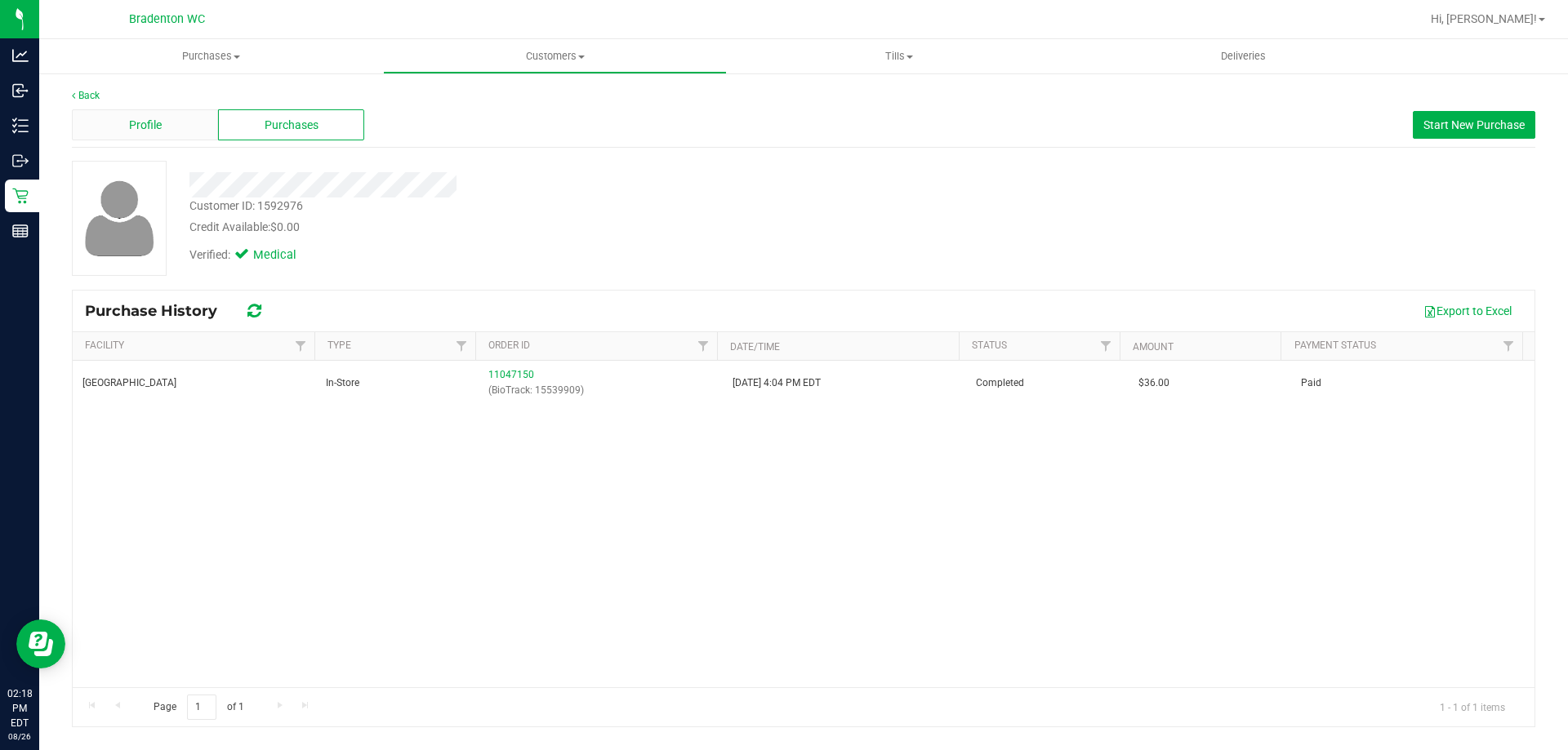
click at [161, 132] on div "Profile" at bounding box center [144, 125] width 146 height 31
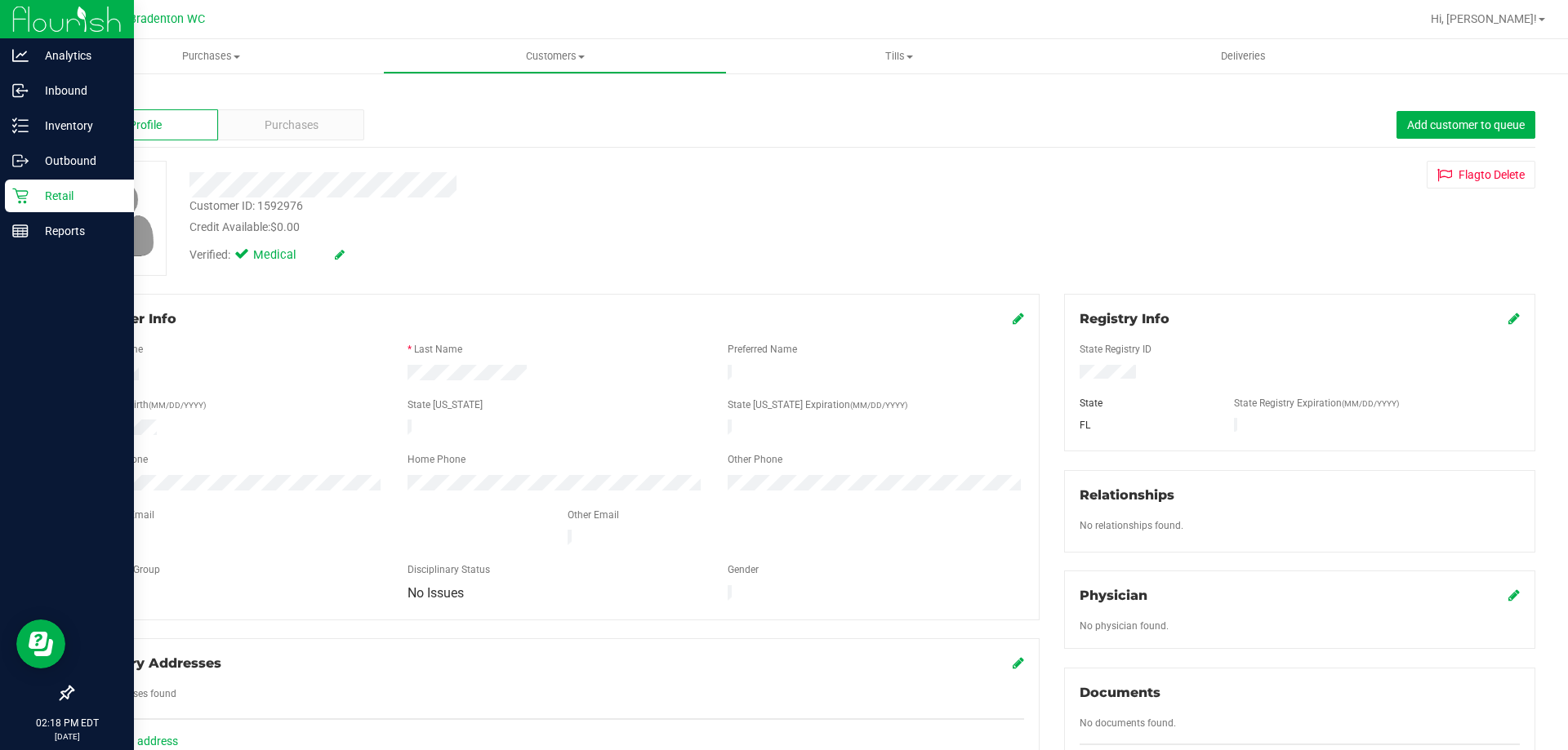
click at [100, 195] on p "Retail" at bounding box center [77, 196] width 98 height 20
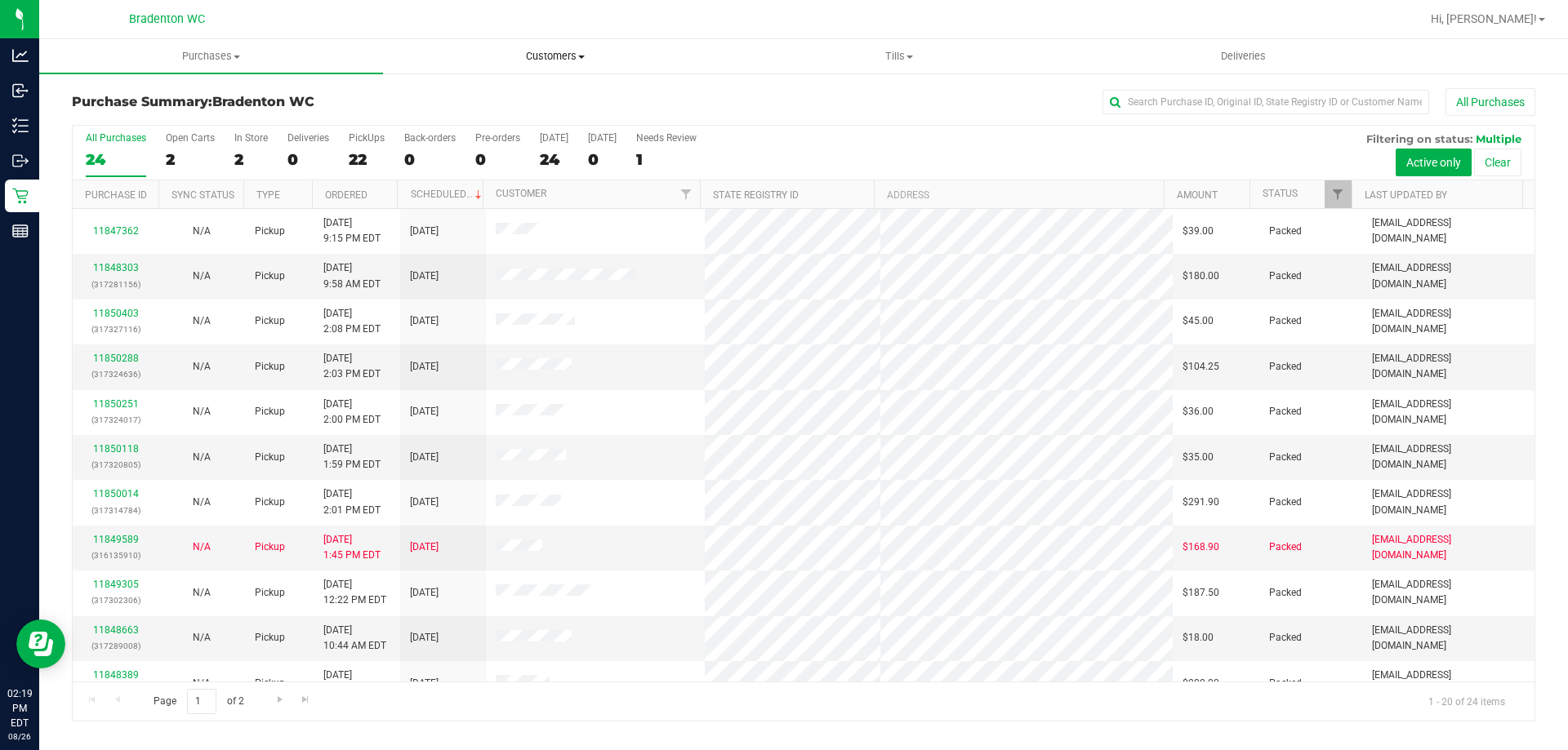
click at [540, 57] on span "Customers" at bounding box center [554, 55] width 342 height 14
click at [477, 95] on span "All customers" at bounding box center [441, 98] width 117 height 14
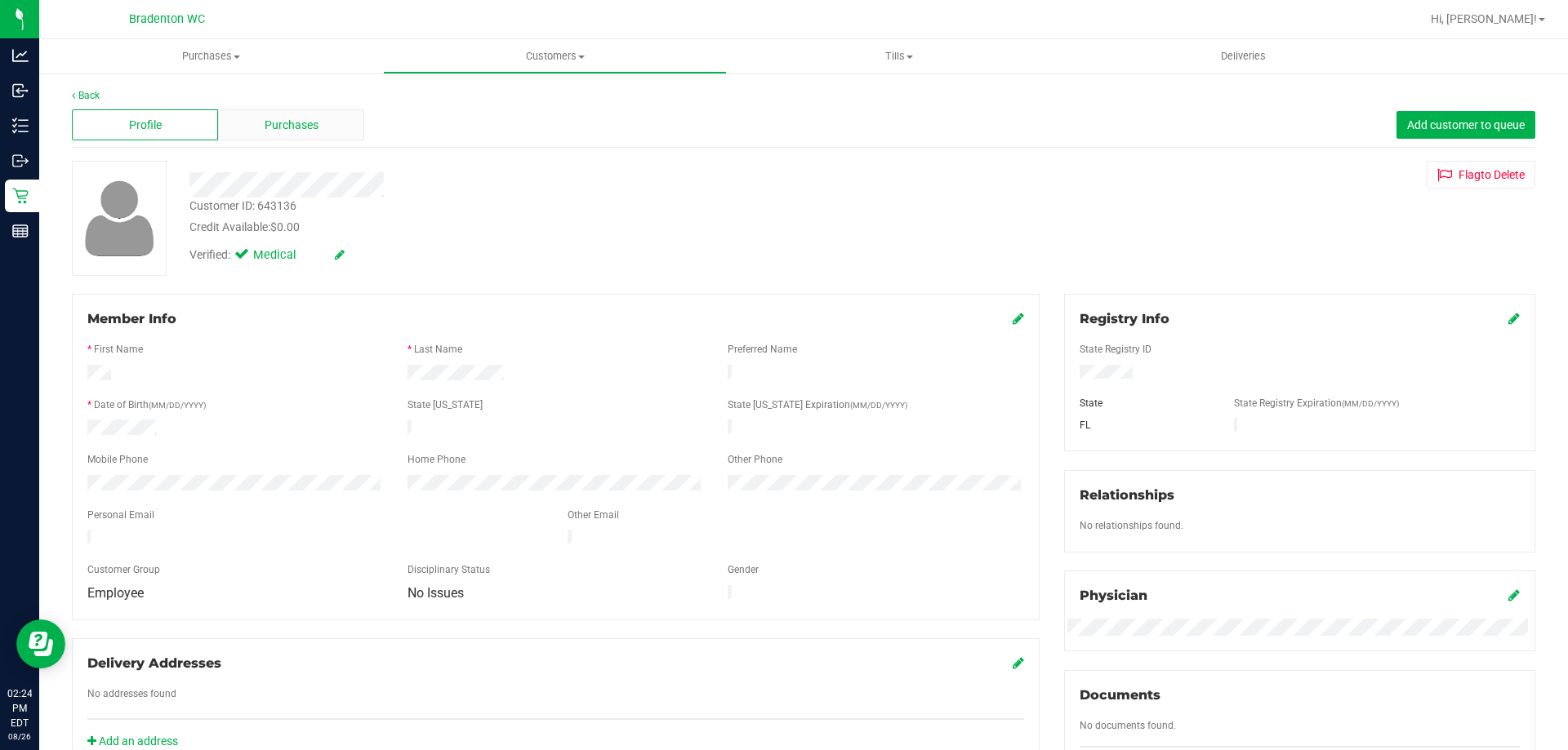
click at [314, 127] on span "Purchases" at bounding box center [291, 125] width 53 height 17
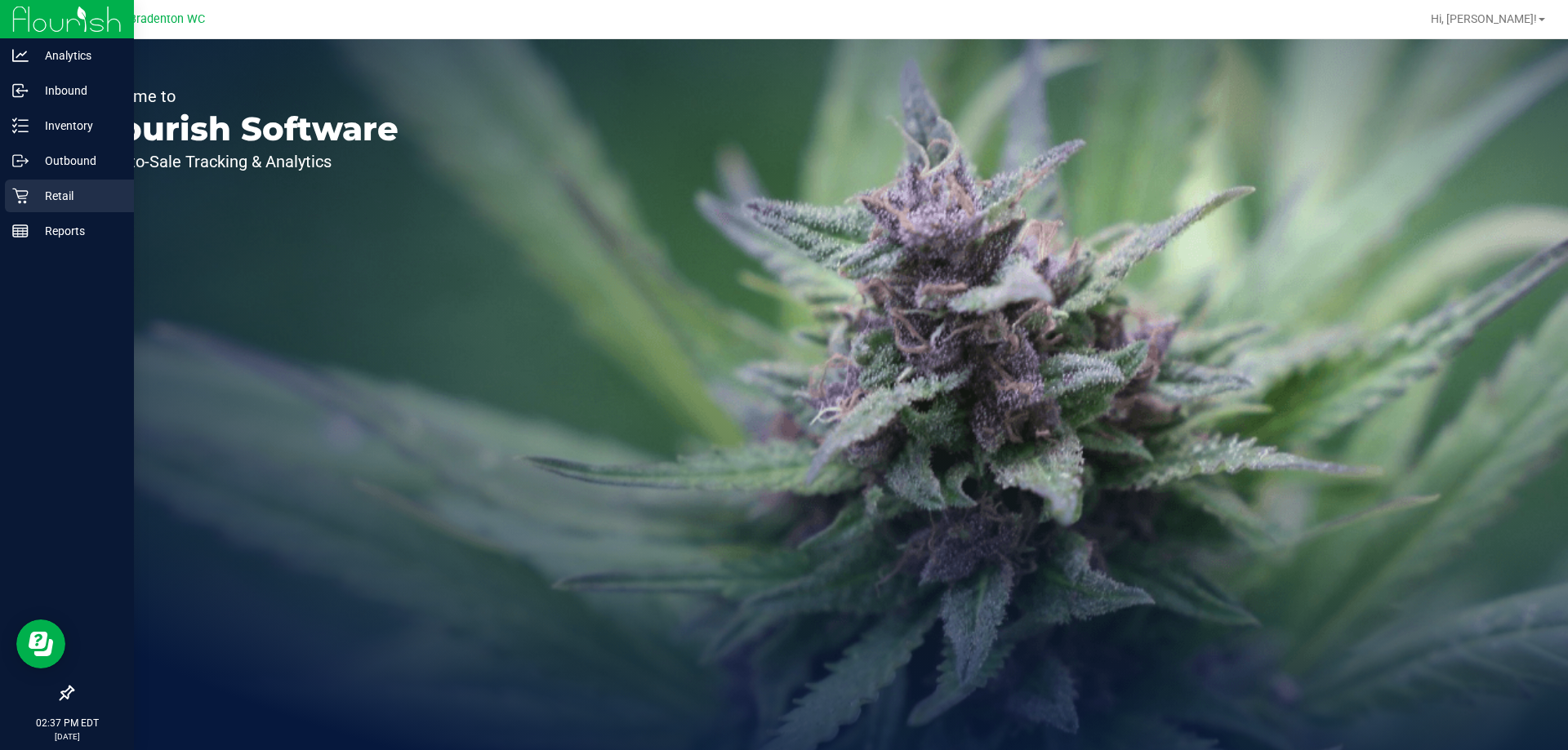
click at [12, 196] on icon at bounding box center [20, 196] width 16 height 16
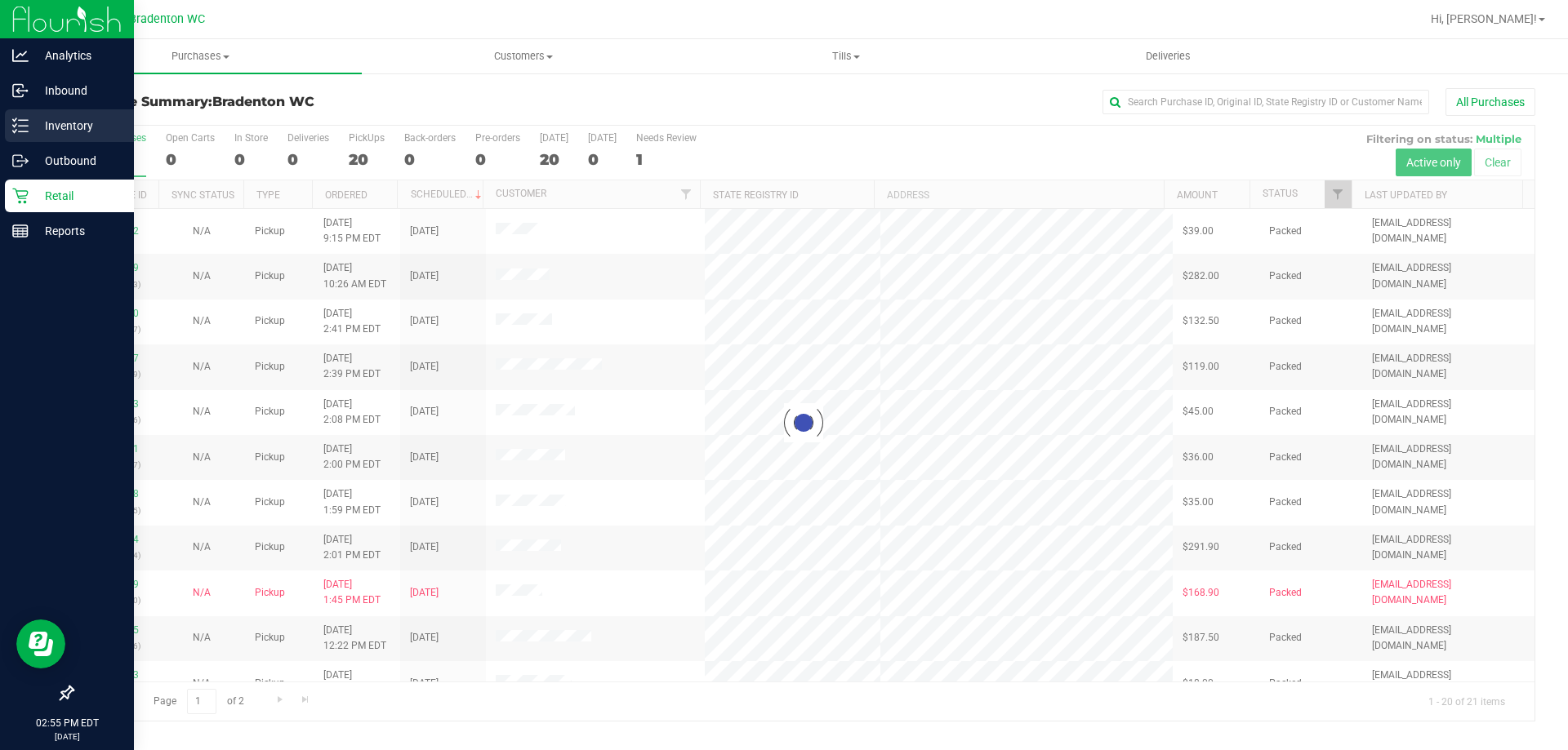
click at [82, 132] on p "Inventory" at bounding box center [77, 125] width 98 height 20
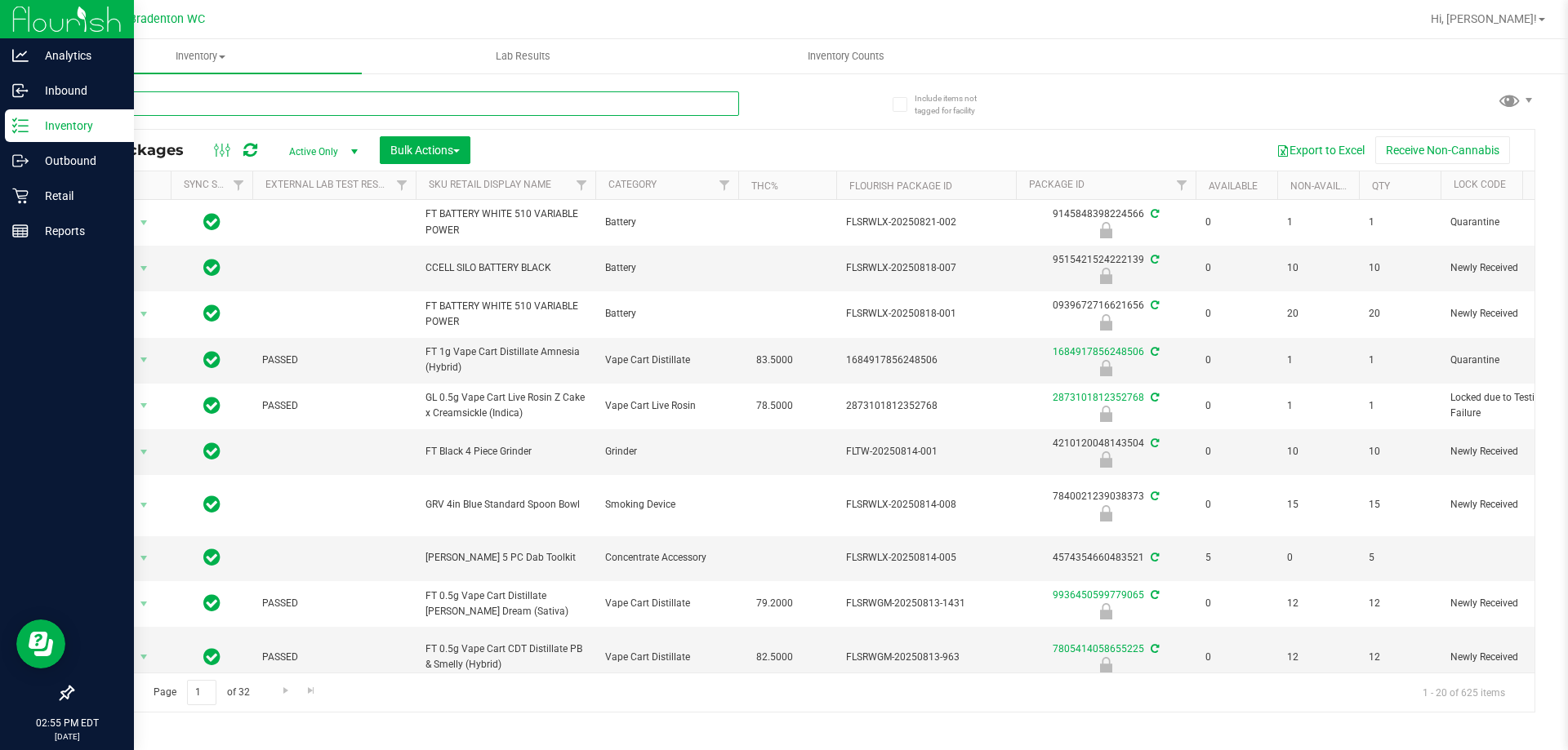
click at [234, 100] on input "text" at bounding box center [405, 104] width 667 height 25
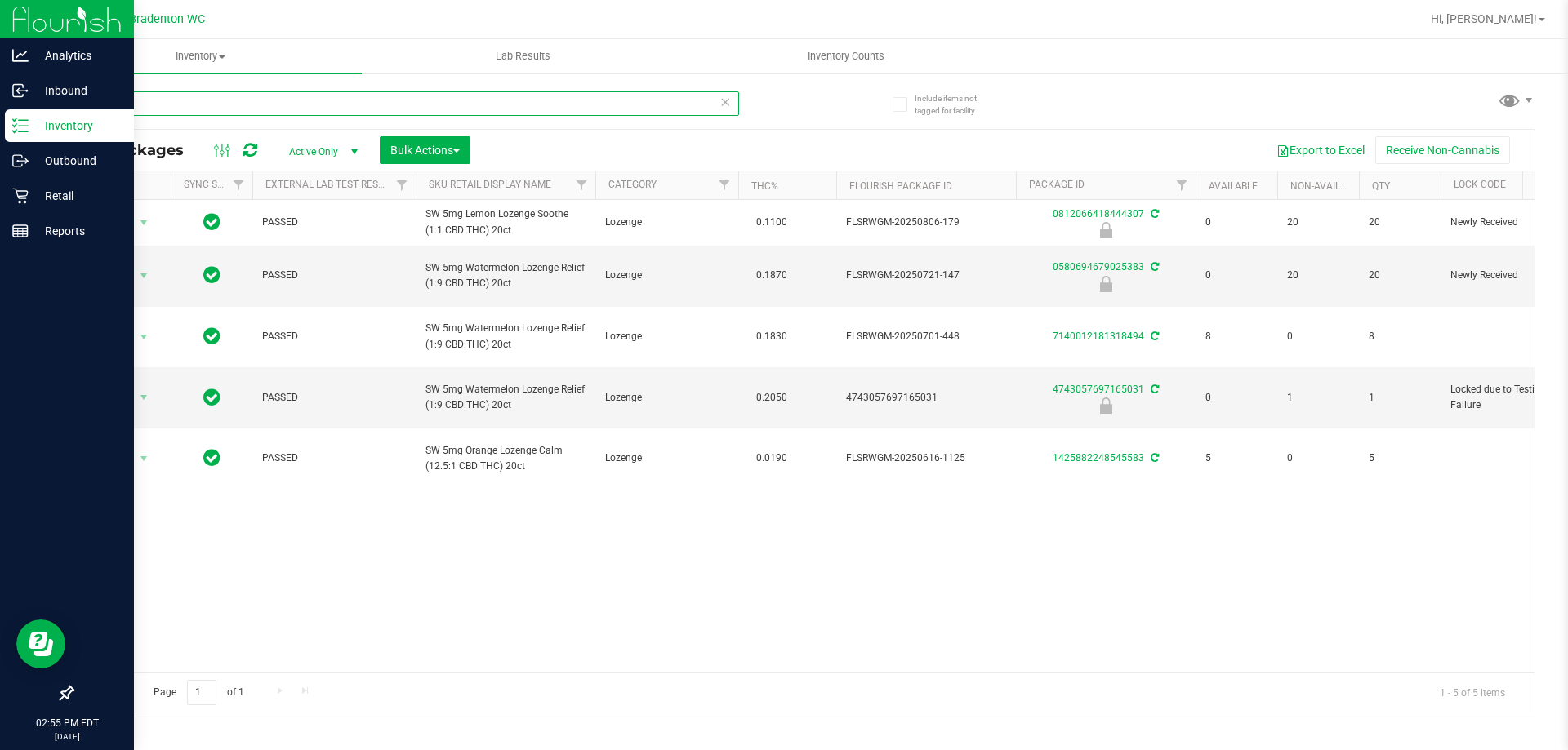
type input "loz"
